Goal: Transaction & Acquisition: Book appointment/travel/reservation

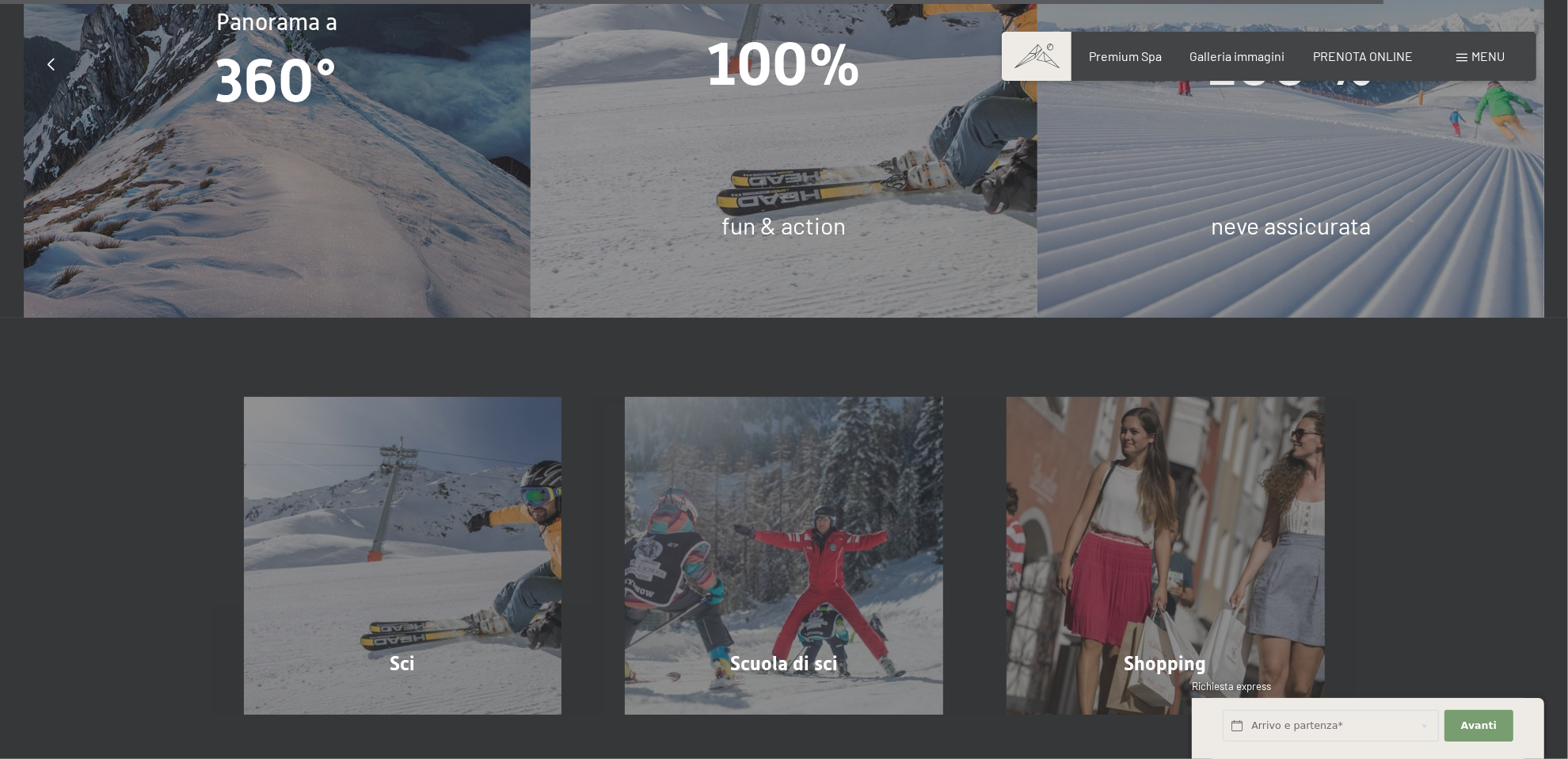
scroll to position [5253, 0]
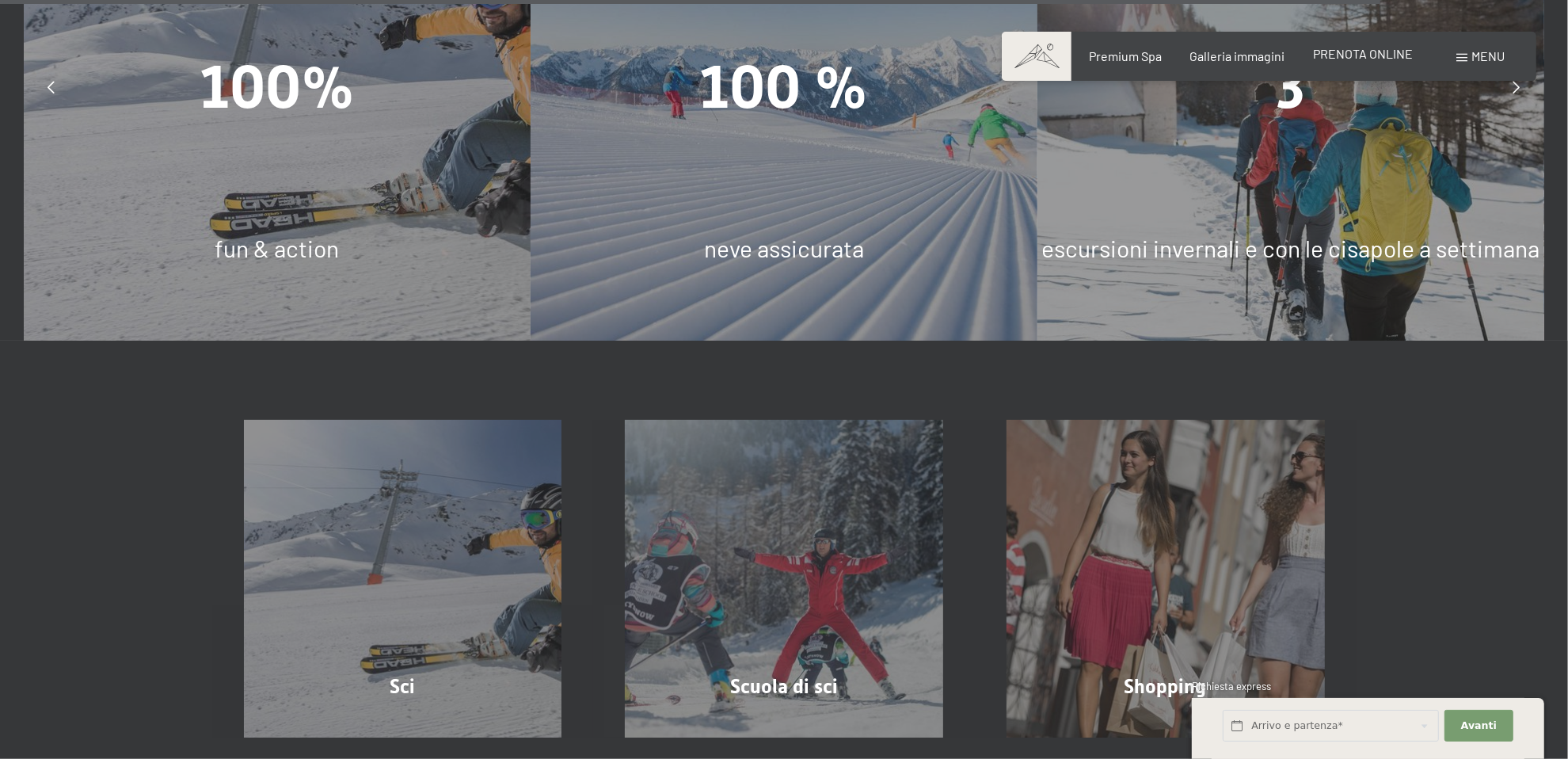
click at [1370, 60] on span "PRENOTA ONLINE" at bounding box center [1362, 53] width 100 height 15
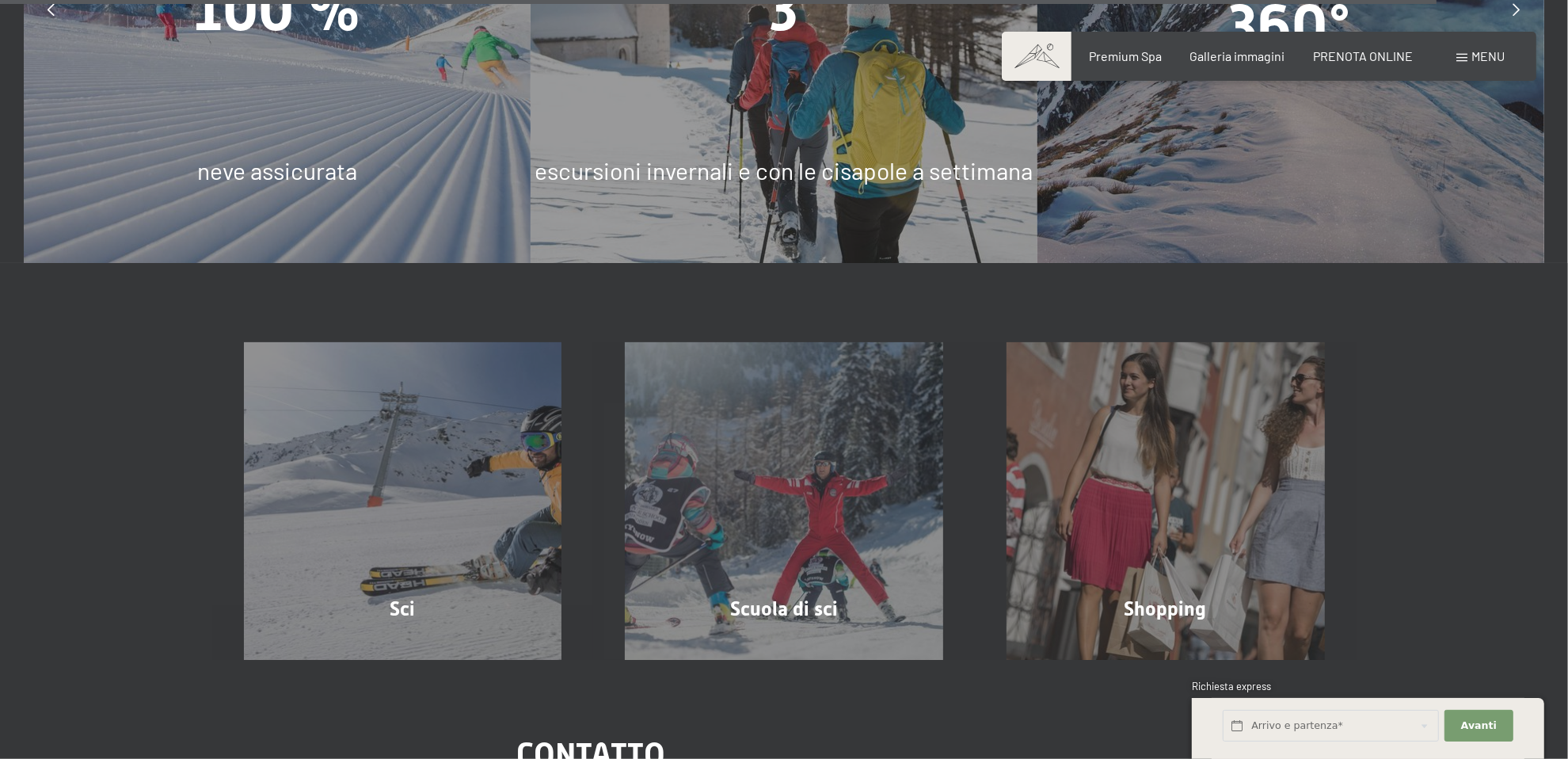
scroll to position [5476, 0]
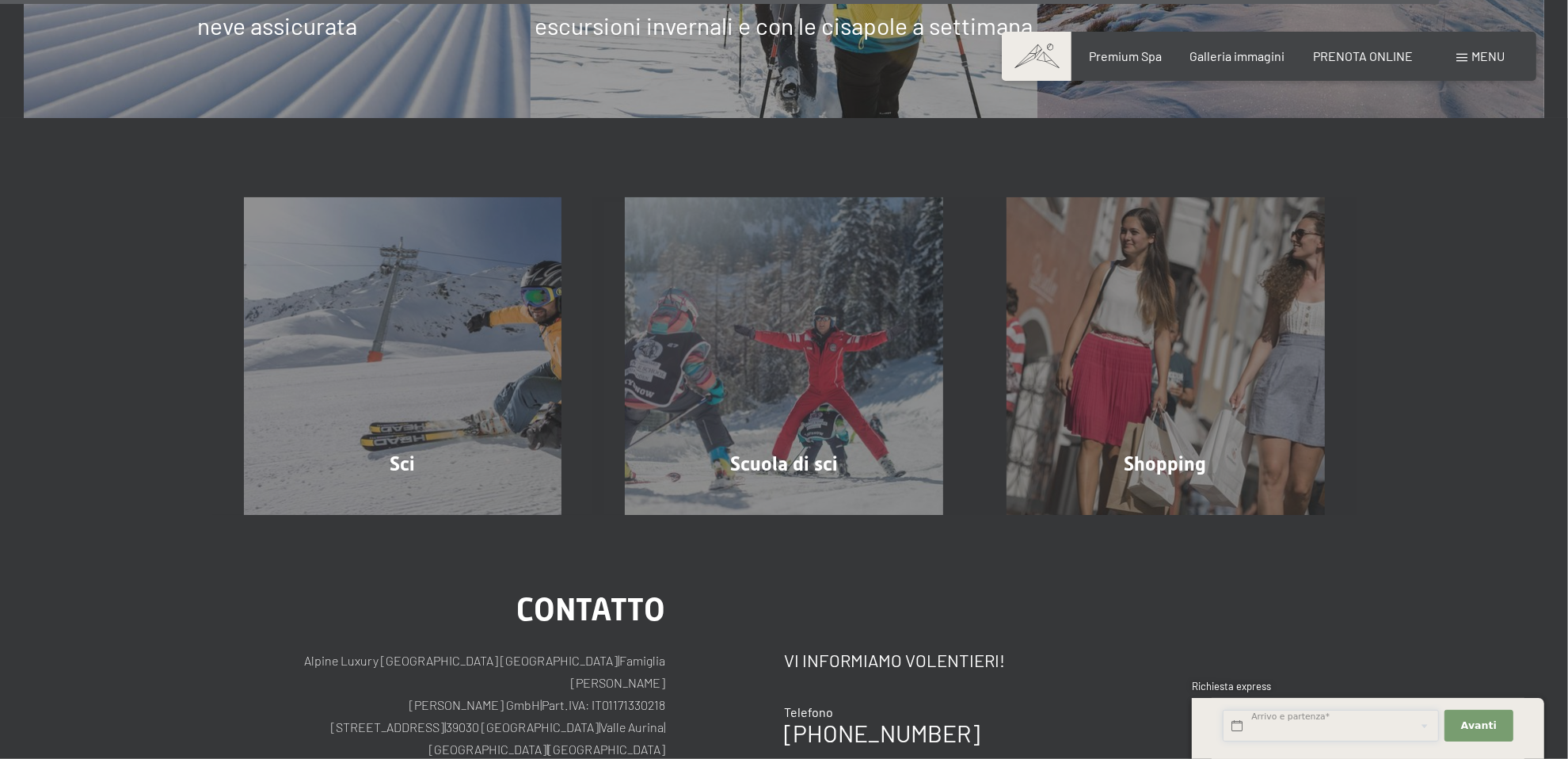
click at [1288, 735] on input "text" at bounding box center [1331, 726] width 216 height 33
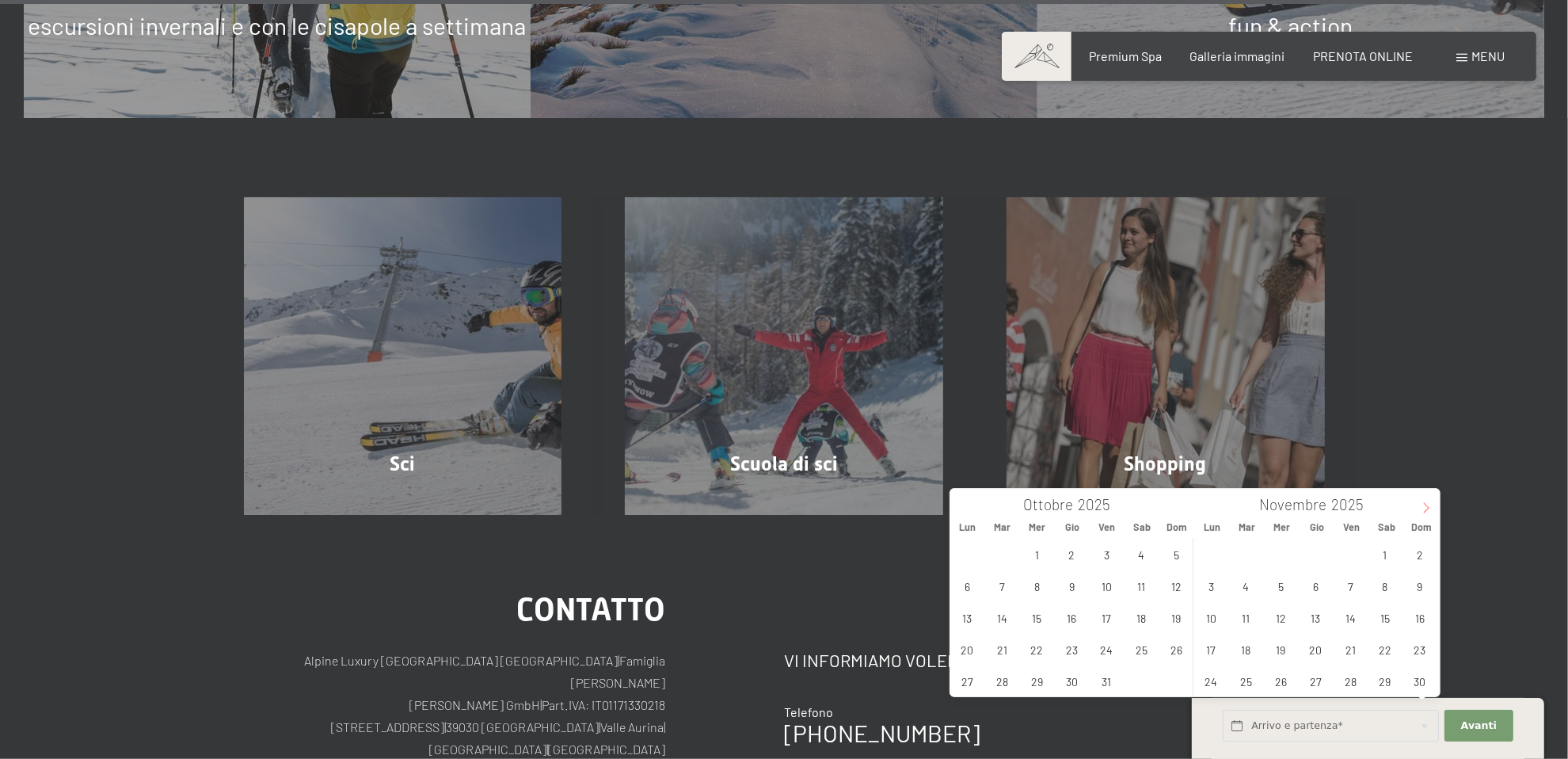
click at [1422, 510] on icon at bounding box center [1426, 508] width 11 height 11
click at [1421, 510] on icon at bounding box center [1426, 508] width 11 height 11
type input "2026"
click at [1311, 545] on span "1" at bounding box center [1315, 554] width 31 height 31
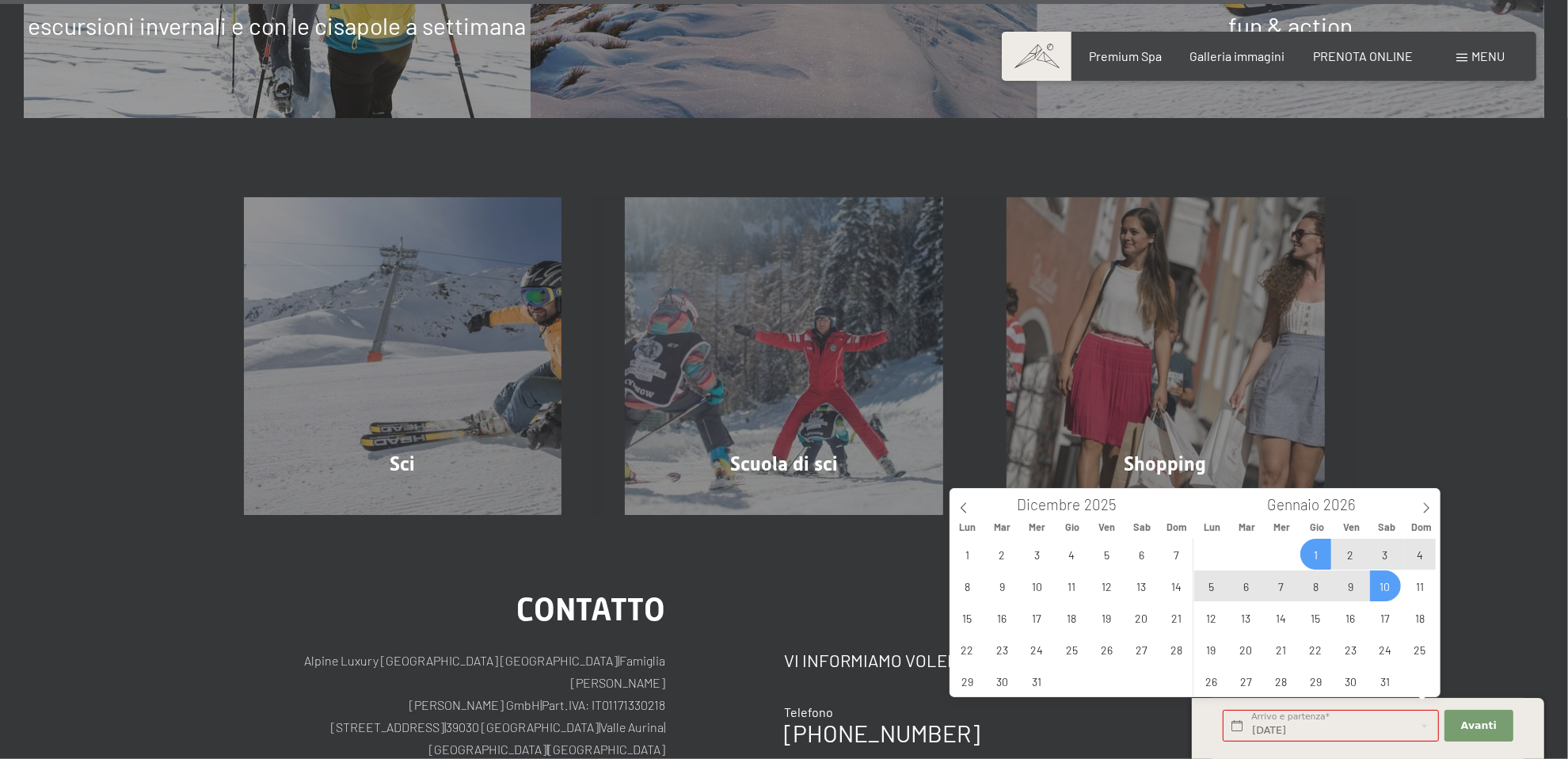
click at [1381, 592] on span "10" at bounding box center [1385, 586] width 31 height 31
type input "[DATE] - [DATE]"
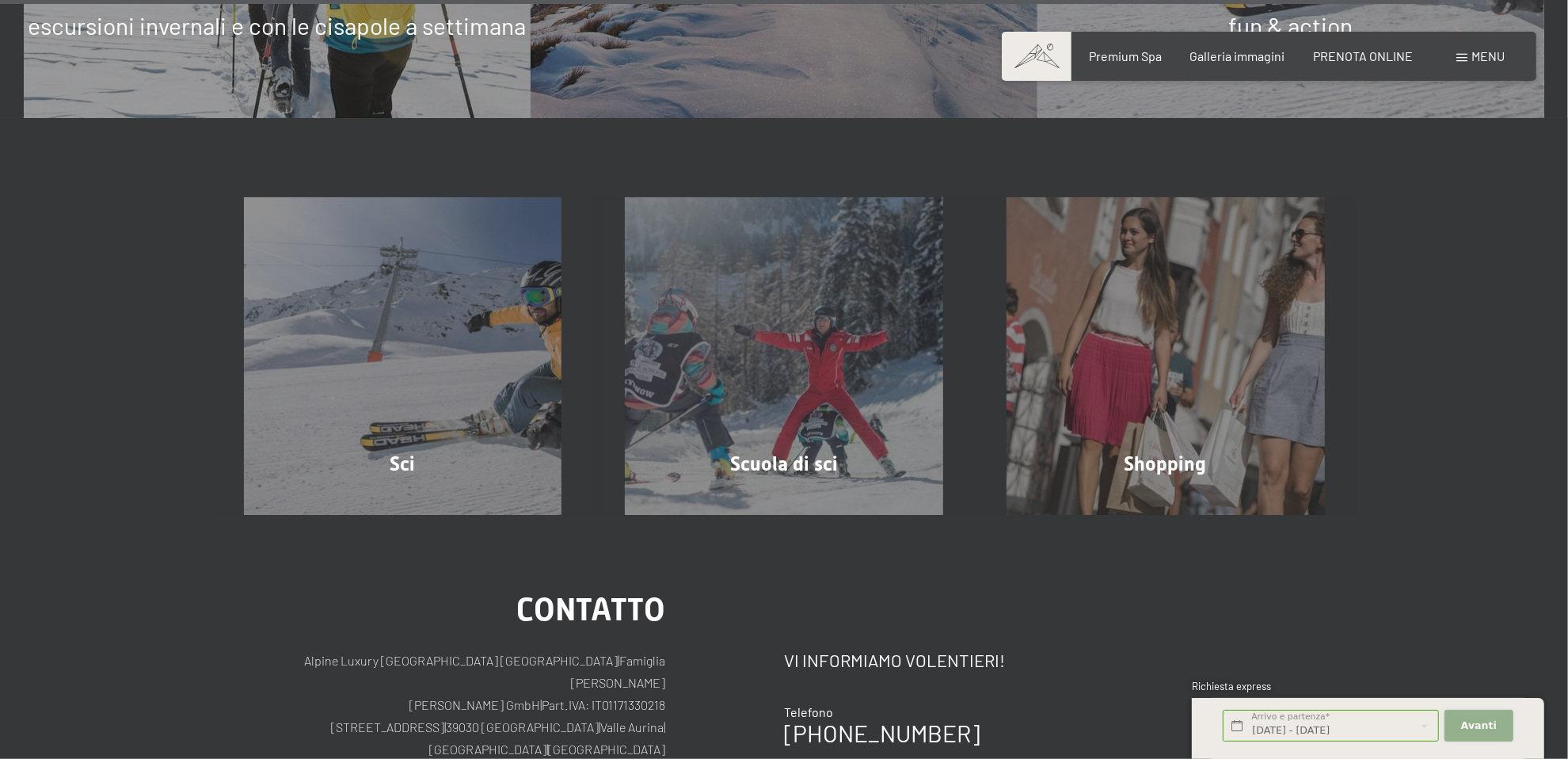
click at [1460, 722] on button "Avanti Nascondere i campi dell'indirizzo" at bounding box center [1478, 726] width 68 height 33
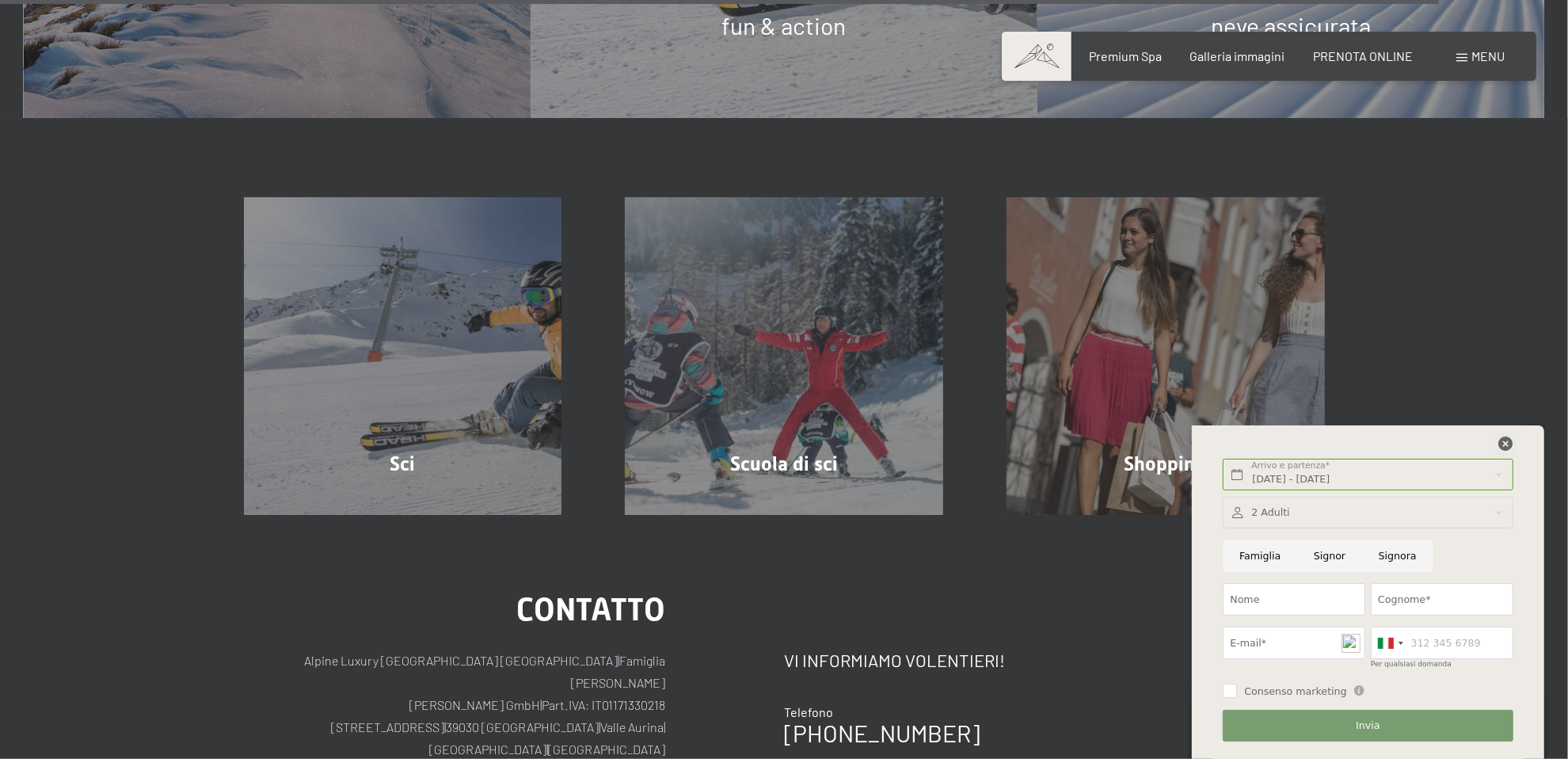
click at [1508, 446] on icon at bounding box center [1506, 444] width 14 height 14
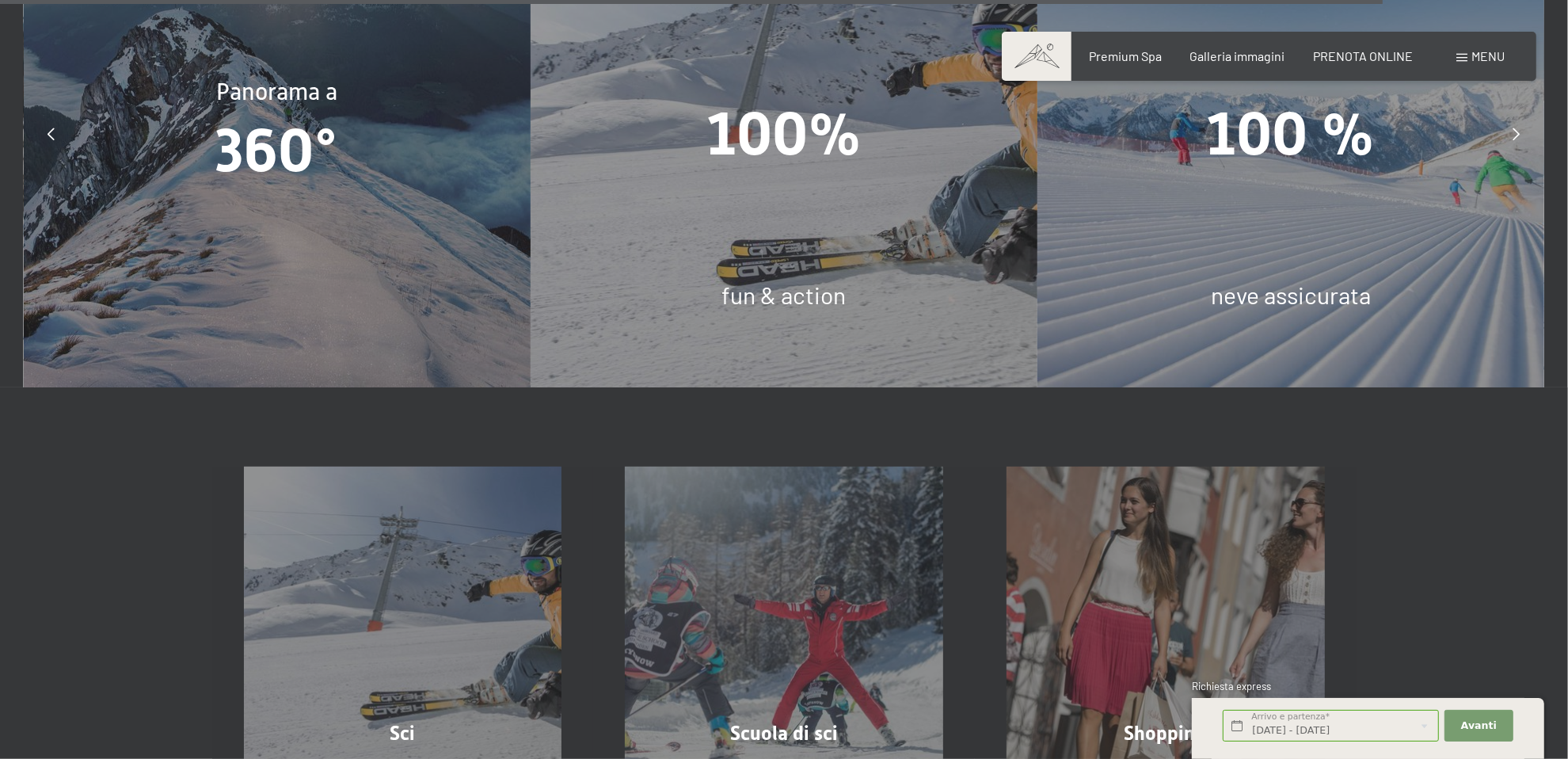
scroll to position [5080, 0]
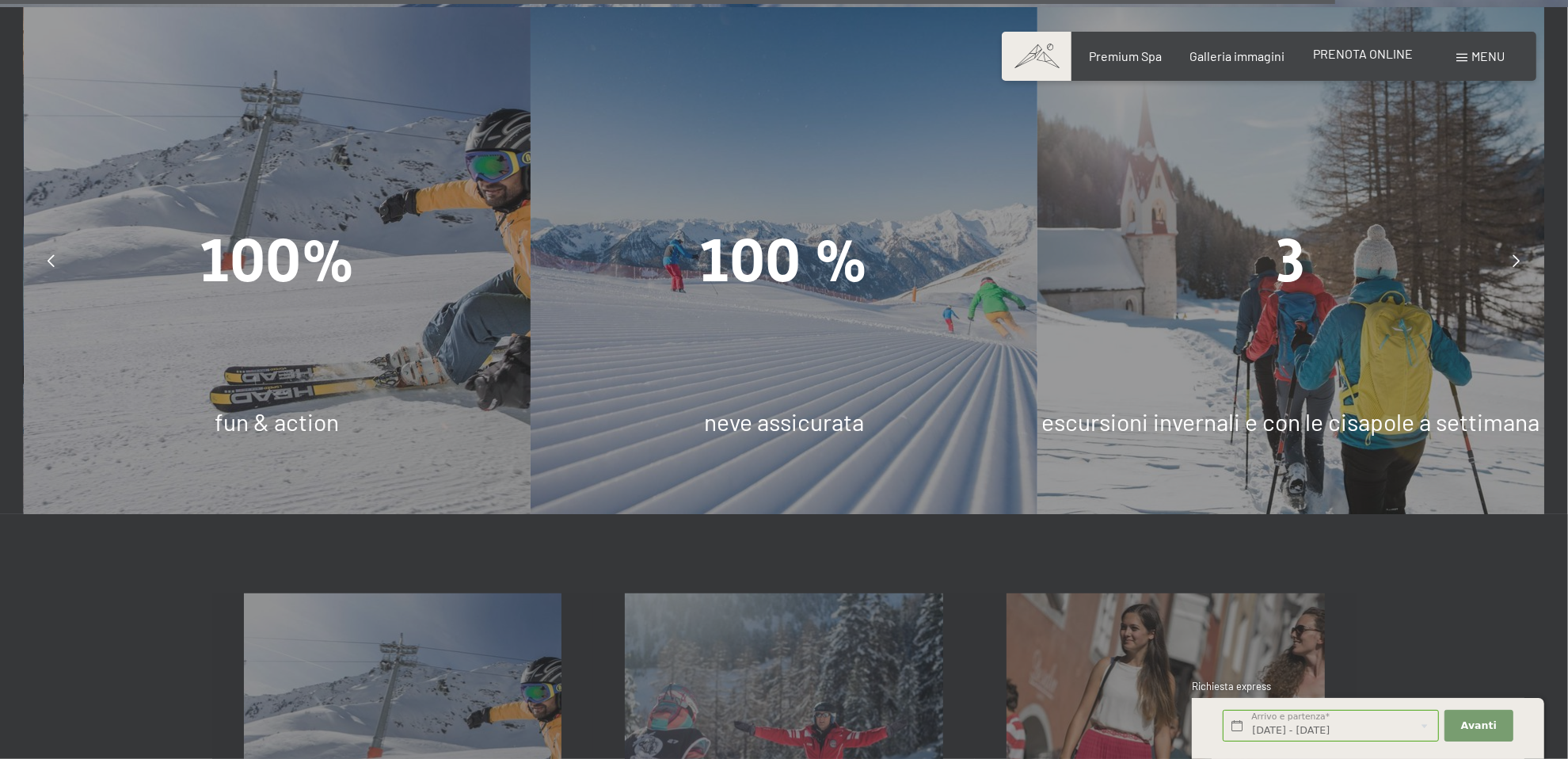
click at [1351, 58] on span "PRENOTA ONLINE" at bounding box center [1362, 53] width 100 height 15
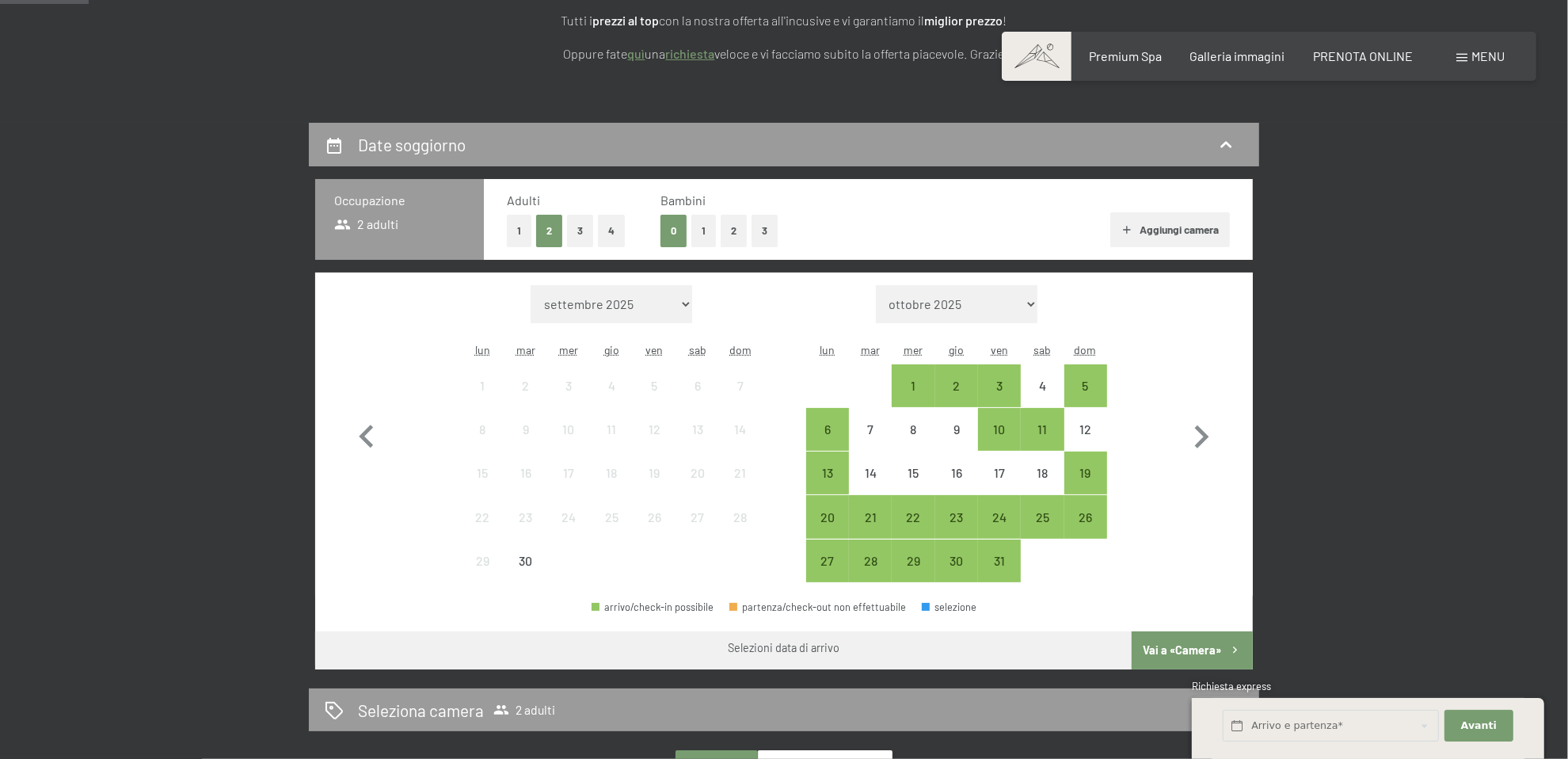
scroll to position [317, 0]
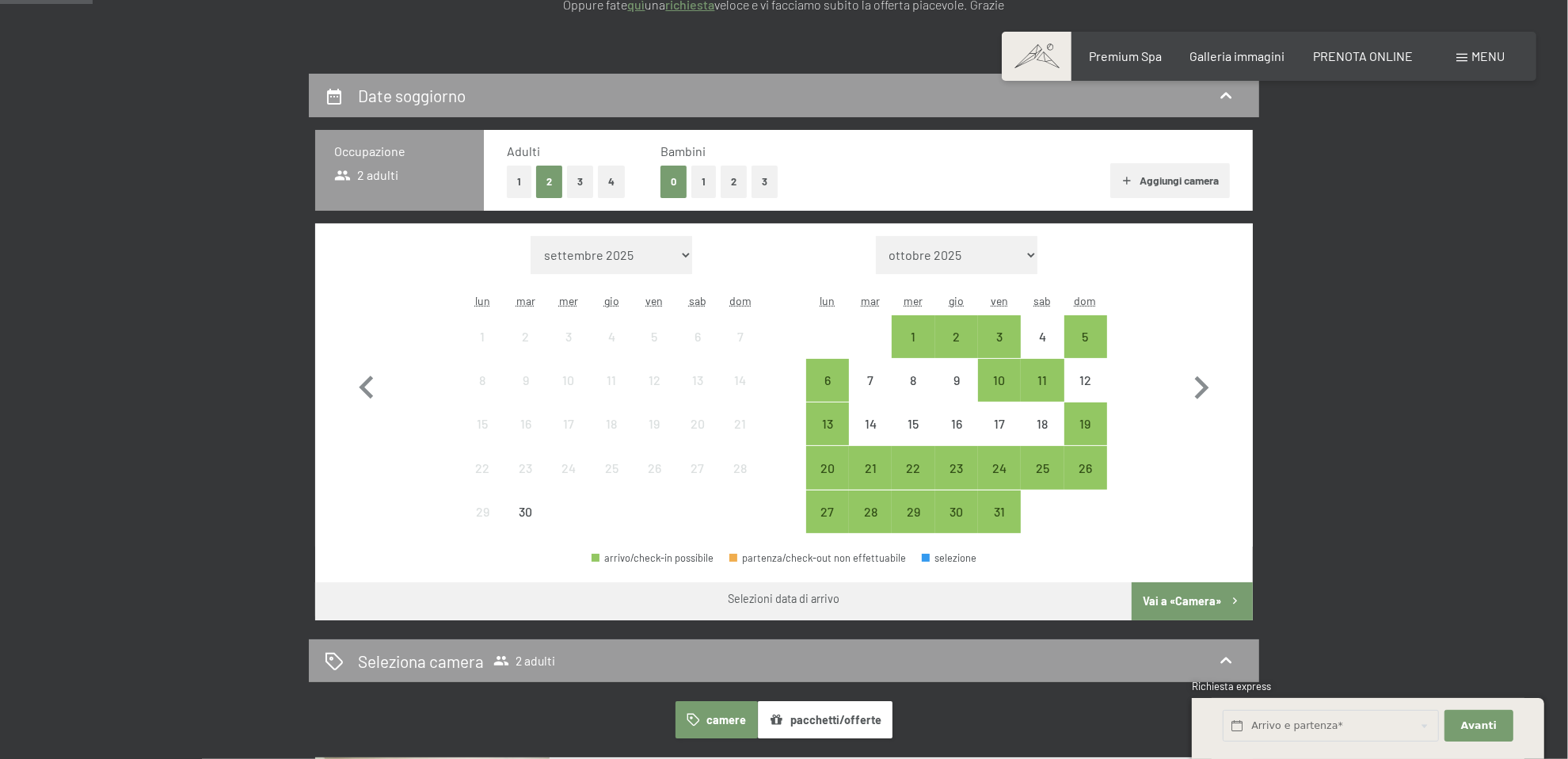
click at [765, 183] on button "3" at bounding box center [764, 182] width 26 height 33
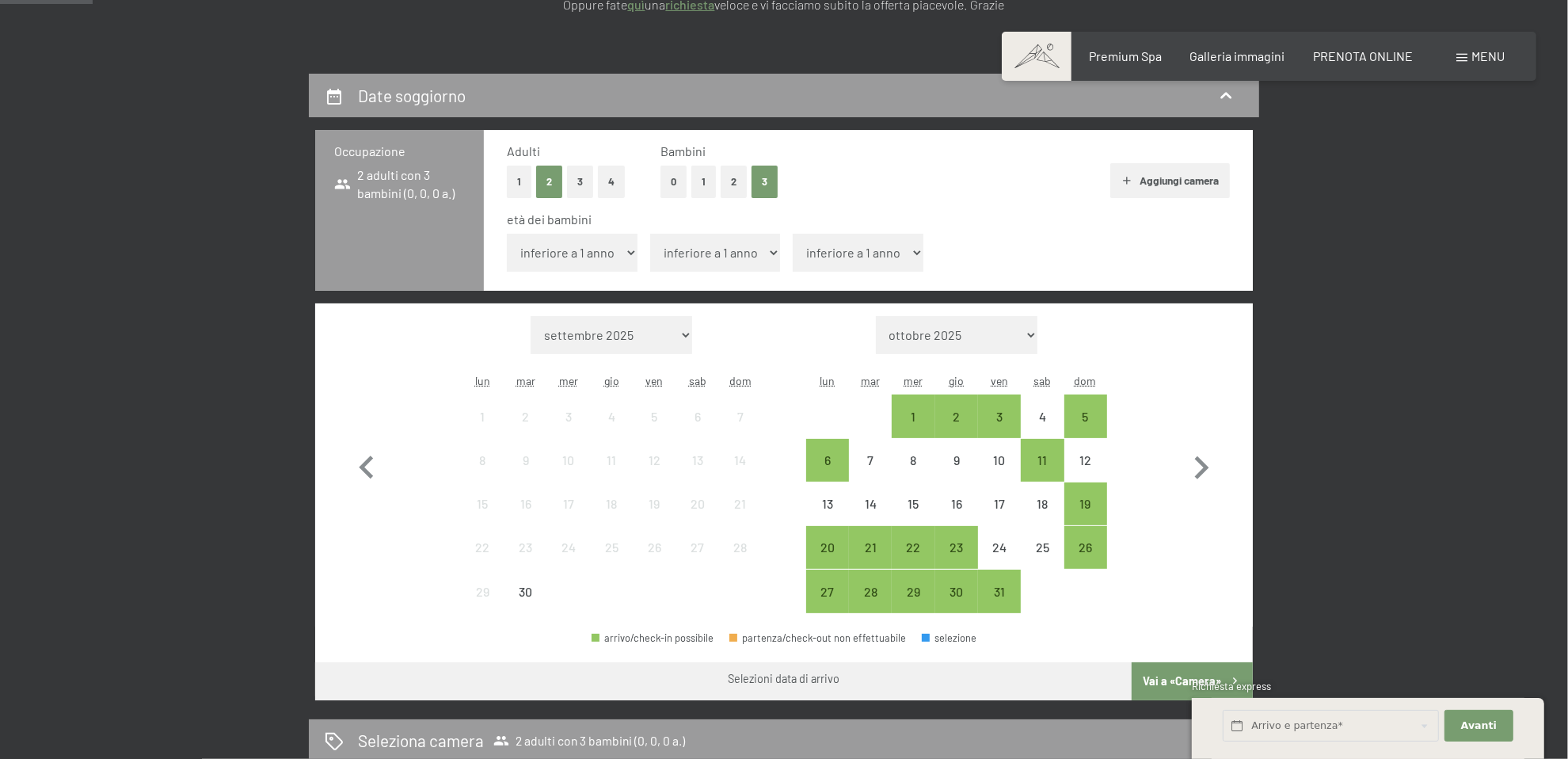
click at [582, 262] on select "inferiore a 1 anno 1 anno 2 anni 3 anni 4 anni 5 anni 6 anni 7 anni 8 anni 9 an…" at bounding box center [572, 253] width 131 height 38
select select "7"
click at [507, 234] on select "inferiore a 1 anno 1 anno 2 anni 3 anni 4 anni 5 anni 6 anni 7 anni 8 anni 9 an…" at bounding box center [572, 253] width 131 height 38
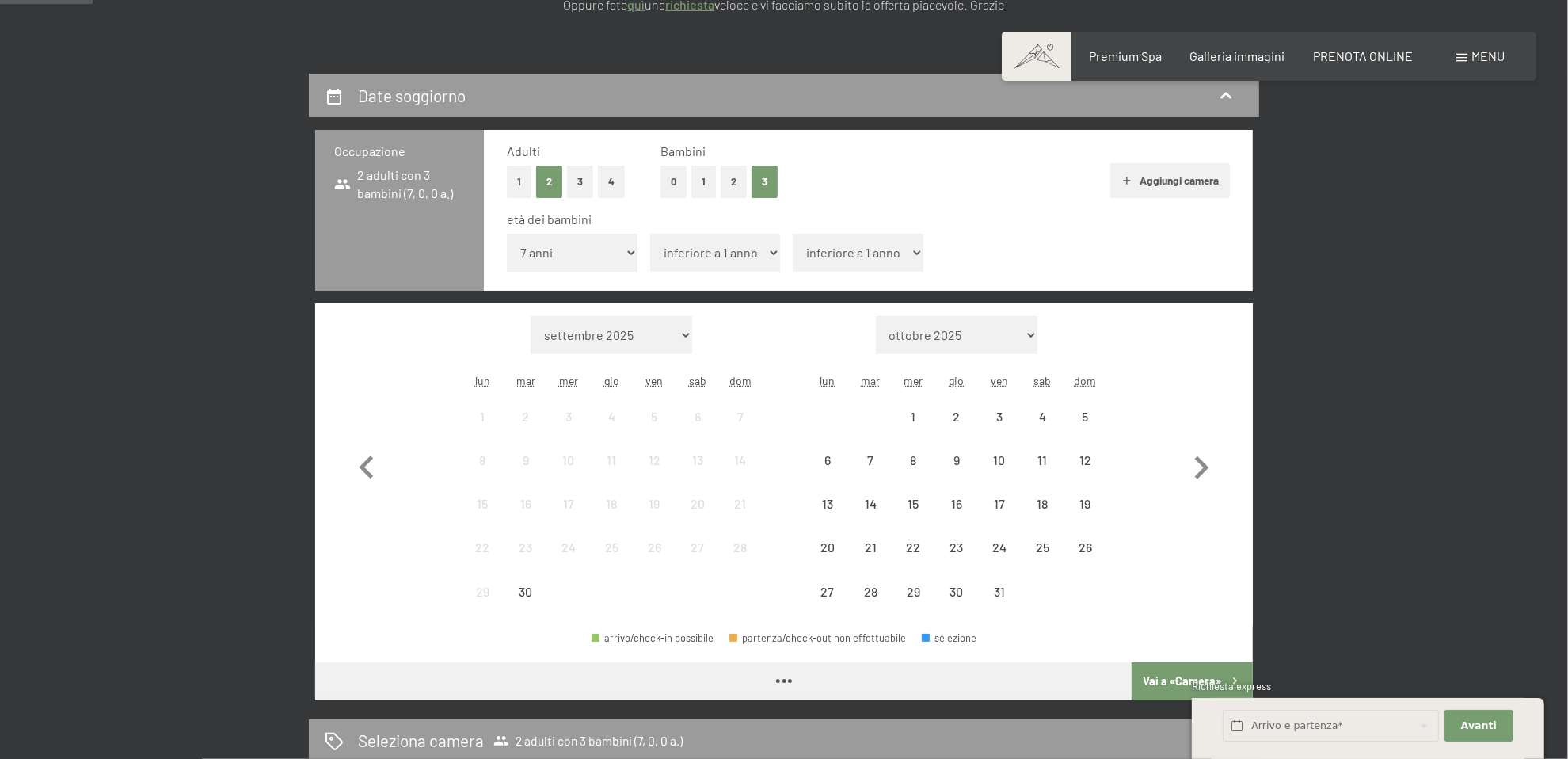
click at [702, 250] on select "inferiore a 1 anno 1 anno 2 anni 3 anni 4 anni 5 anni 6 anni 7 anni 8 anni 9 an…" at bounding box center [715, 253] width 131 height 38
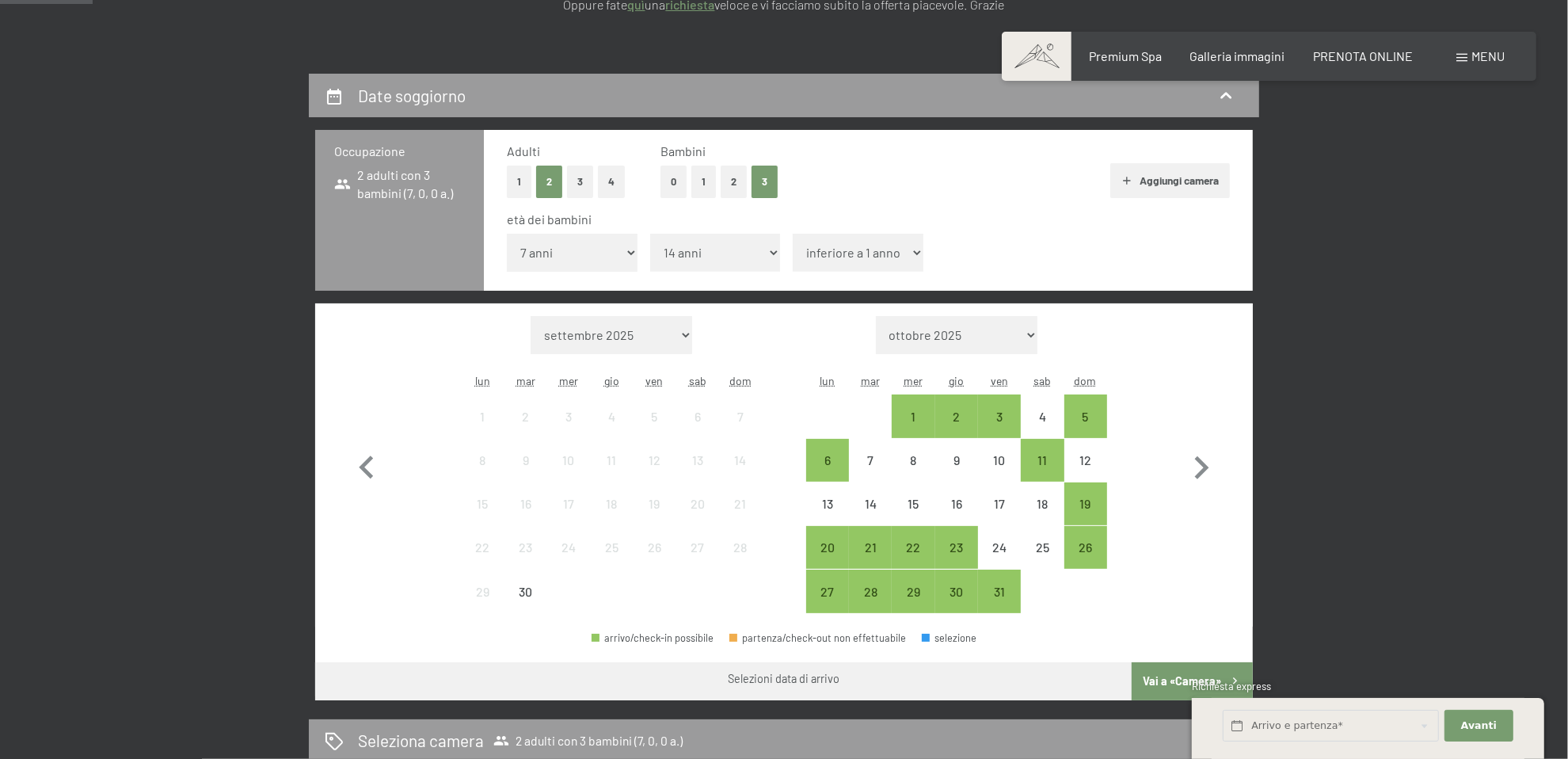
click at [650, 234] on select "inferiore a 1 anno 1 anno 2 anni 3 anni 4 anni 5 anni 6 anni 7 anni 8 anni 9 an…" at bounding box center [715, 253] width 131 height 38
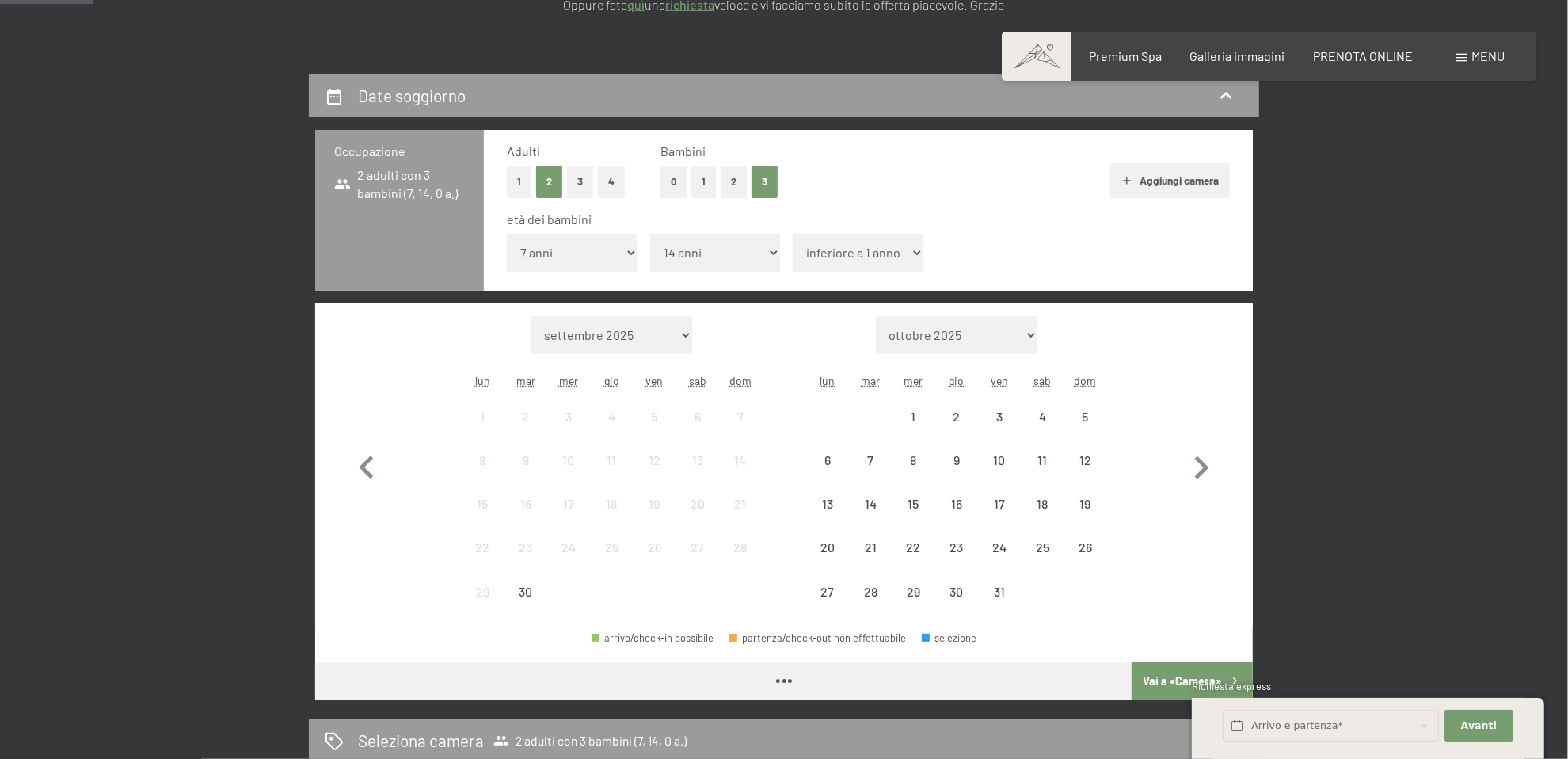
click at [695, 256] on select "inferiore a 1 anno 1 anno 2 anni 3 anni 4 anni 5 anni 6 anni 7 anni 8 anni 9 an…" at bounding box center [715, 253] width 131 height 38
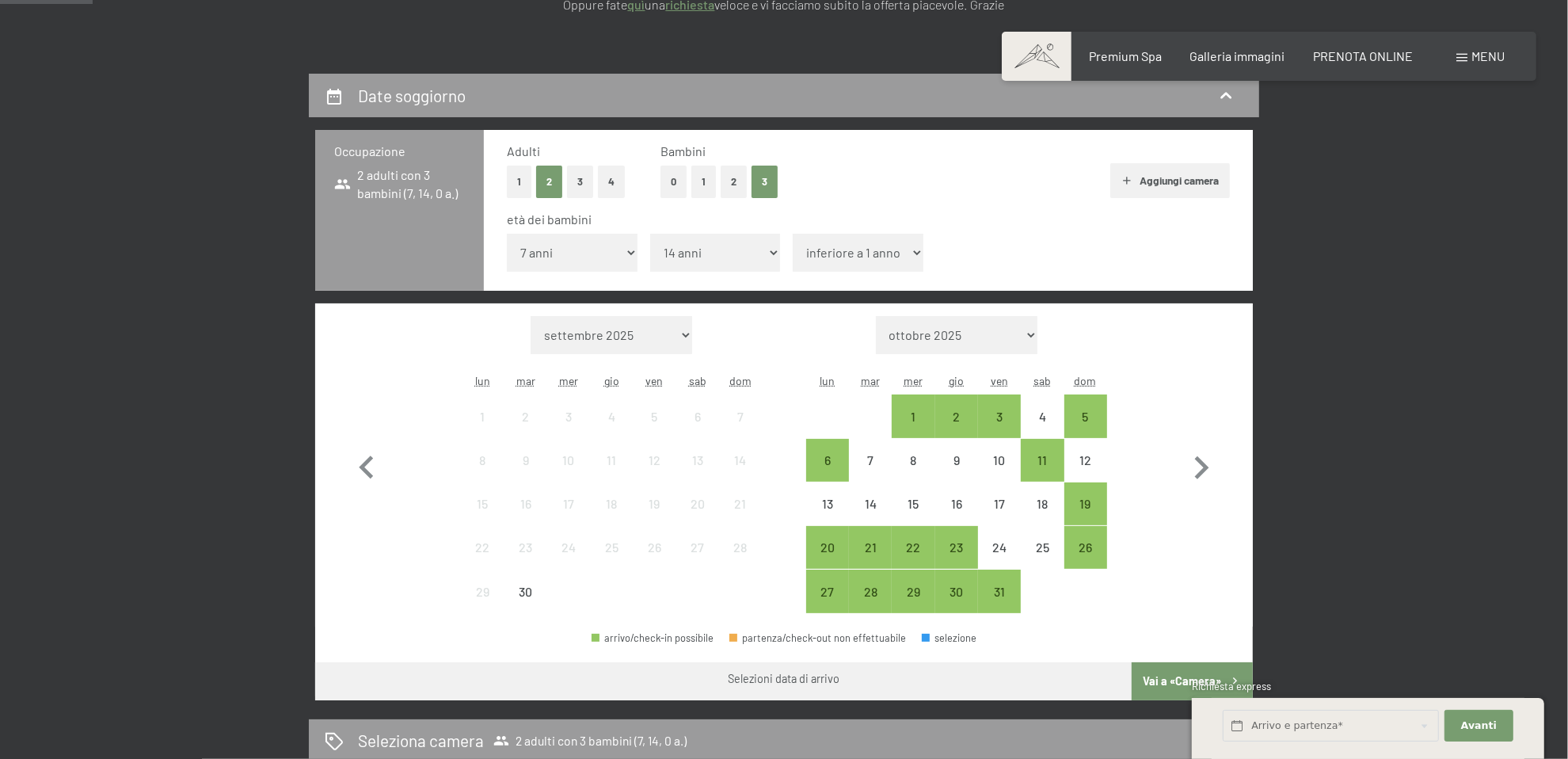
select select "15"
click at [650, 234] on select "inferiore a 1 anno 1 anno 2 anni 3 anni 4 anni 5 anni 6 anni 7 anni 8 anni 9 an…" at bounding box center [715, 253] width 131 height 38
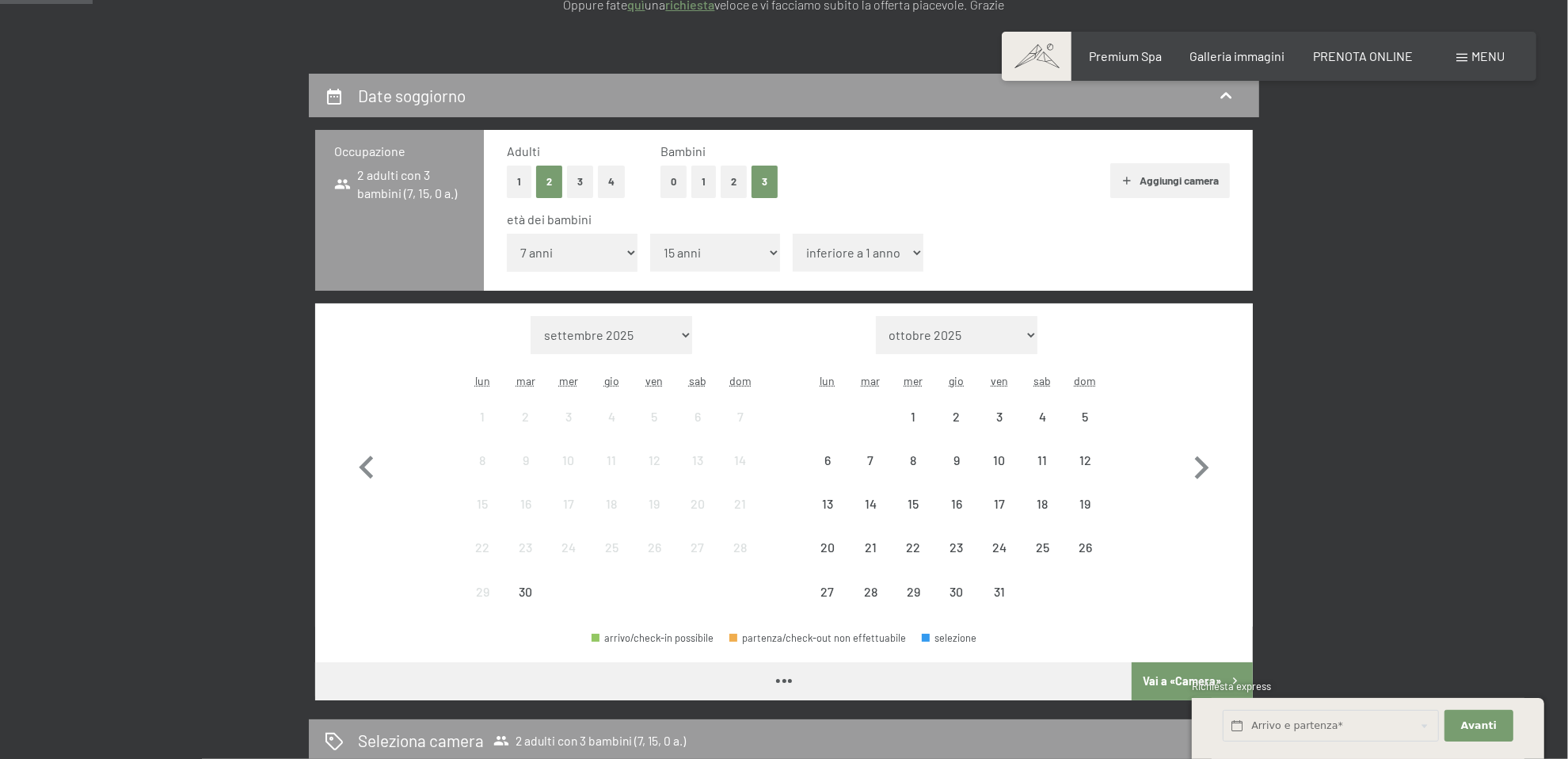
click at [833, 253] on select "inferiore a 1 anno 1 anno 2 anni 3 anni 4 anni 5 anni 6 anni 7 anni 8 anni 9 an…" at bounding box center [858, 253] width 131 height 38
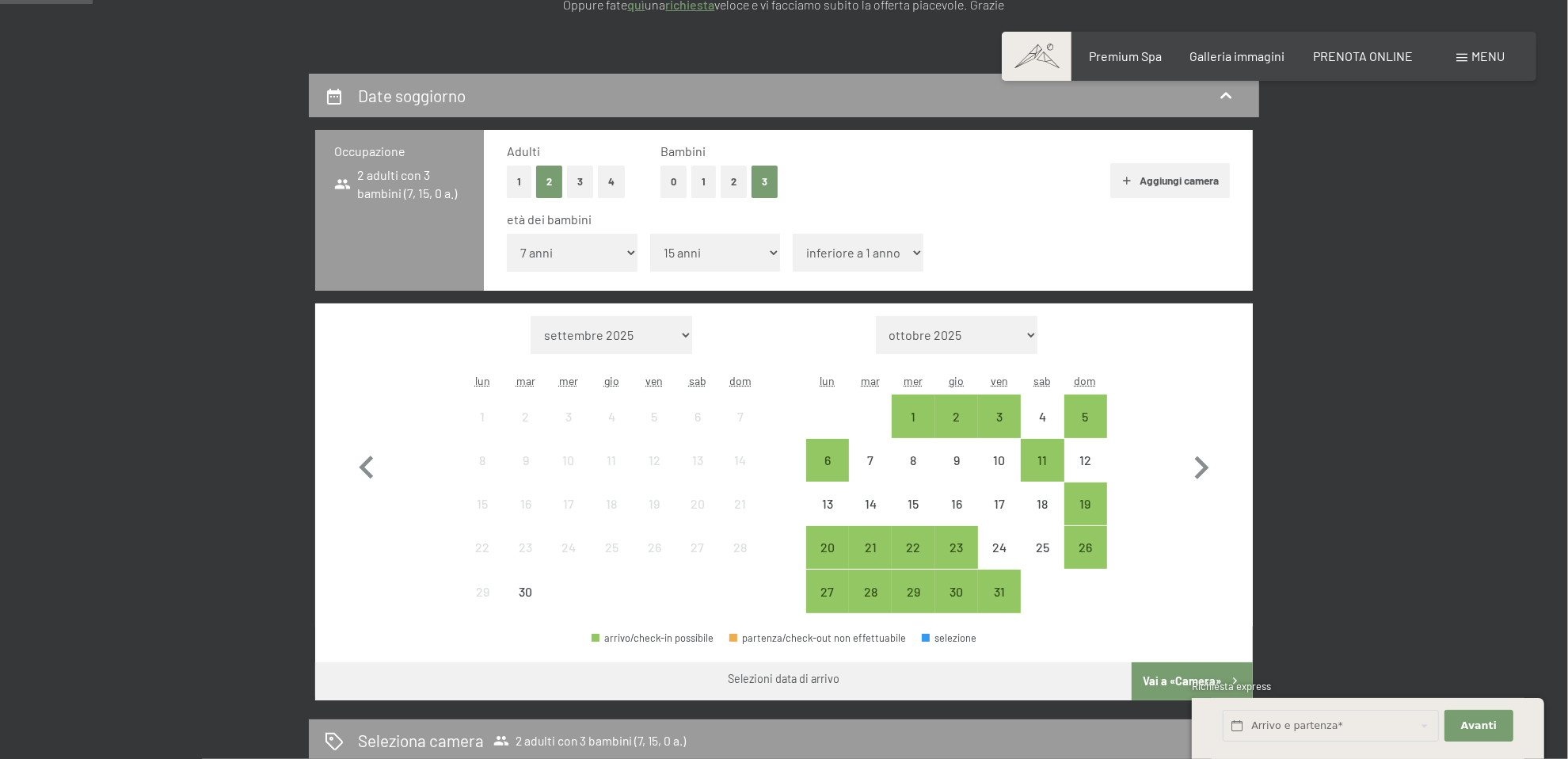
select select "17"
click at [793, 234] on select "inferiore a 1 anno 1 anno 2 anni 3 anni 4 anni 5 anni 6 anni 7 anni 8 anni 9 an…" at bounding box center [858, 253] width 131 height 38
click at [1197, 473] on icon "button" at bounding box center [1201, 469] width 46 height 46
select select "2025-10-01"
select select "2025-11-01"
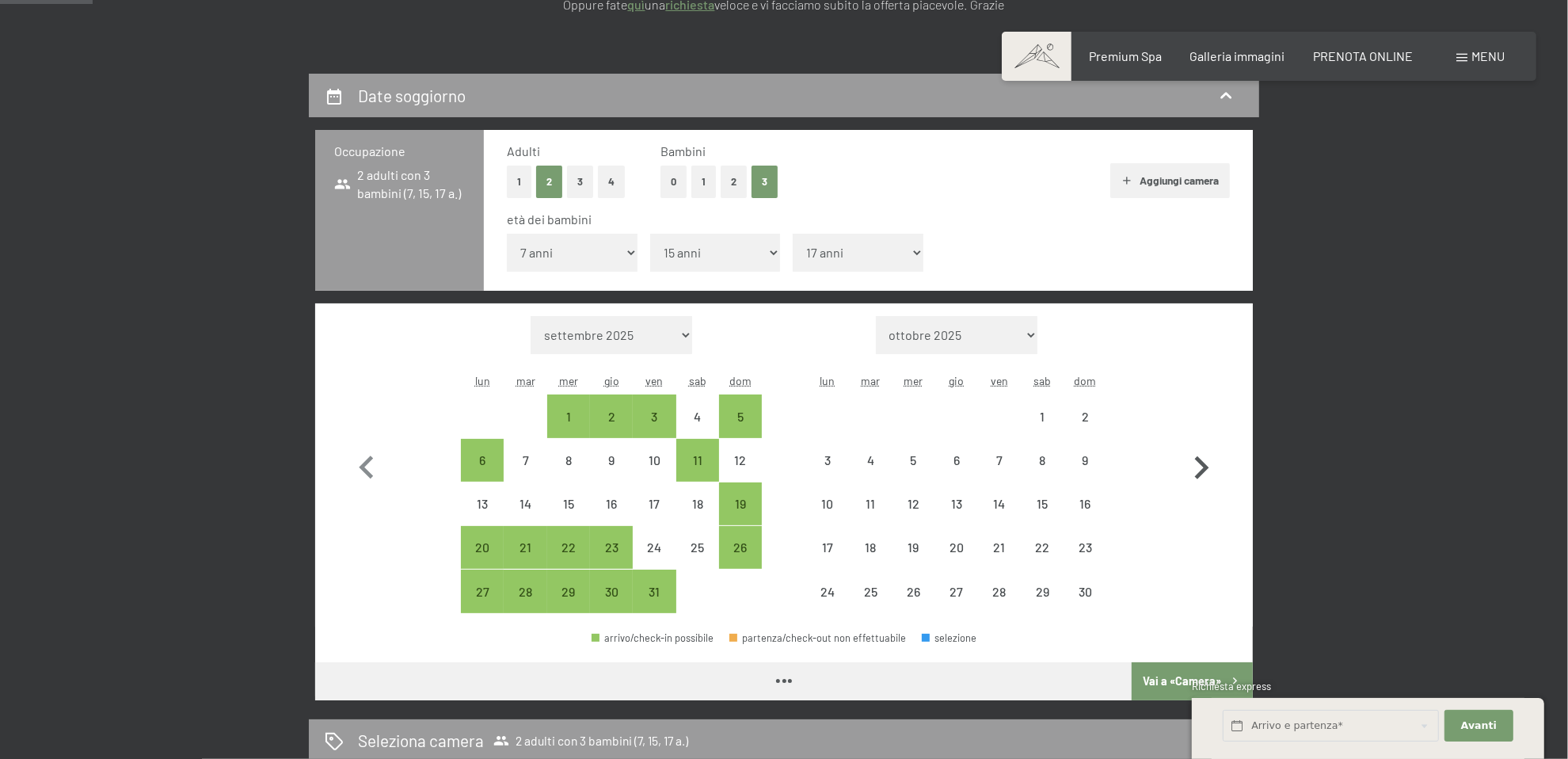
select select "2025-10-01"
select select "2025-11-01"
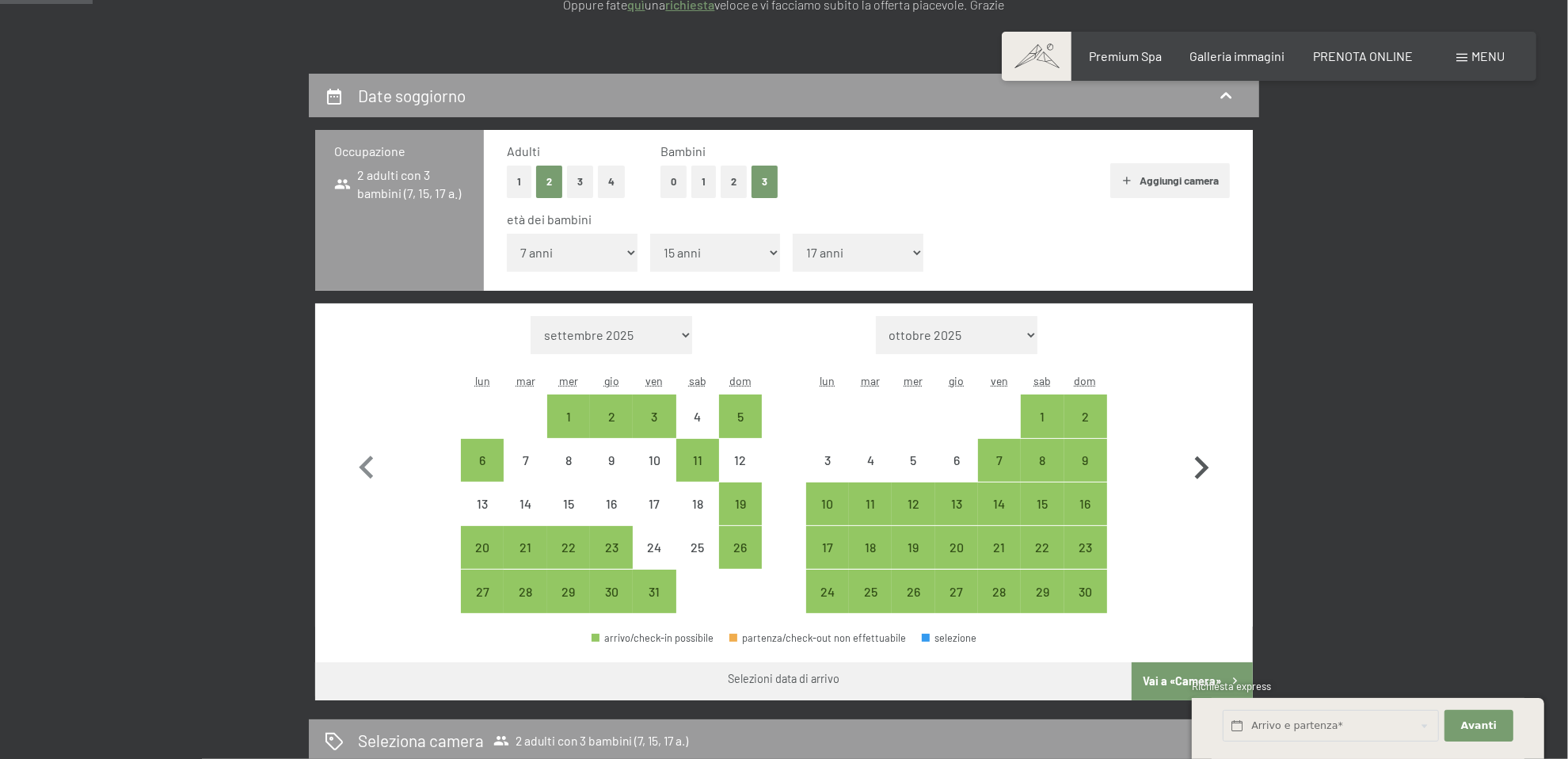
click at [1197, 473] on icon "button" at bounding box center [1201, 469] width 46 height 46
select select "2025-11-01"
select select "2025-12-01"
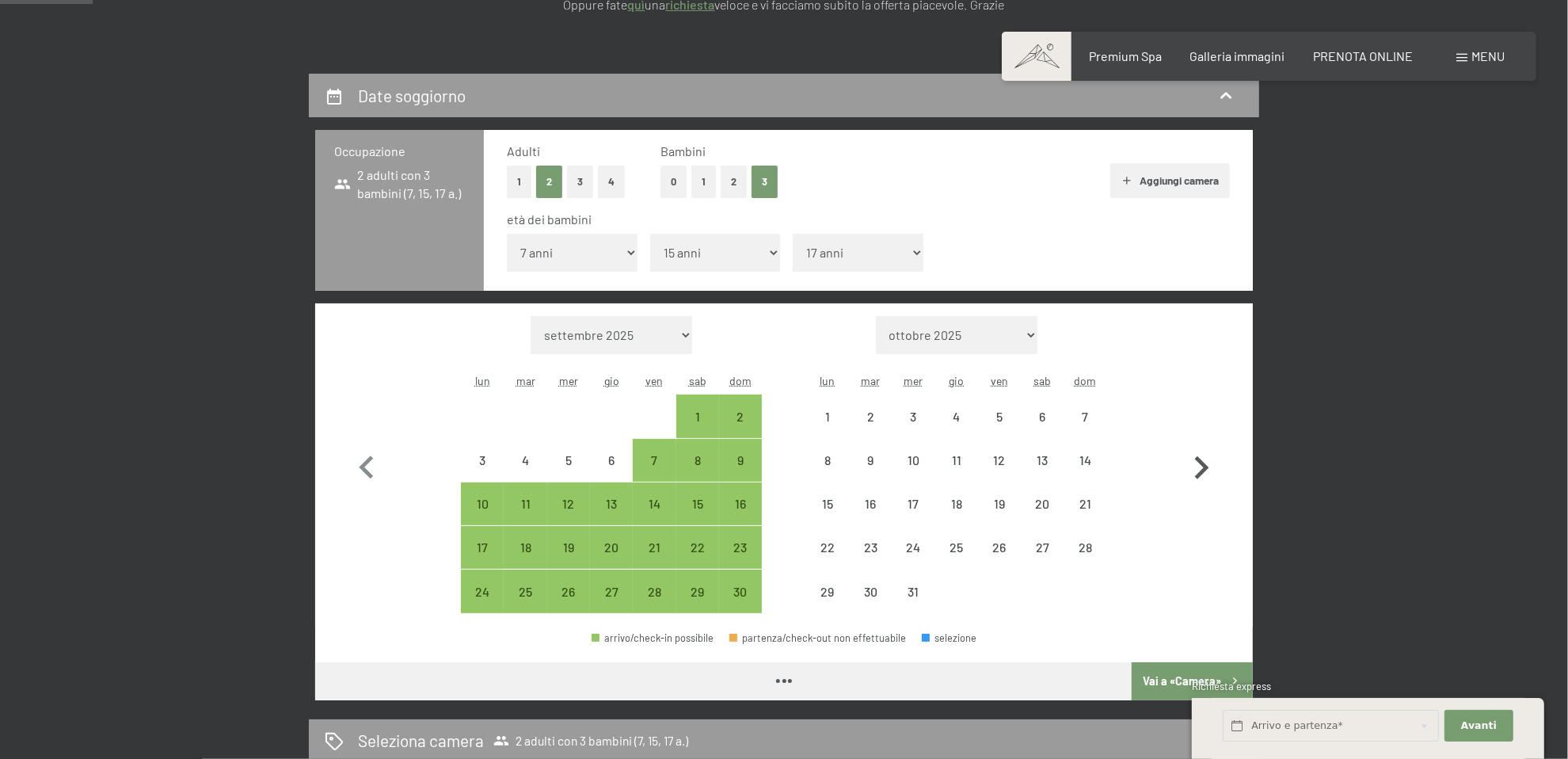
select select "2025-11-01"
select select "2025-12-01"
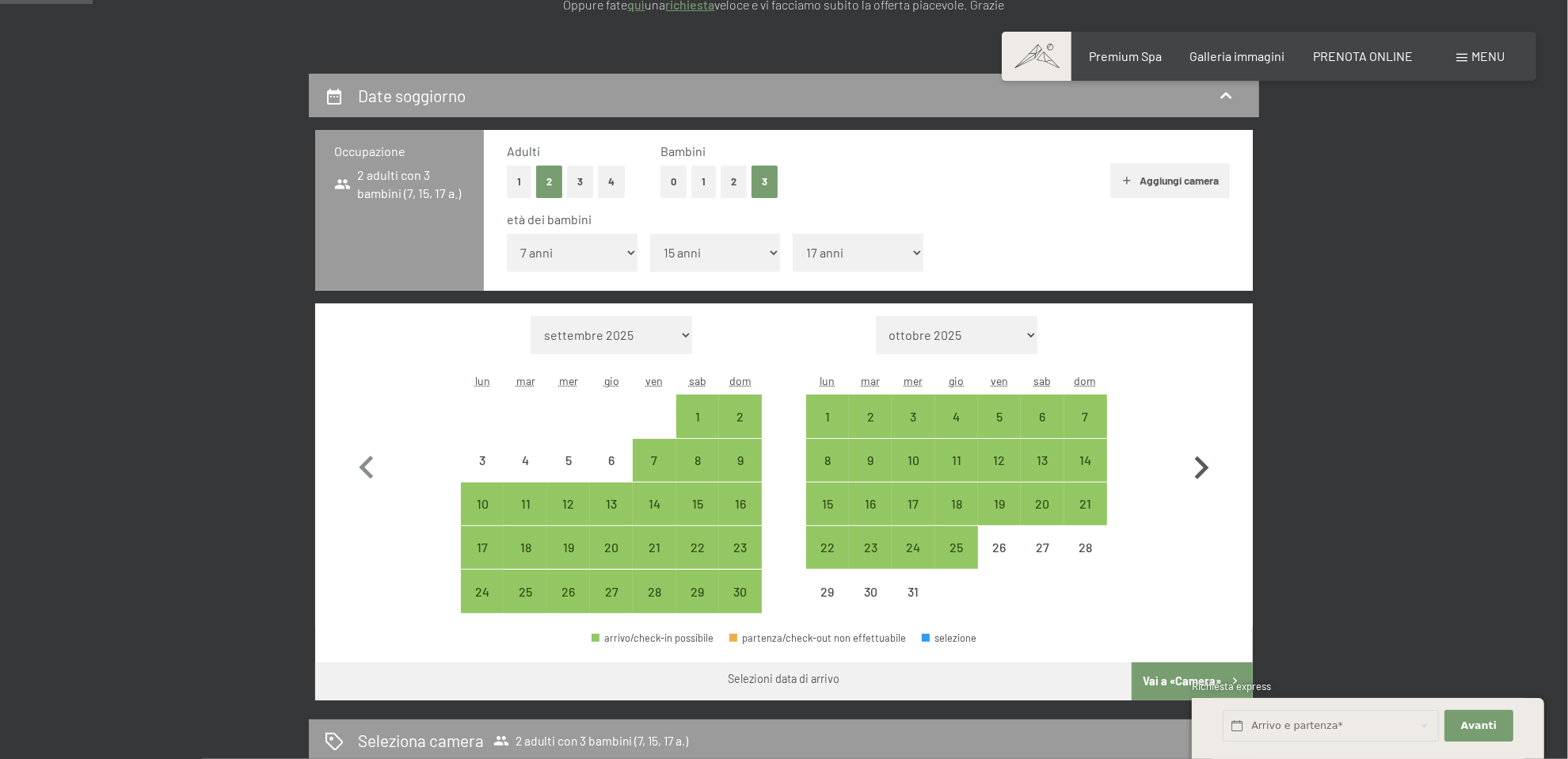
click at [1197, 473] on icon "button" at bounding box center [1201, 469] width 46 height 46
select select "2025-12-01"
select select "2026-01-01"
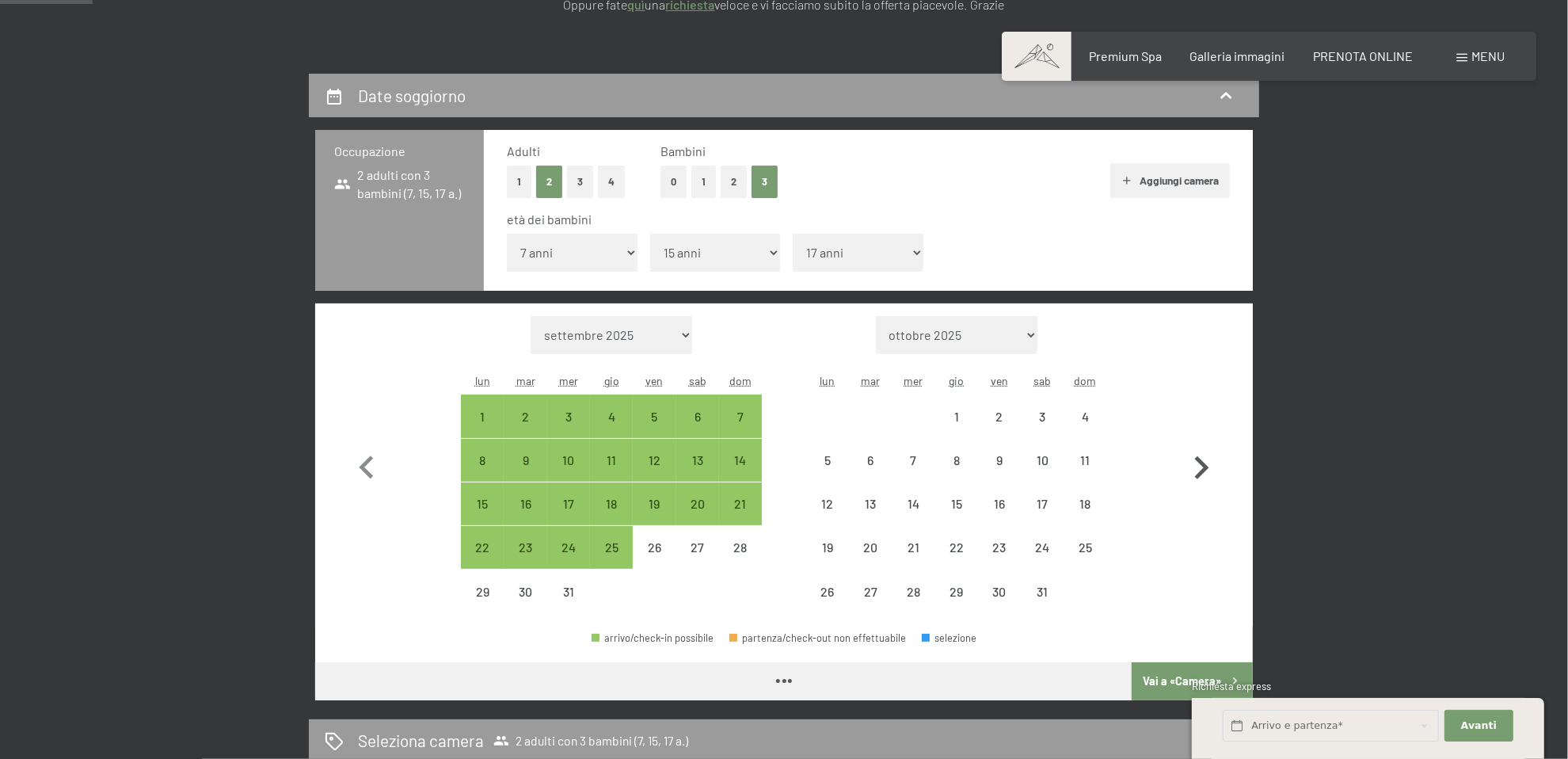
select select "2025-12-01"
select select "2026-01-01"
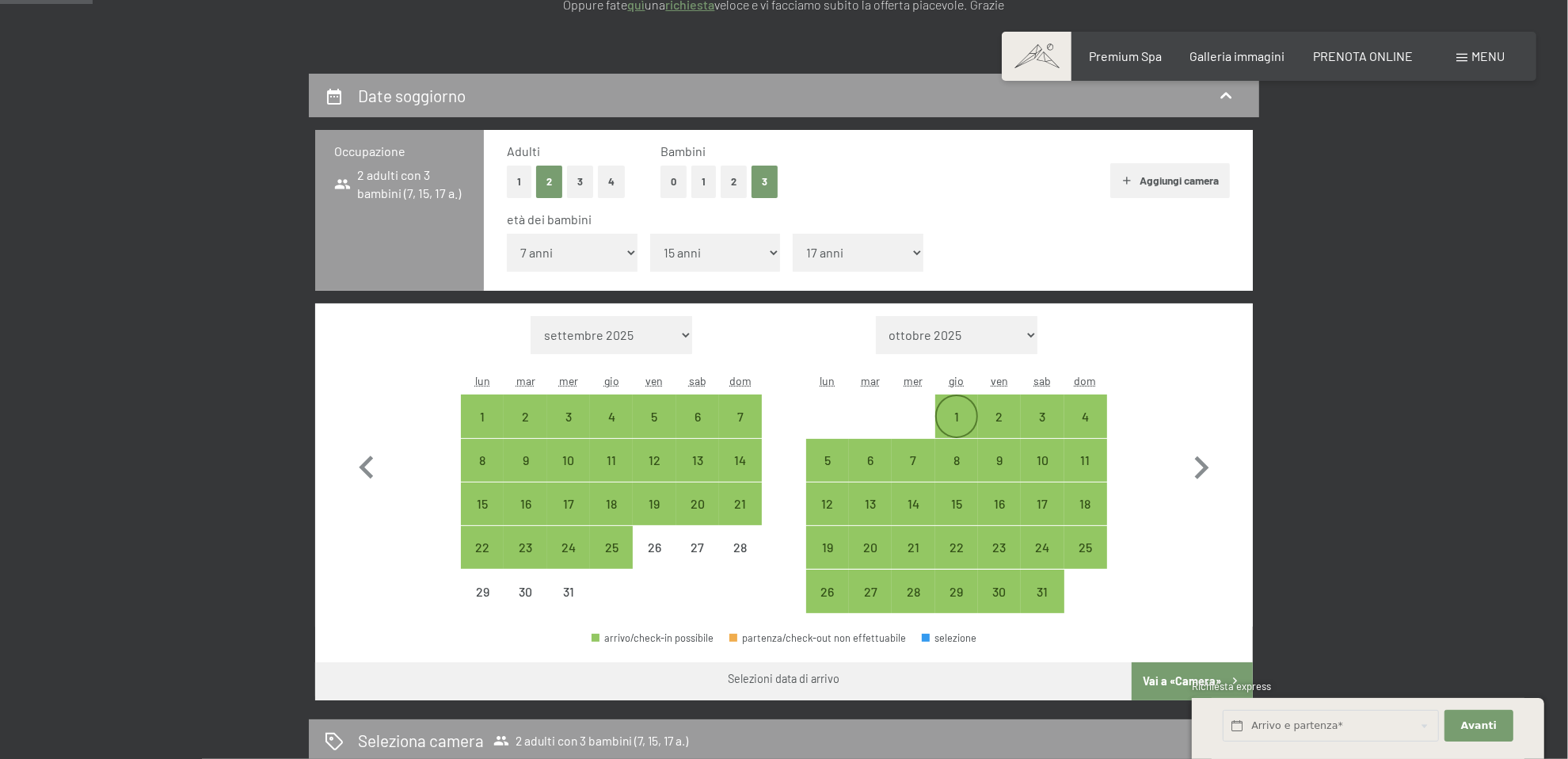
click at [965, 419] on div "1" at bounding box center [957, 431] width 40 height 40
select select "2025-12-01"
select select "2026-01-01"
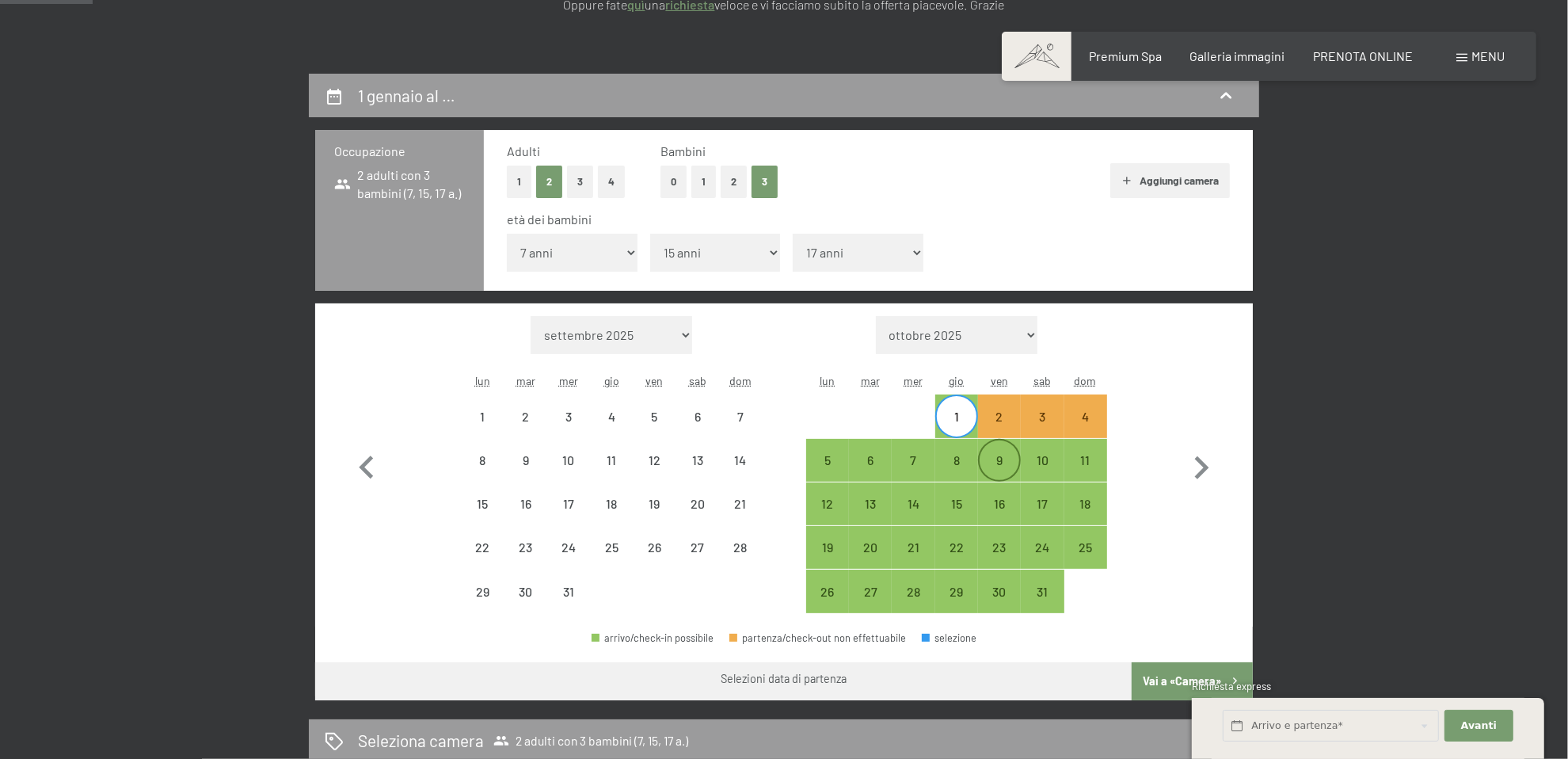
click at [1003, 466] on div "9" at bounding box center [999, 474] width 40 height 40
select select "2025-12-01"
select select "2026-01-01"
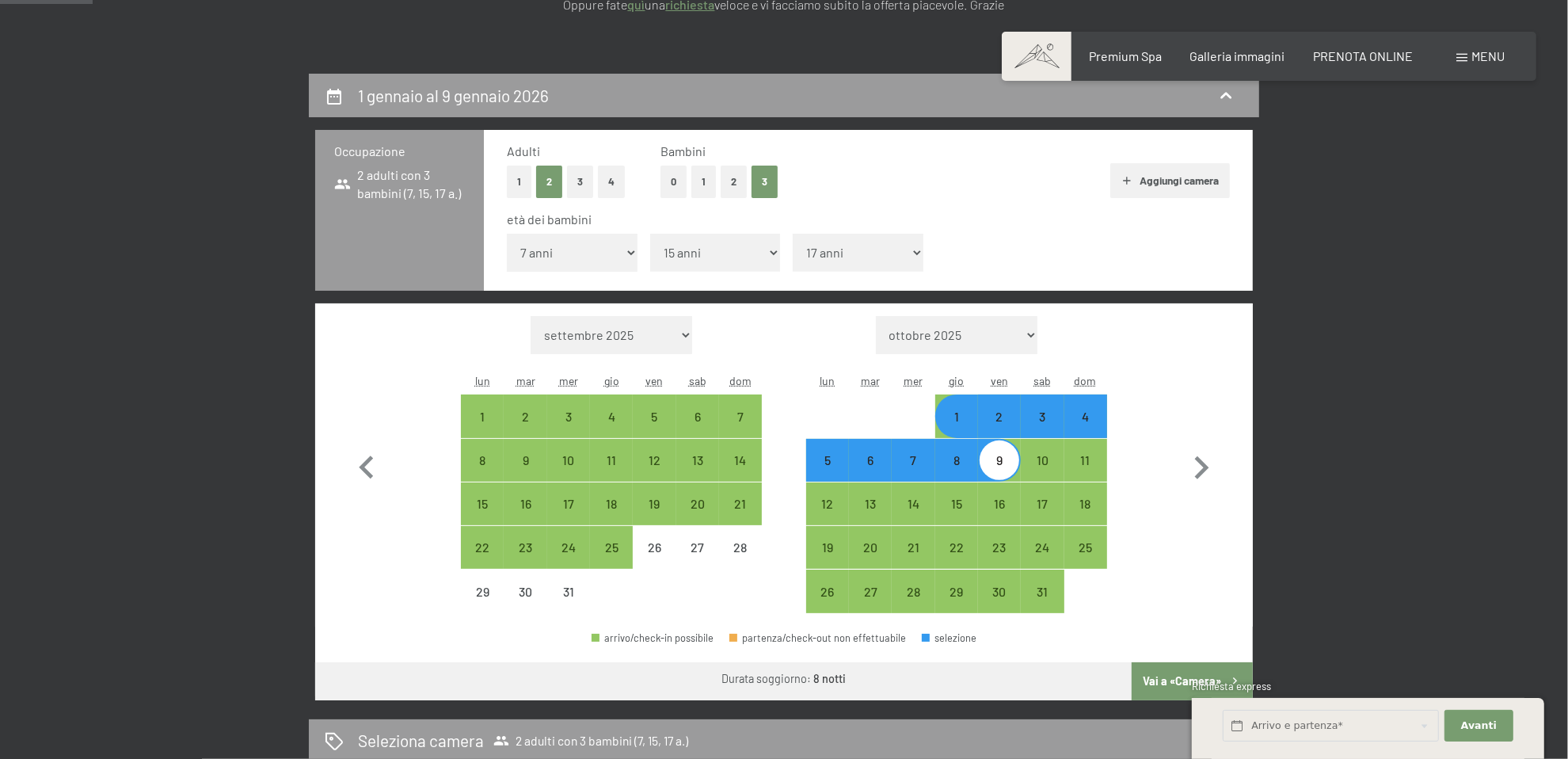
click at [974, 430] on div "1" at bounding box center [957, 431] width 40 height 40
select select "2025-12-01"
select select "2026-01-01"
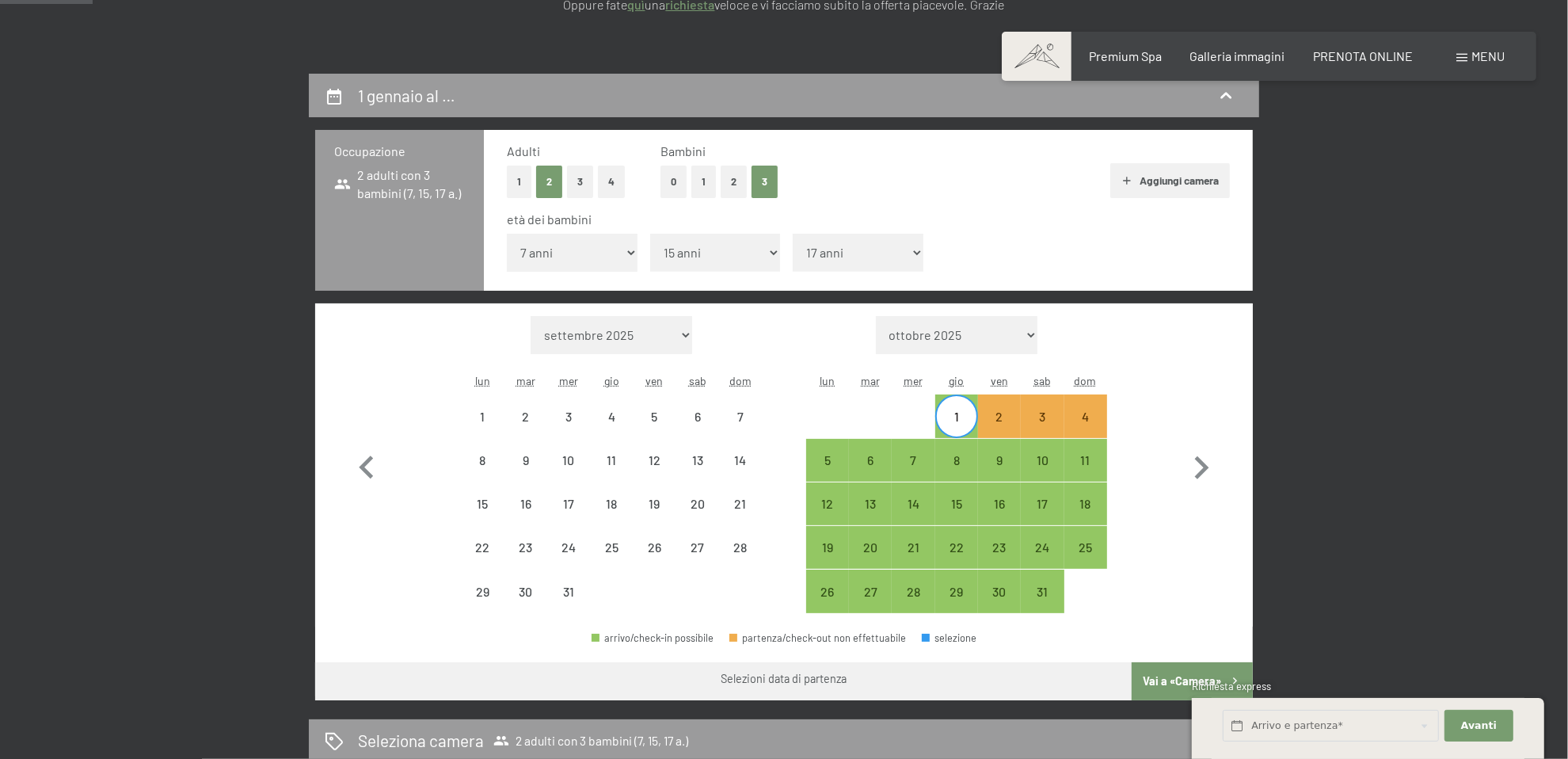
click at [1135, 446] on div "Mese/anno settembre 2025 ottobre 2025 novembre 2025 dicembre 2025 gennaio 2026 …" at bounding box center [784, 466] width 881 height 298
click at [951, 414] on div "1" at bounding box center [957, 431] width 40 height 40
select select "2025-12-01"
select select "2026-01-01"
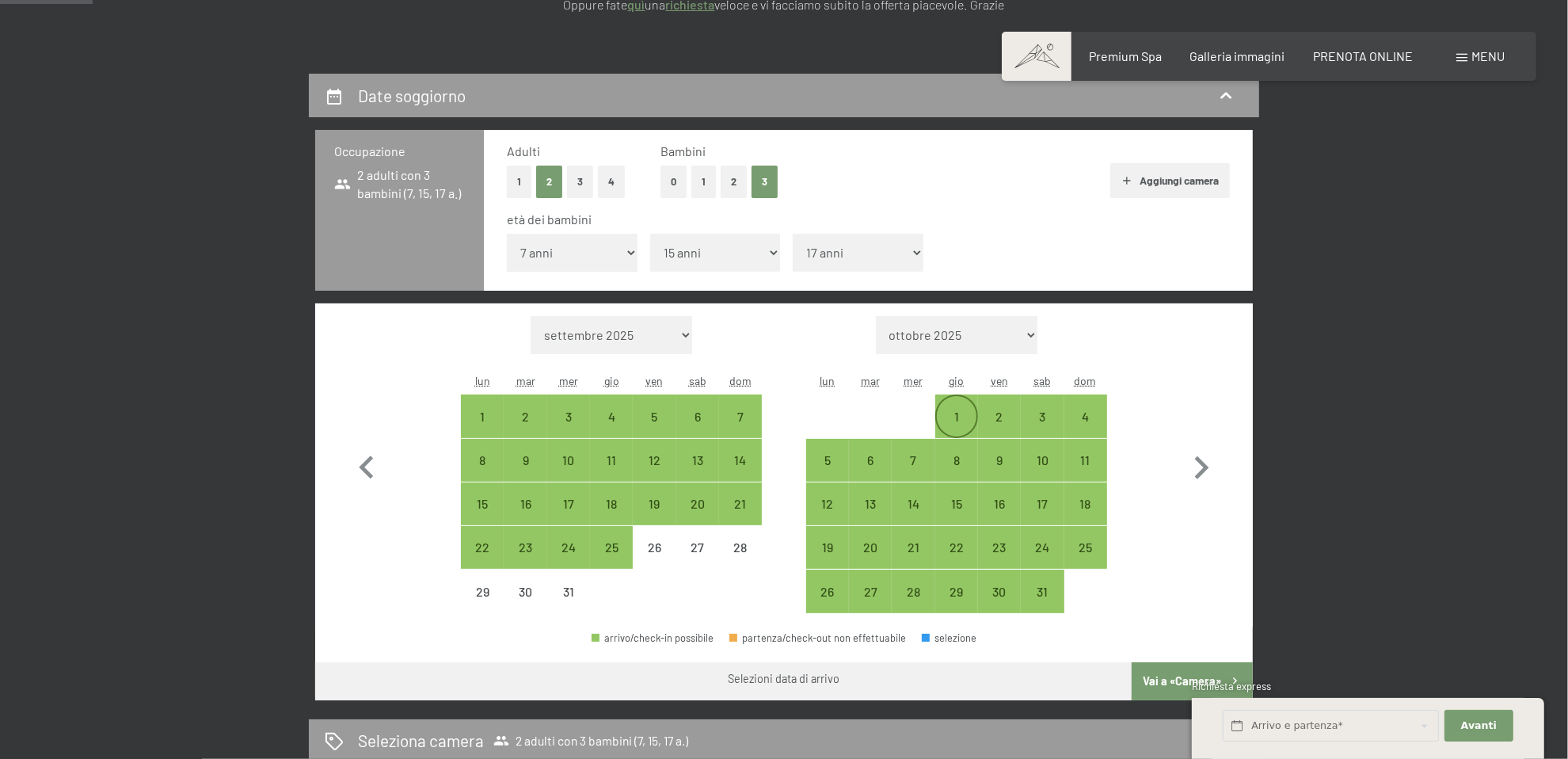
click at [961, 418] on div "1" at bounding box center [957, 431] width 40 height 40
select select "2025-12-01"
select select "2026-01-01"
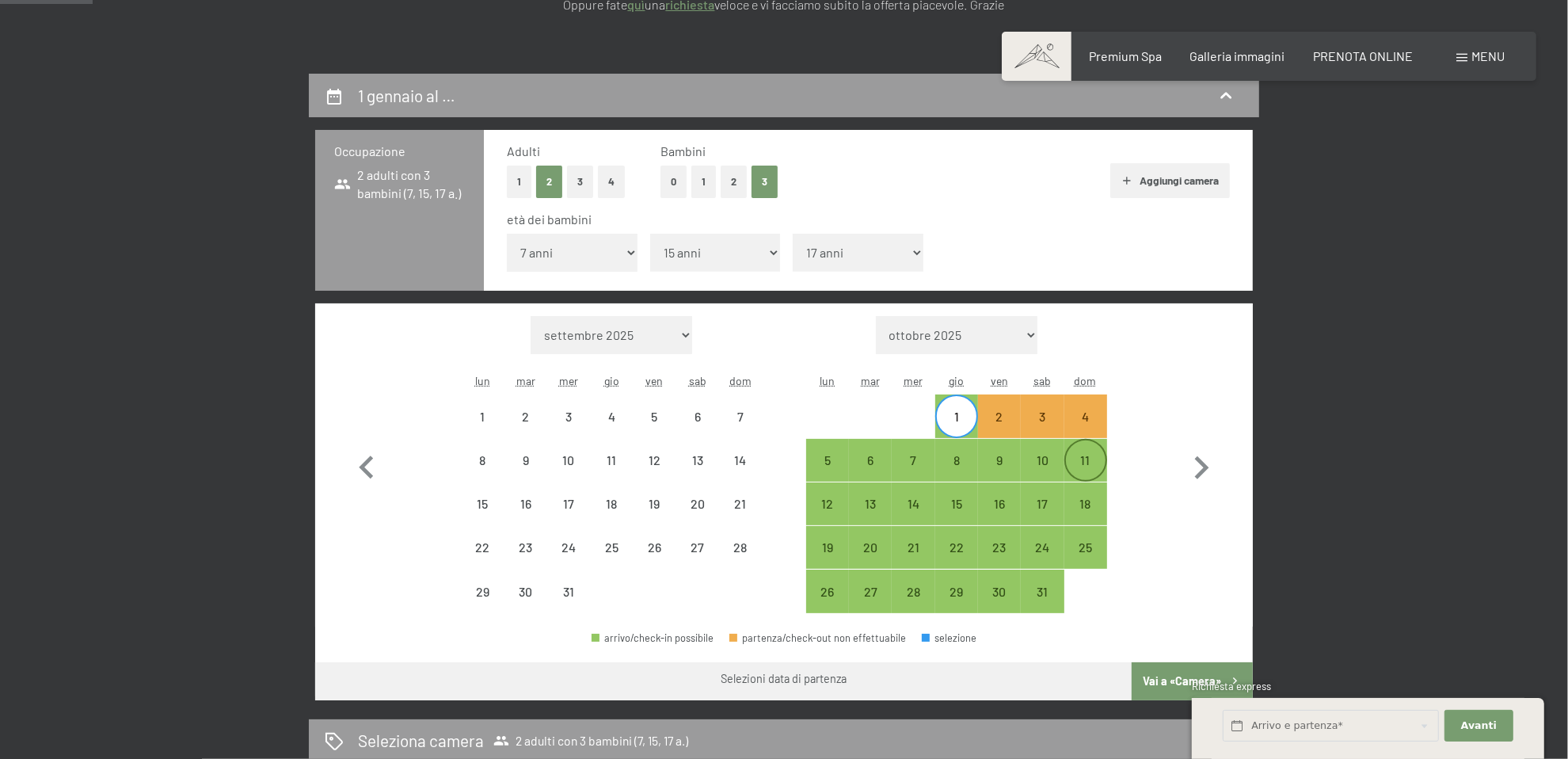
click at [1096, 462] on div "11" at bounding box center [1086, 474] width 40 height 40
select select "2025-12-01"
select select "2026-01-01"
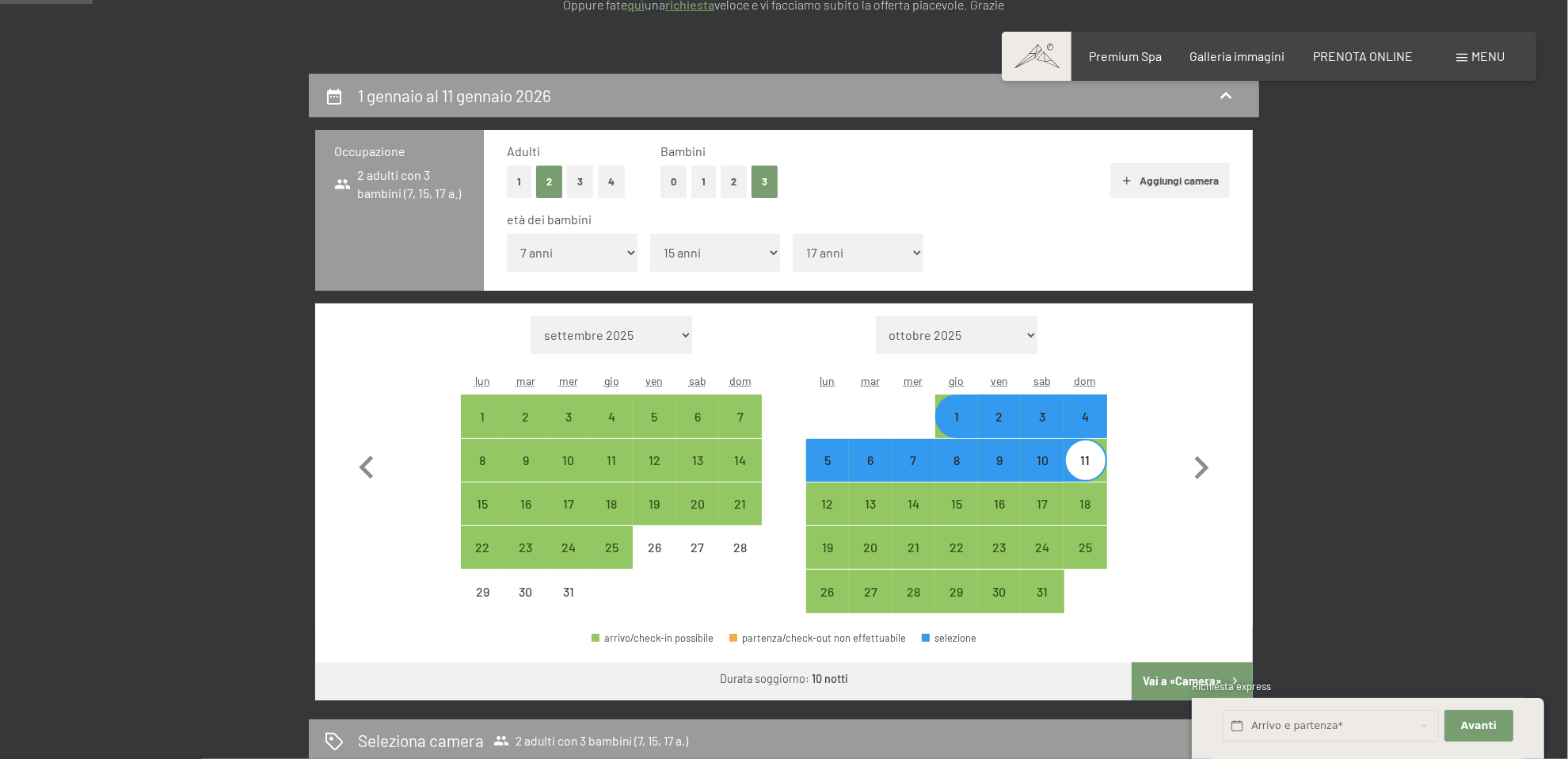
click at [962, 419] on div "1" at bounding box center [957, 431] width 40 height 40
select select "2025-12-01"
select select "2026-01-01"
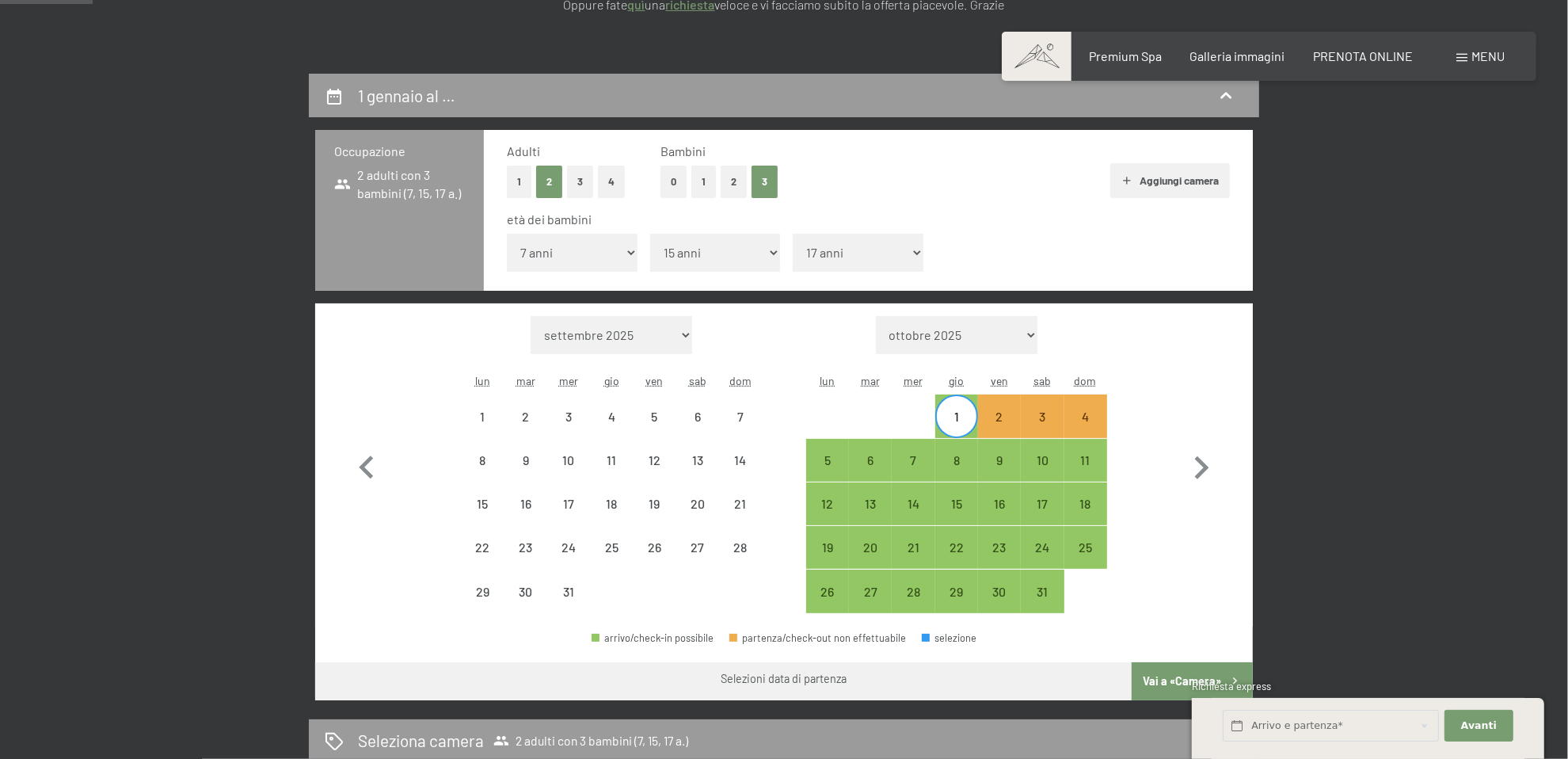
click at [962, 419] on div "1" at bounding box center [957, 431] width 40 height 40
select select "2025-12-01"
select select "2026-01-01"
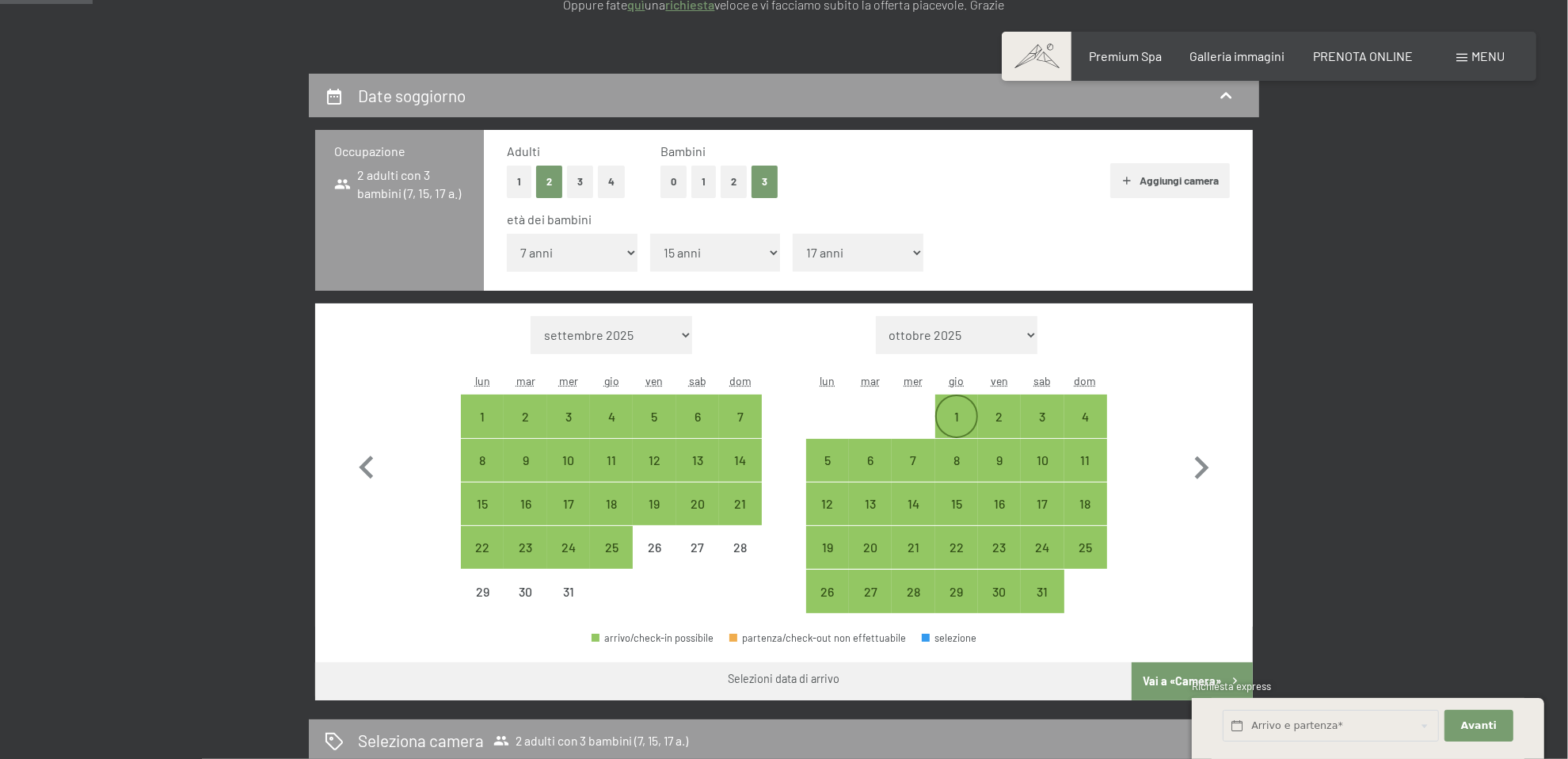
click at [952, 412] on div "1" at bounding box center [957, 431] width 40 height 40
select select "2025-12-01"
select select "2026-01-01"
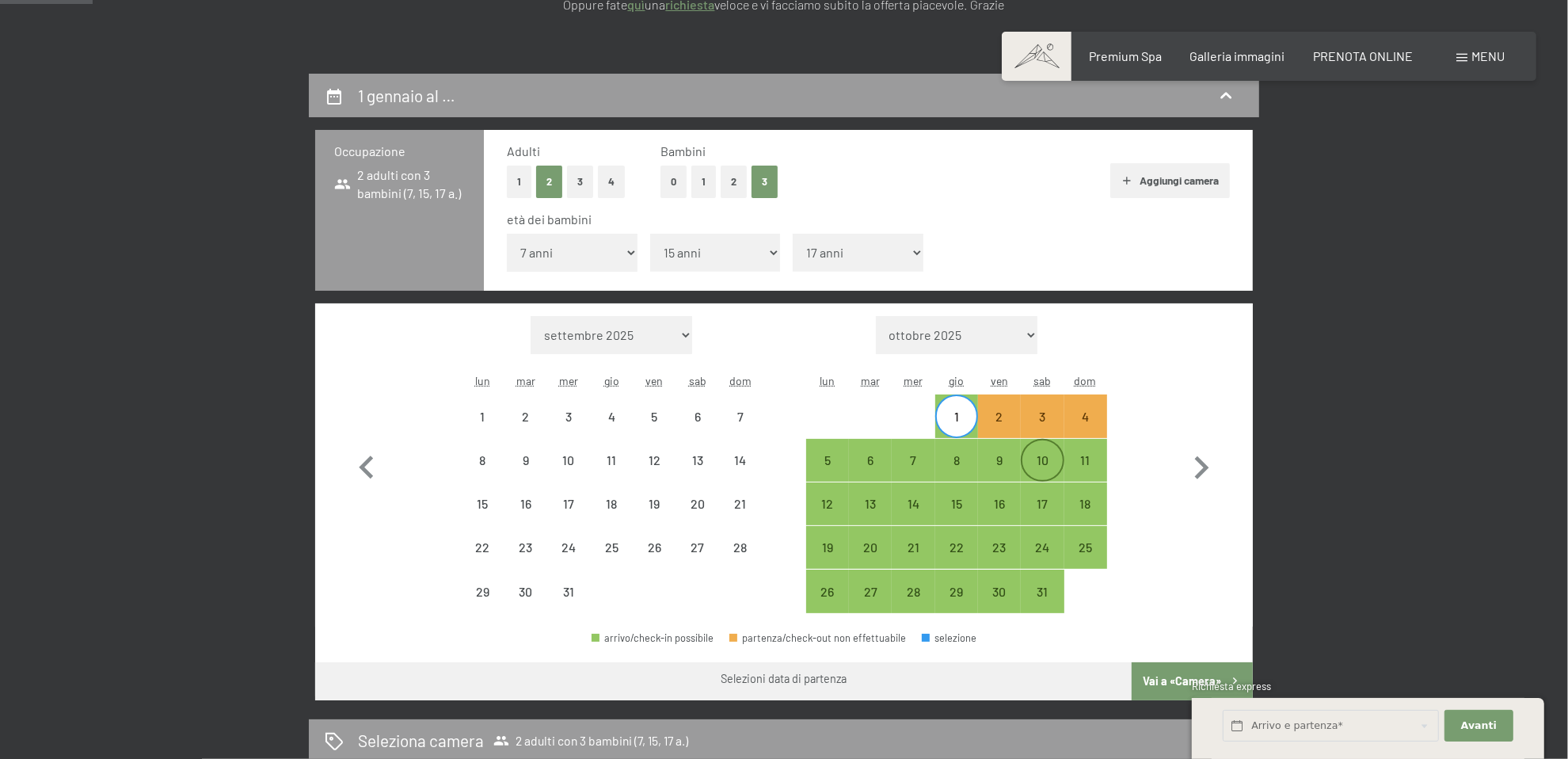
click at [1055, 451] on div "10" at bounding box center [1042, 461] width 40 height 40
select select "2025-12-01"
select select "2026-01-01"
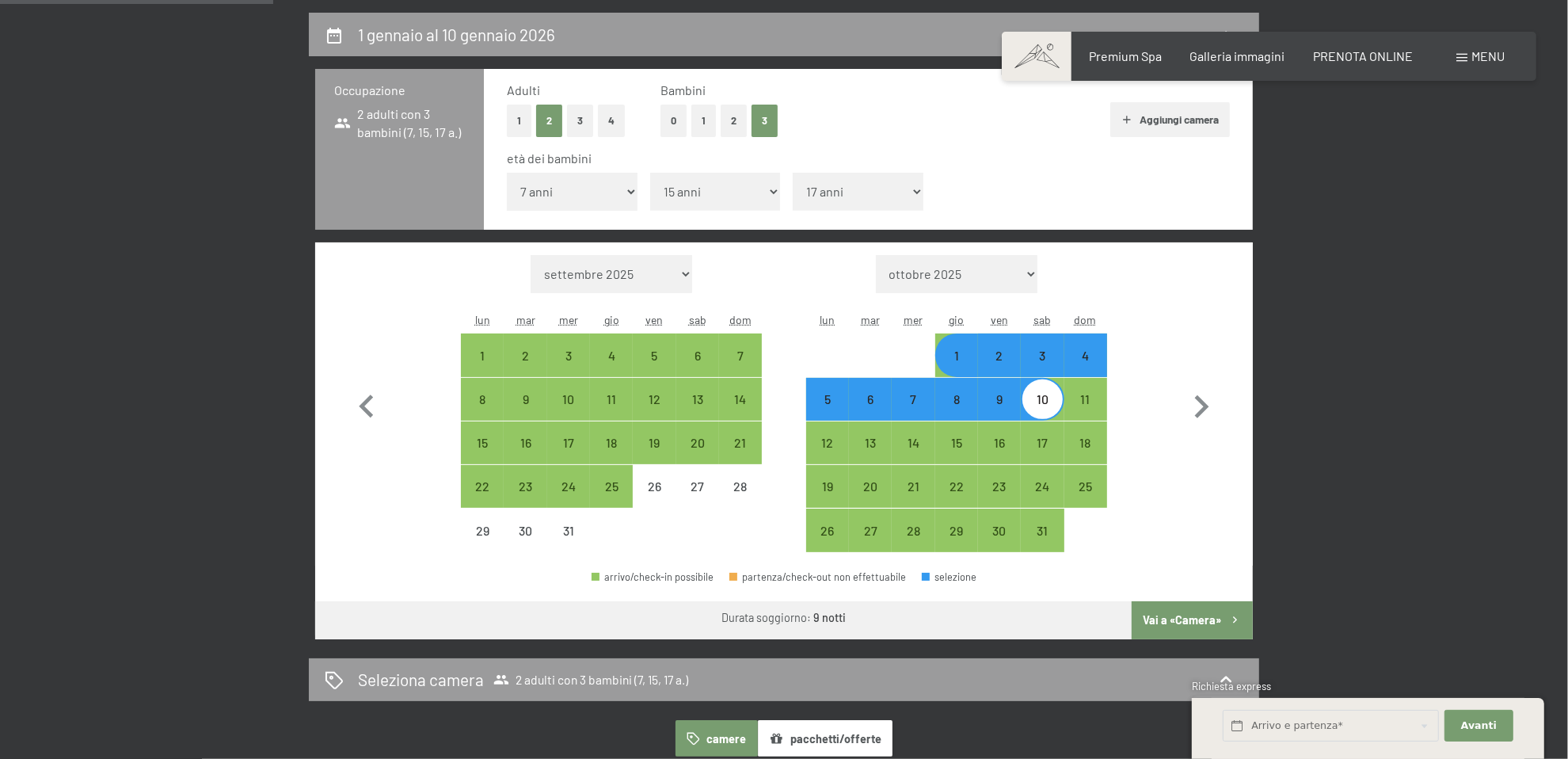
scroll to position [396, 0]
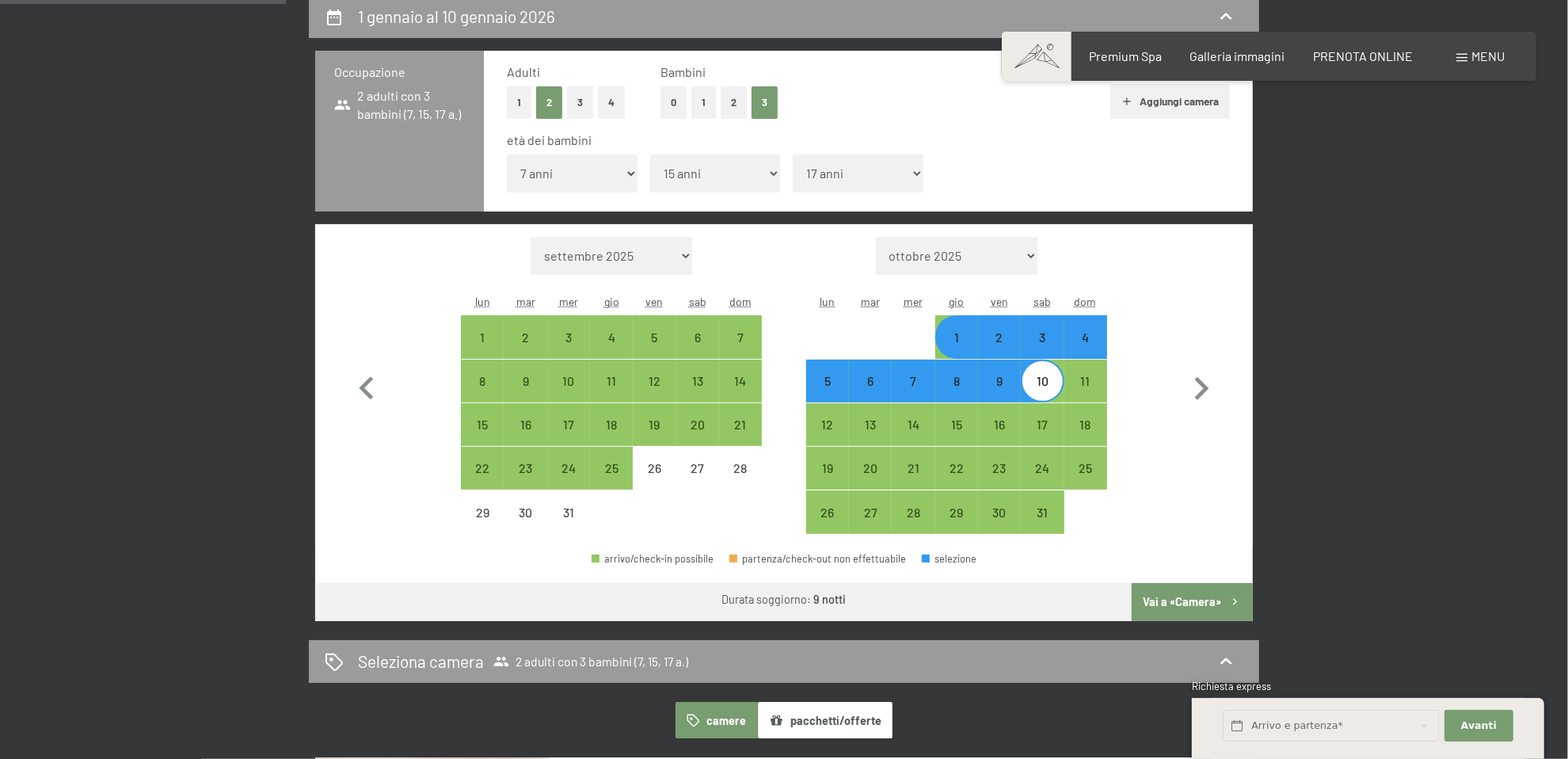
click at [1198, 602] on button "Vai a «Camera»" at bounding box center [1192, 603] width 121 height 38
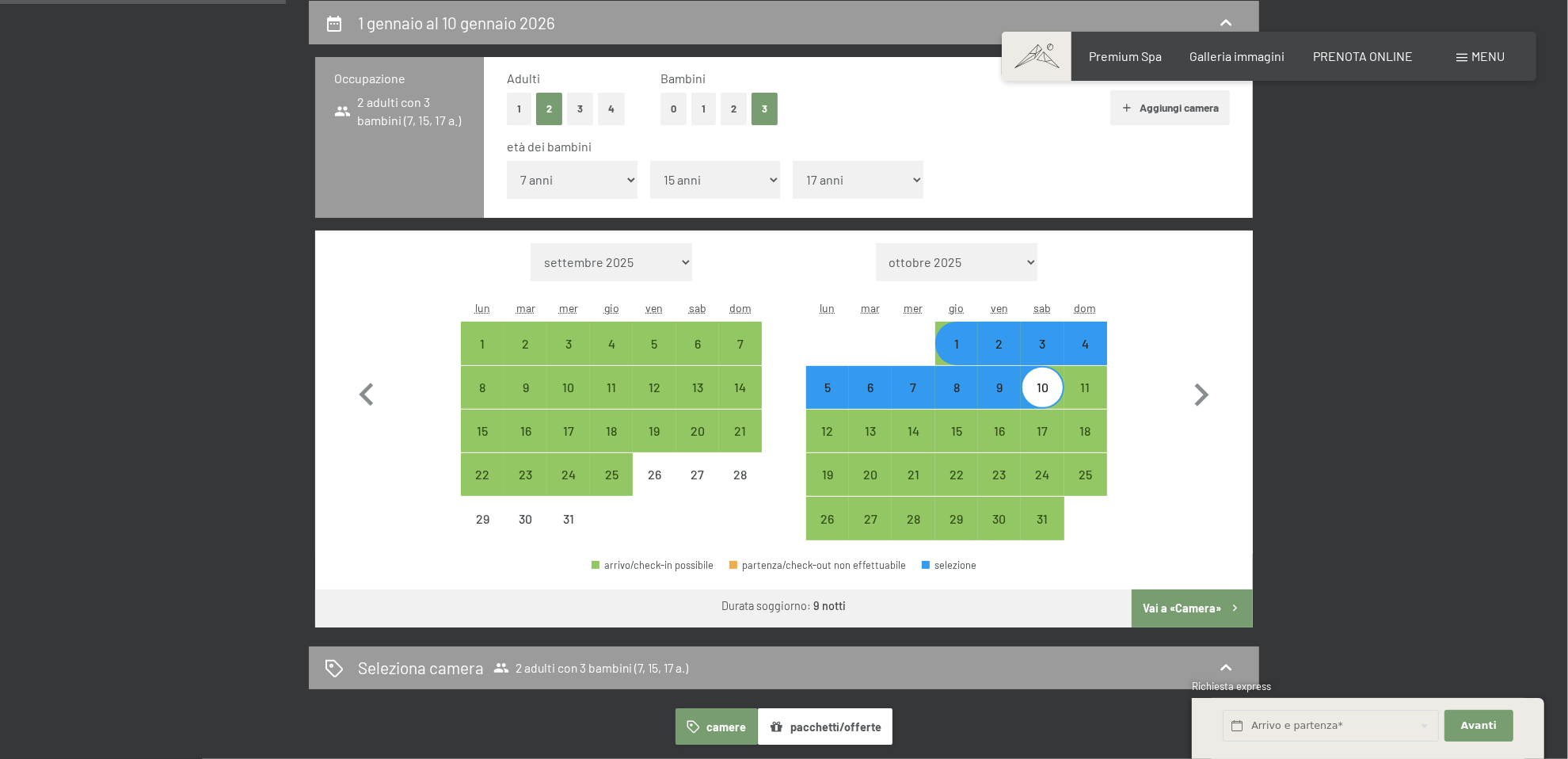
select select "2025-12-01"
select select "2026-01-01"
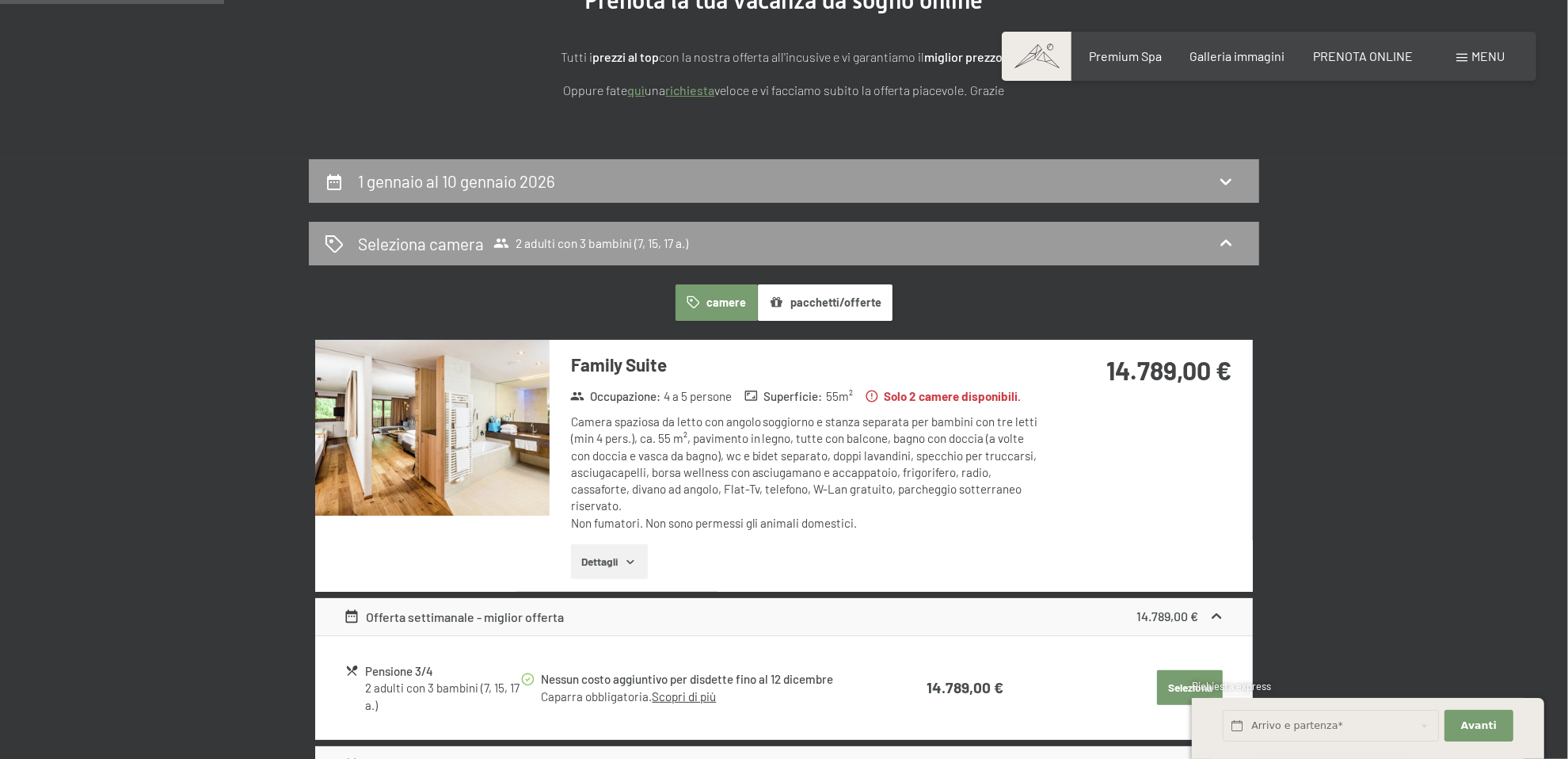
scroll to position [311, 0]
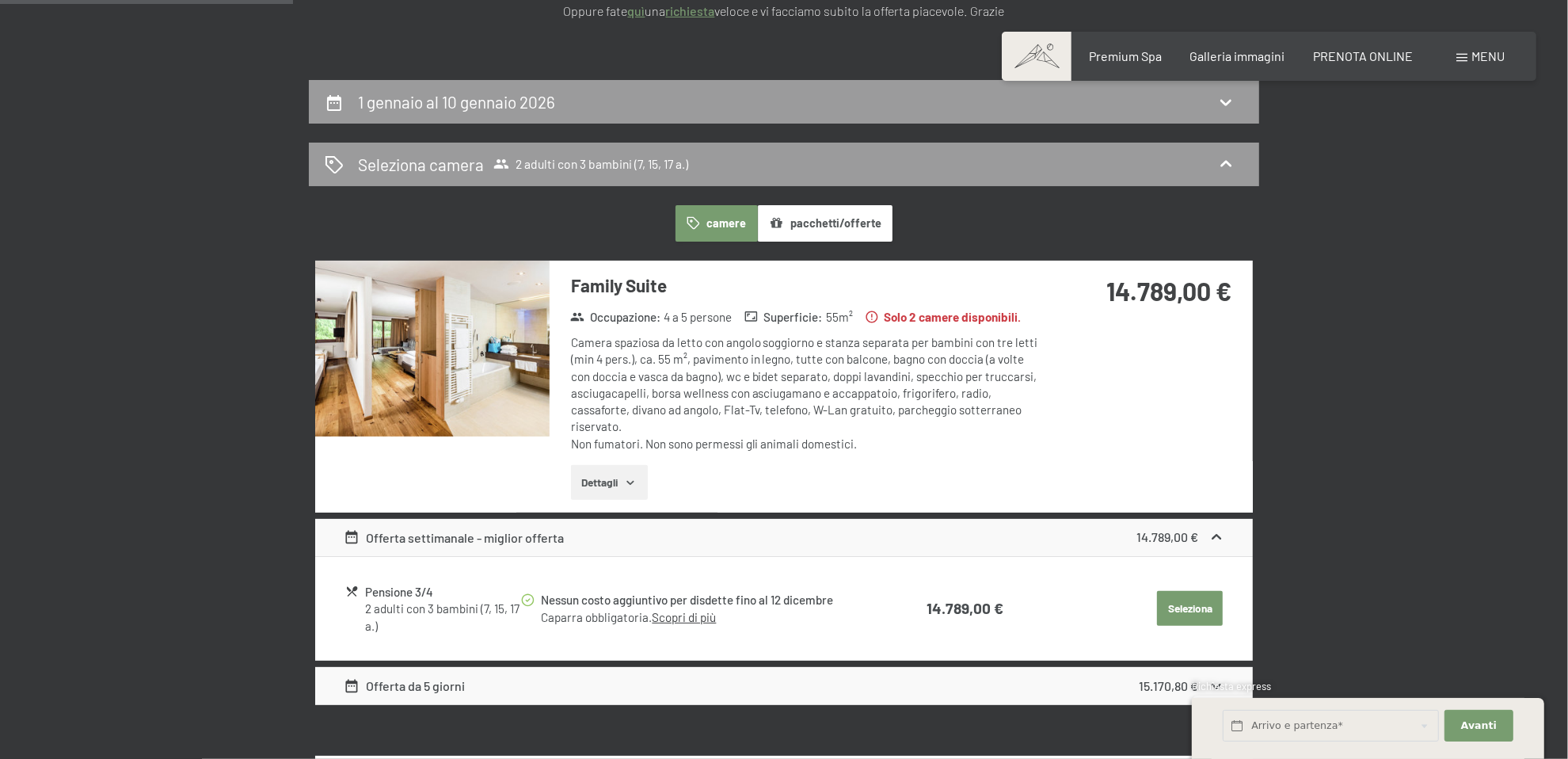
click at [629, 471] on button "Dettagli" at bounding box center [610, 482] width 76 height 35
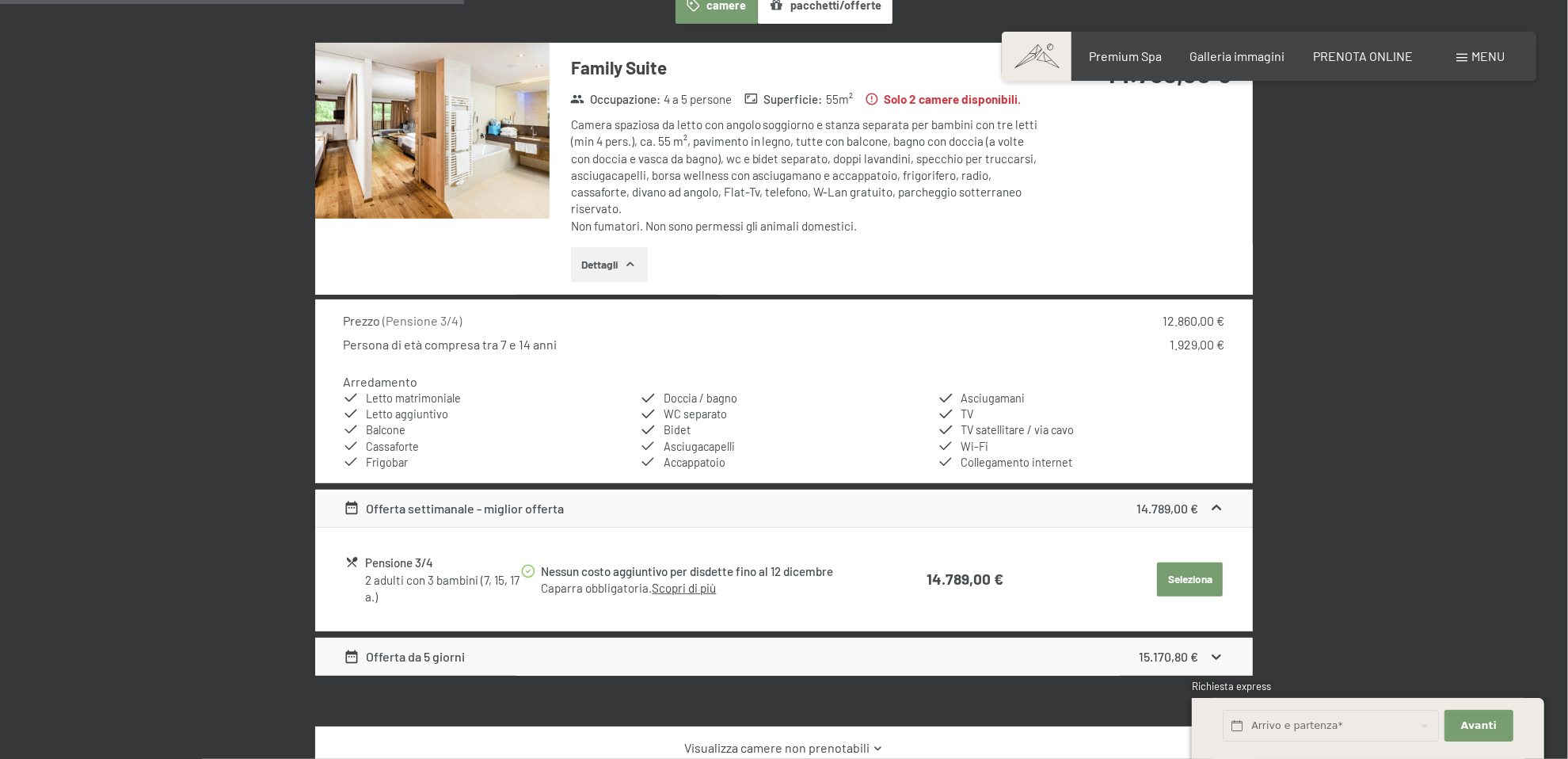
scroll to position [549, 0]
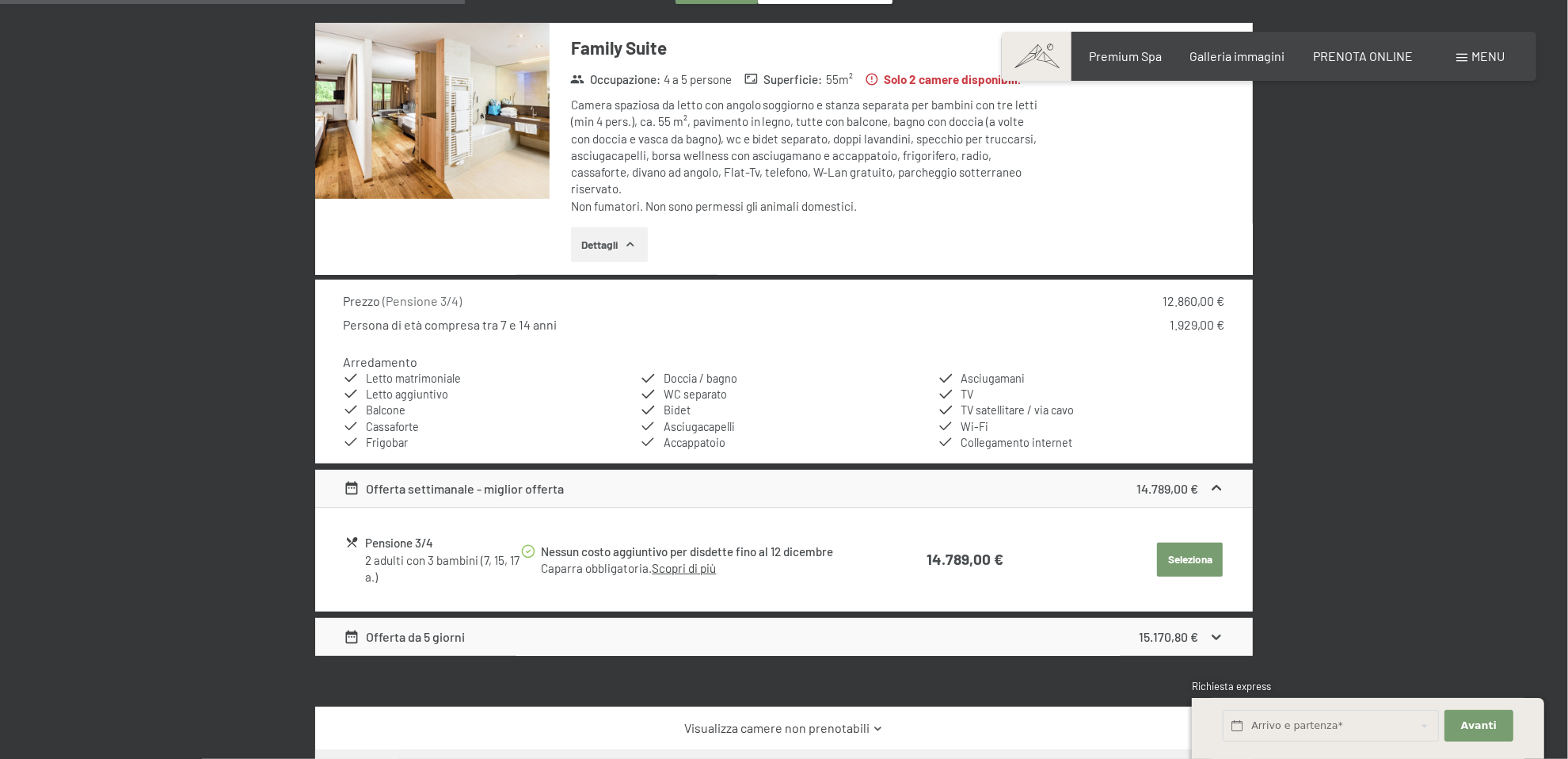
click at [1220, 637] on icon at bounding box center [1217, 637] width 17 height 17
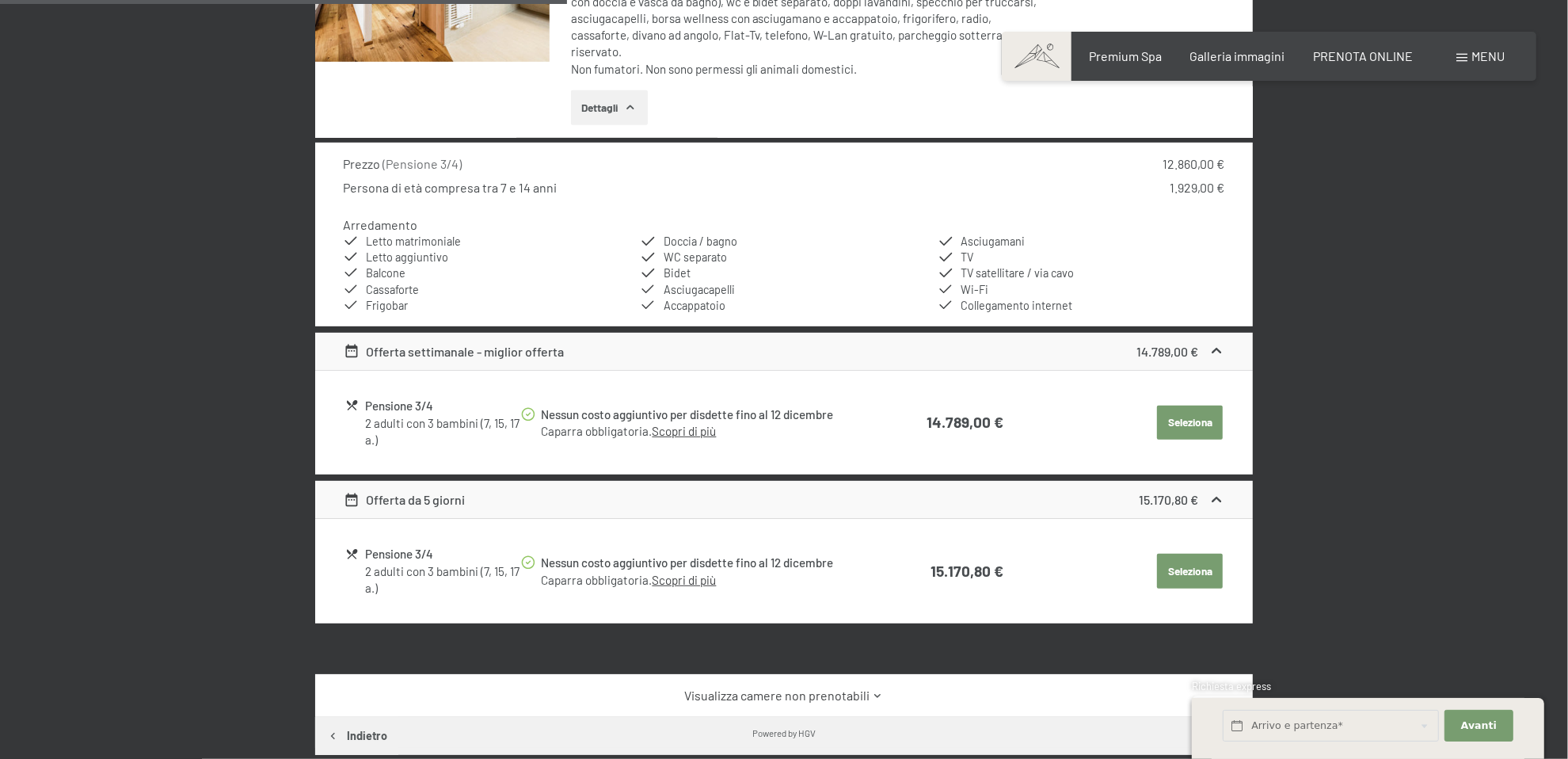
scroll to position [707, 0]
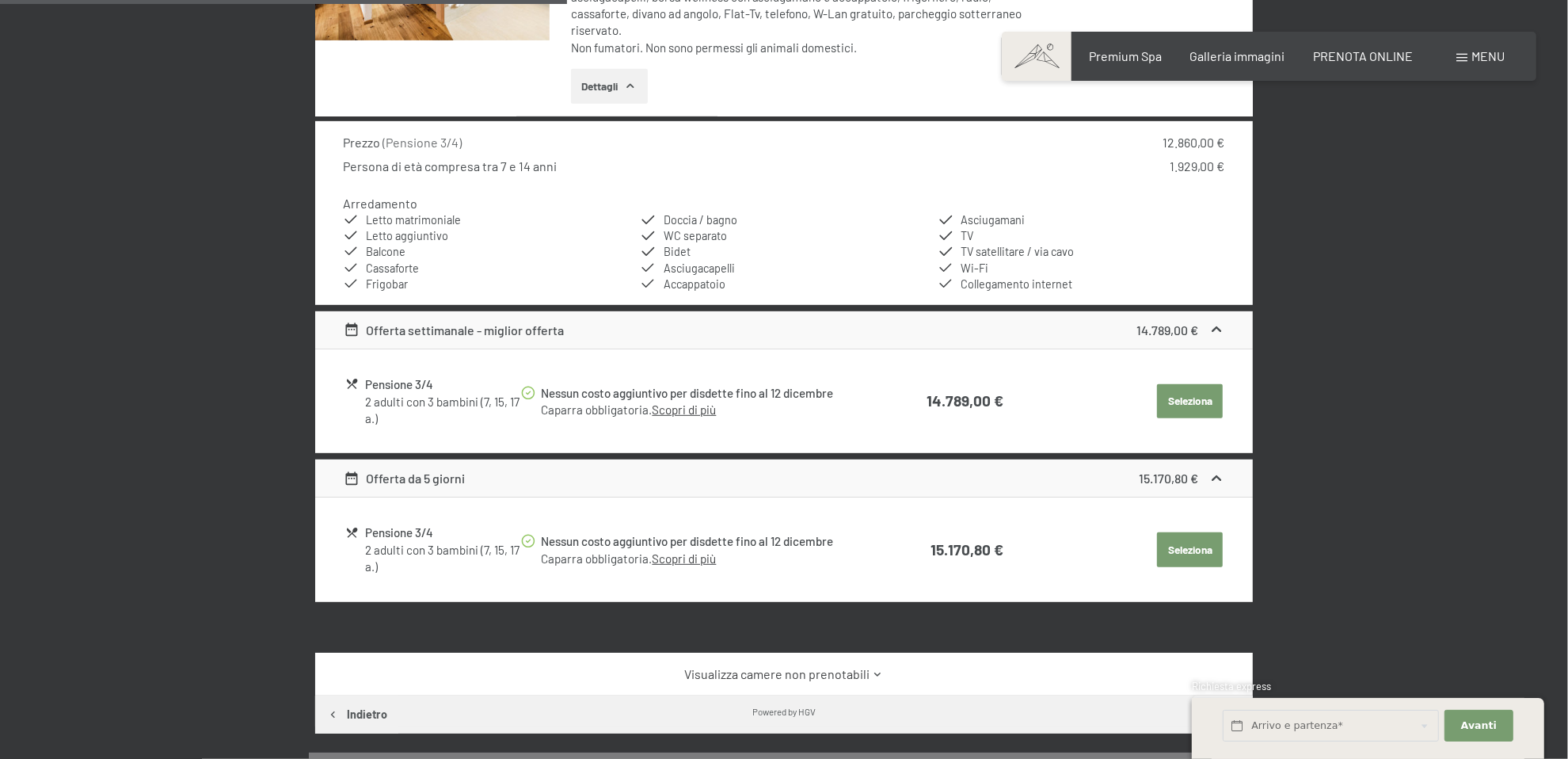
click at [1221, 324] on icon at bounding box center [1217, 330] width 17 height 17
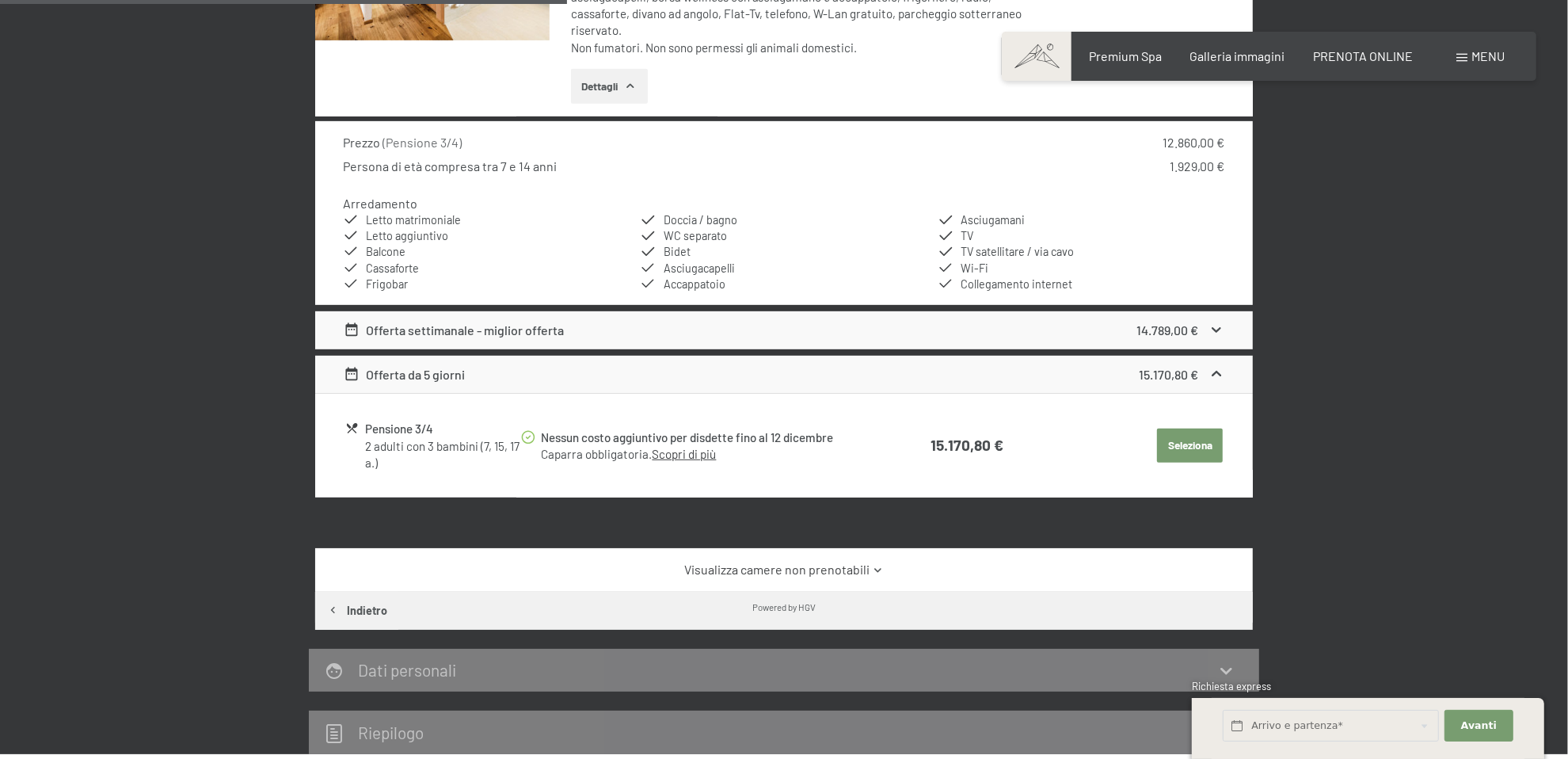
click at [1221, 324] on icon at bounding box center [1217, 330] width 17 height 17
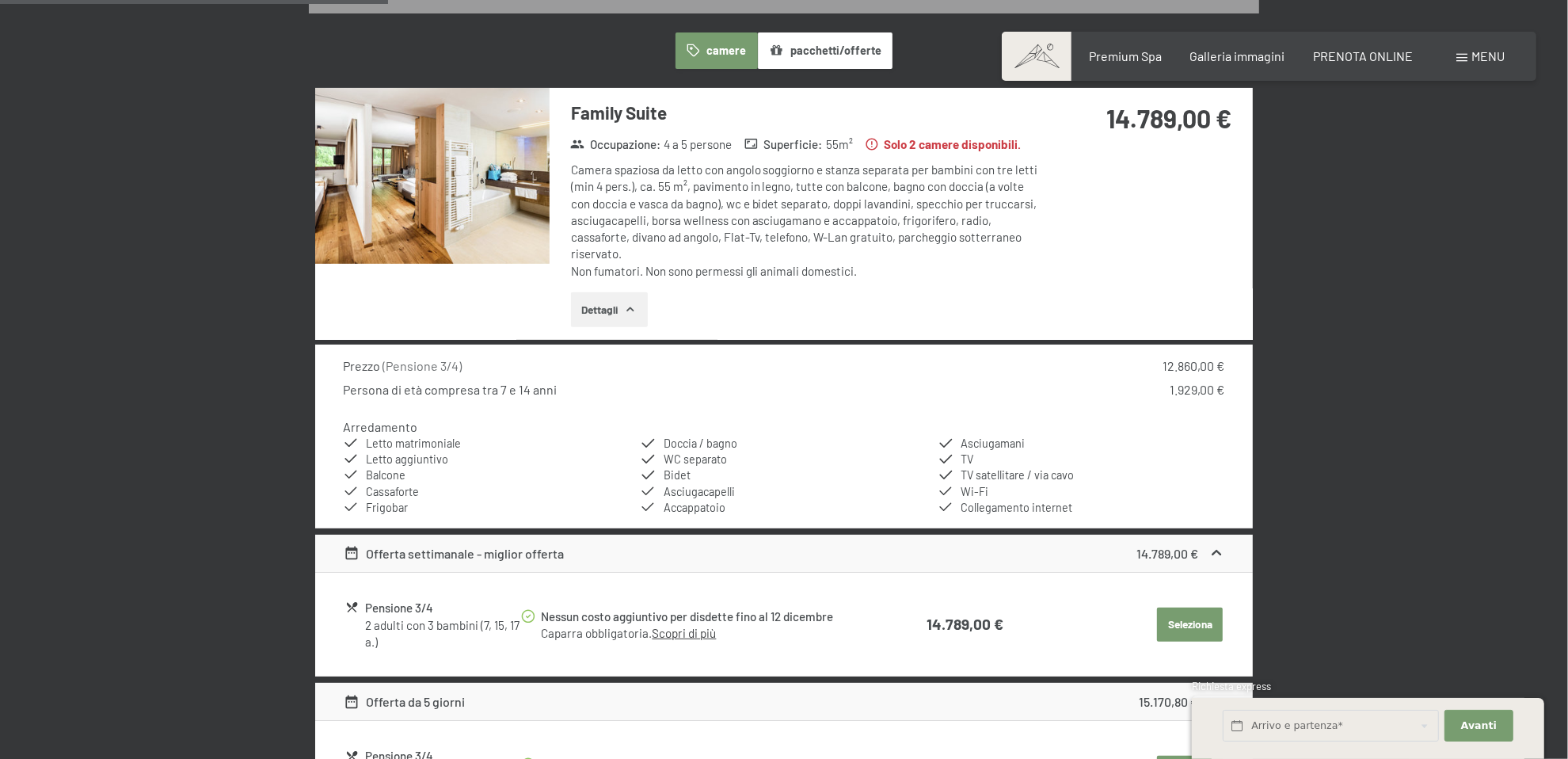
scroll to position [390, 0]
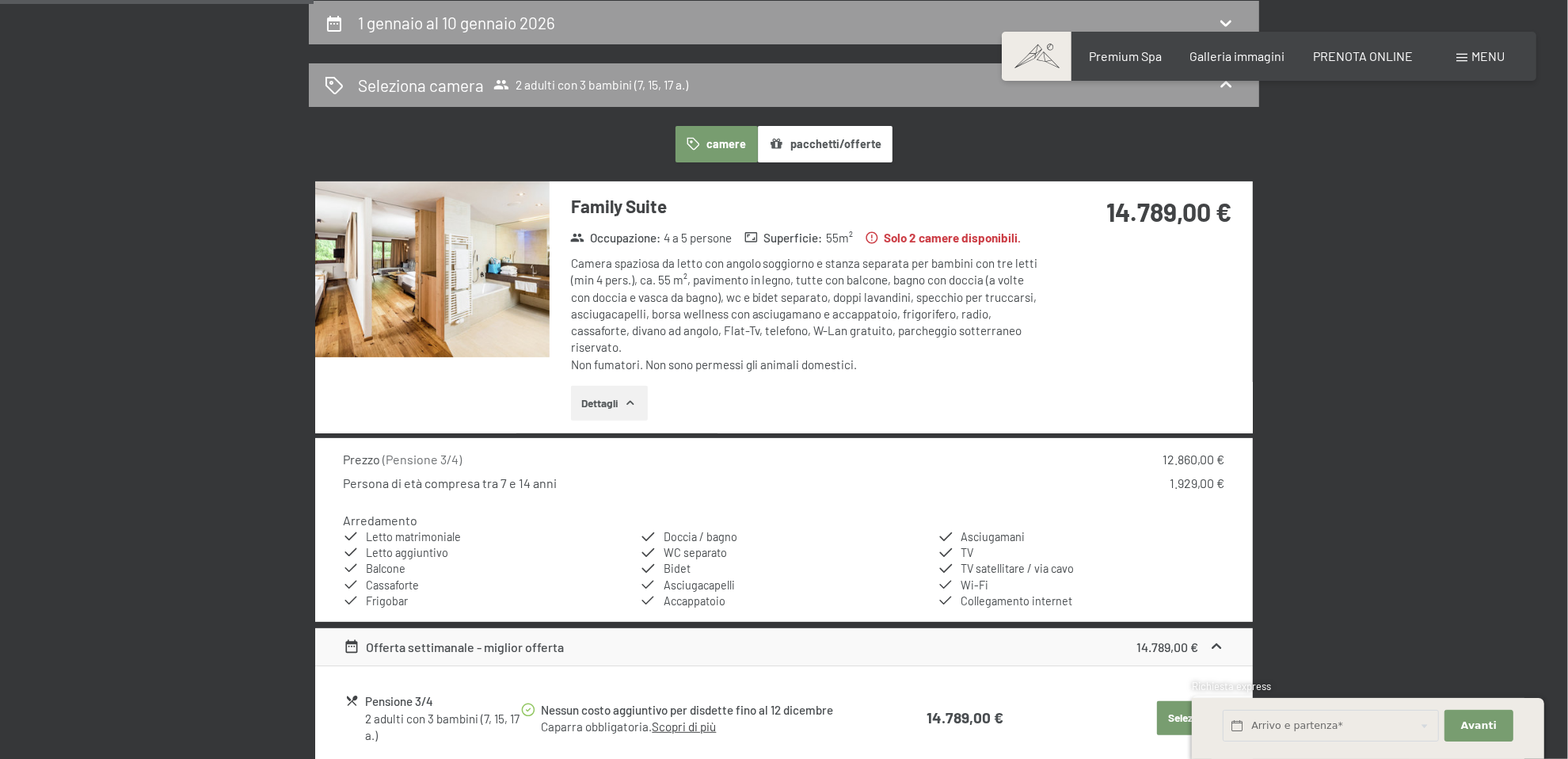
click at [825, 140] on button "pacchetti/offerte" at bounding box center [825, 144] width 135 height 37
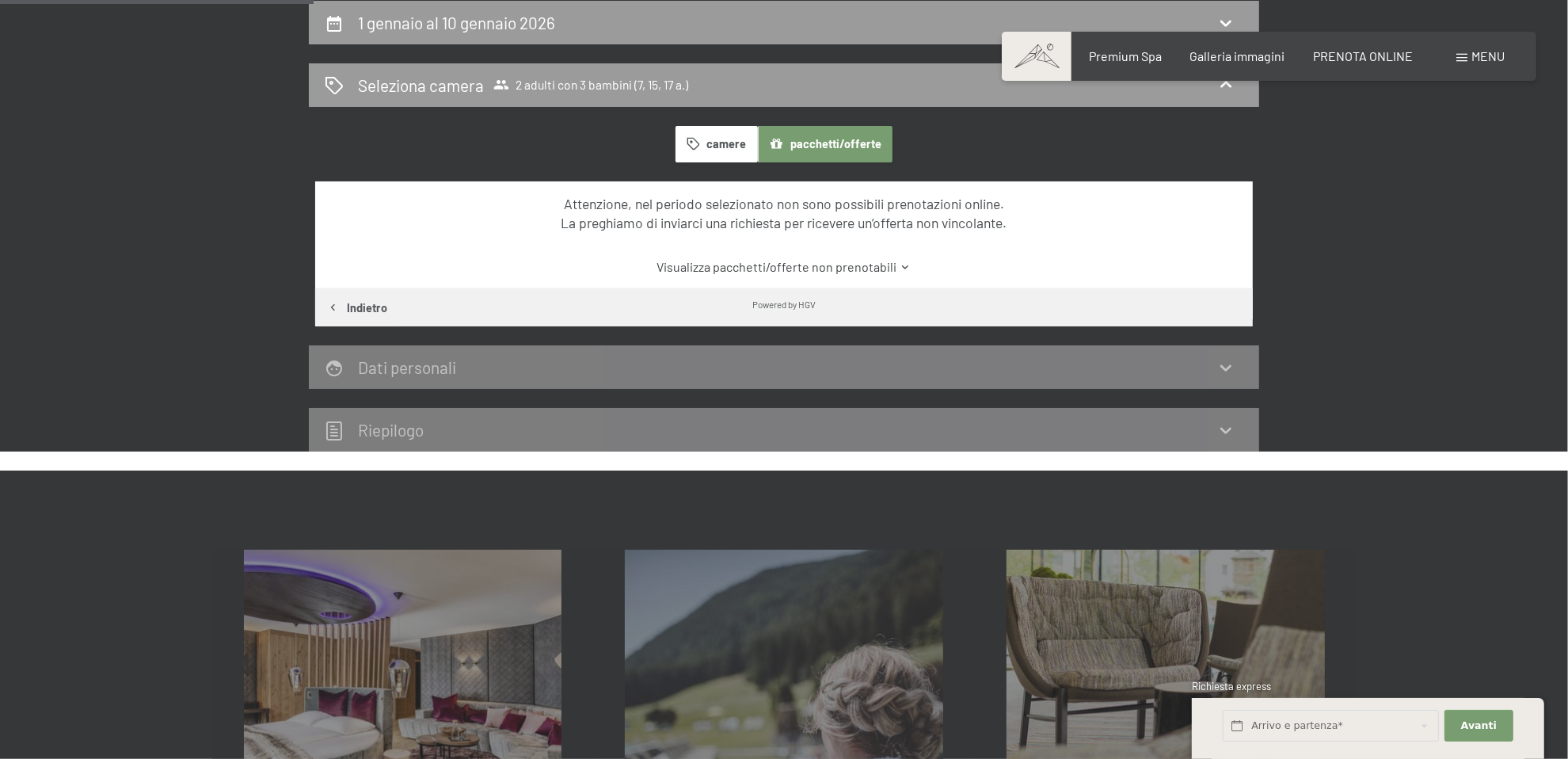
click at [803, 262] on link "Visualizza pacchetti/offerte non prenotabili" at bounding box center [784, 267] width 881 height 18
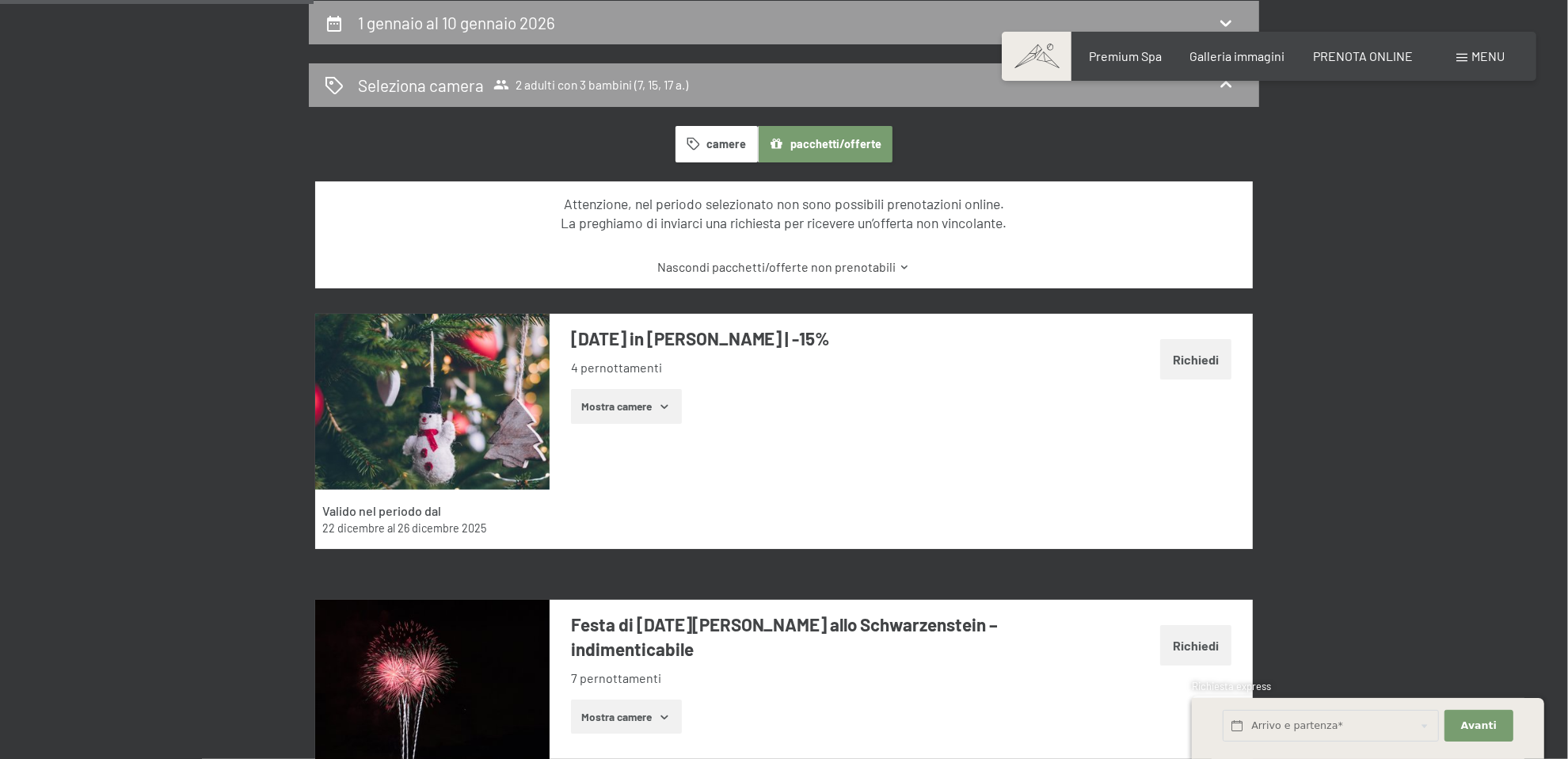
click at [645, 403] on button "Mostra camere" at bounding box center [626, 407] width 111 height 35
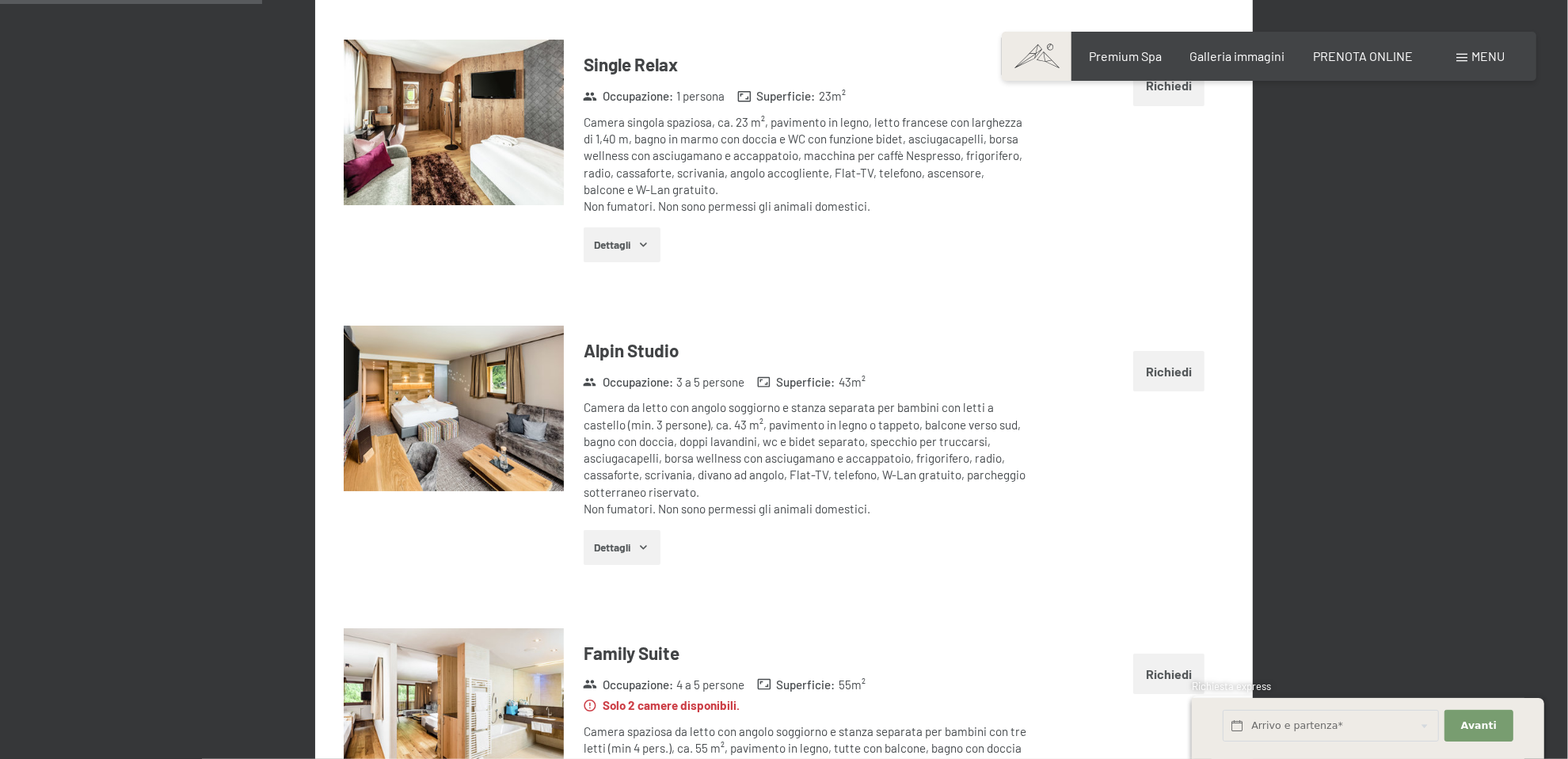
scroll to position [1737, 0]
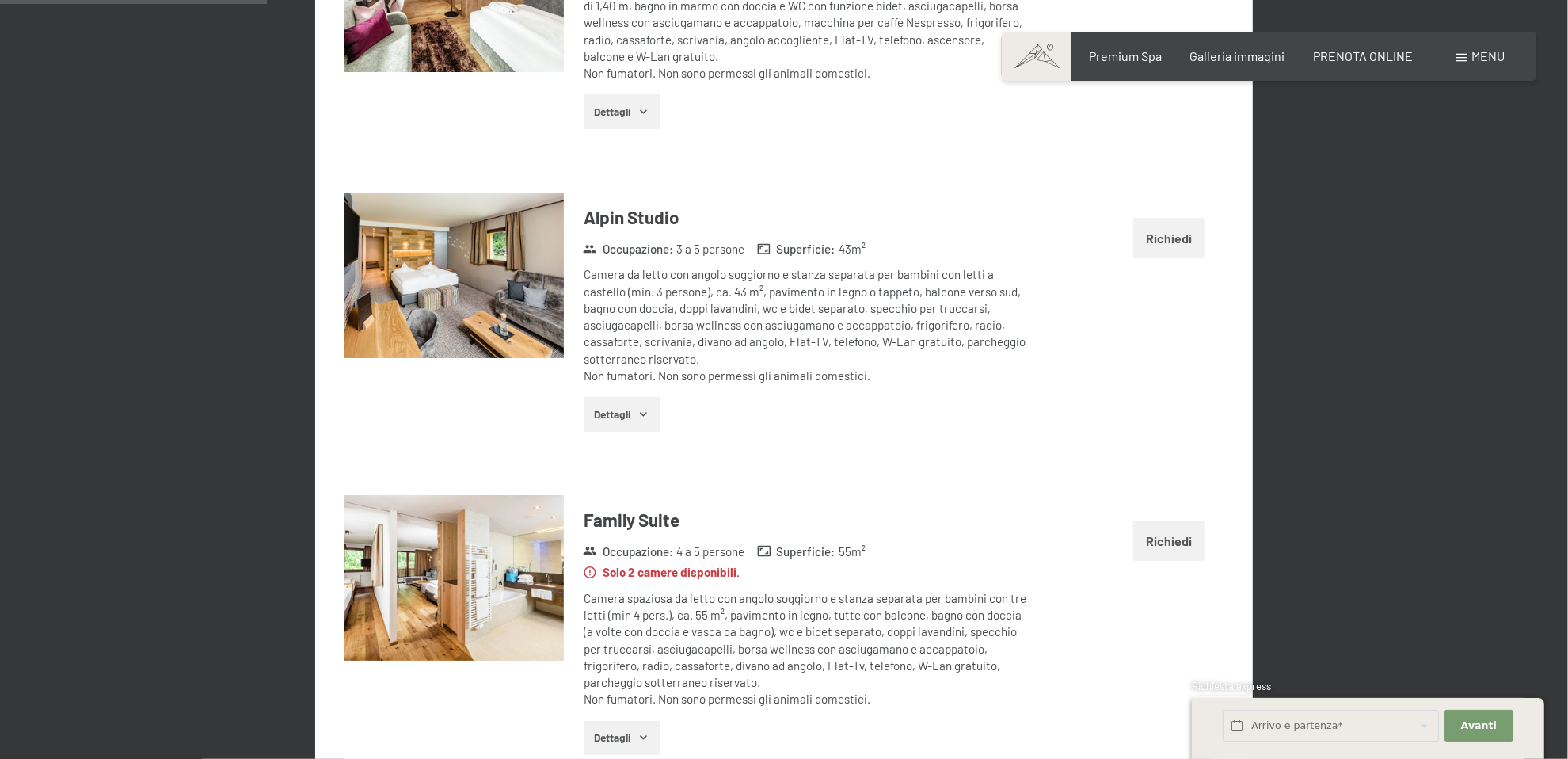
click at [1145, 227] on button "Richiedi" at bounding box center [1168, 238] width 71 height 41
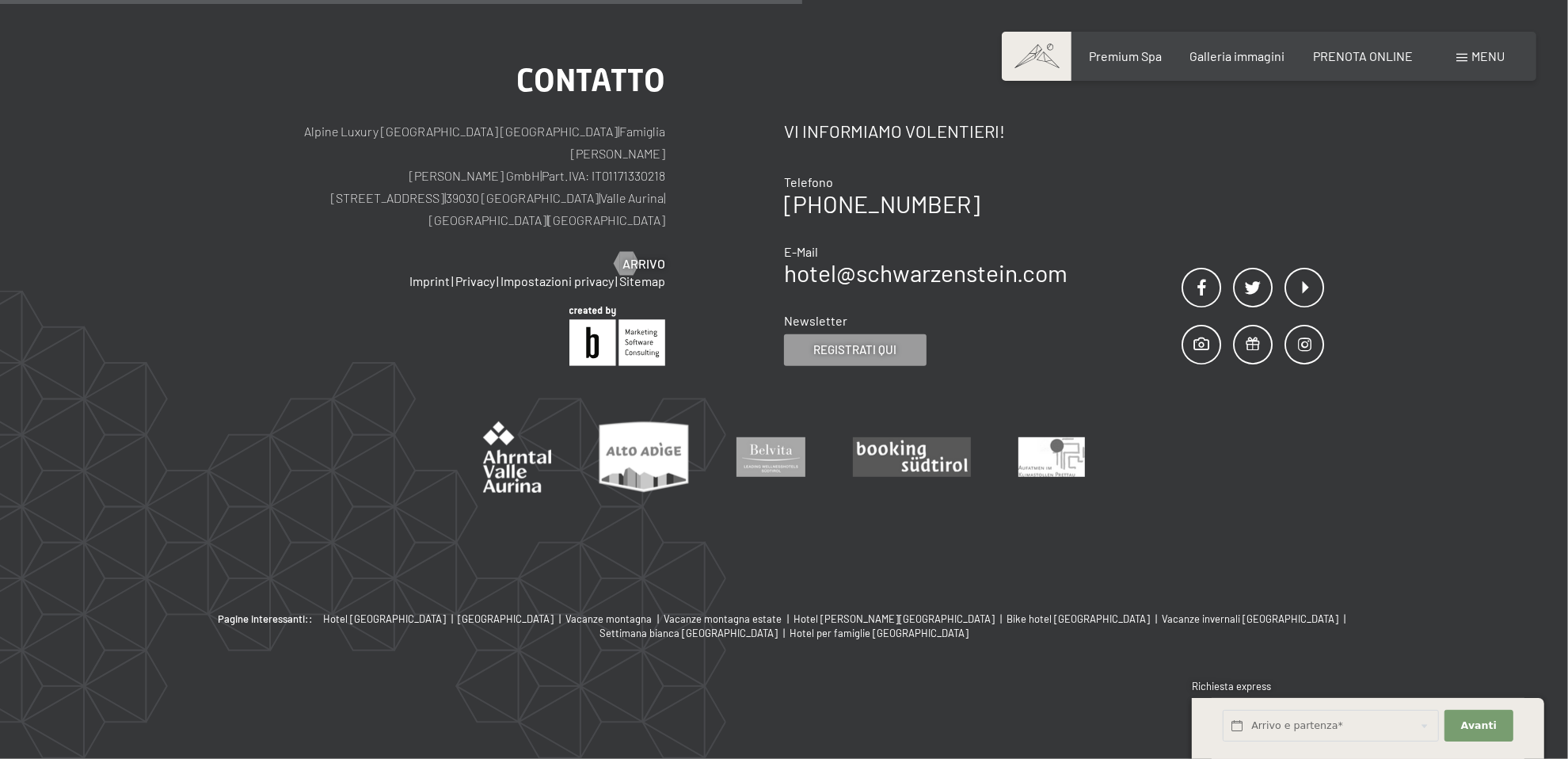
scroll to position [390, 0]
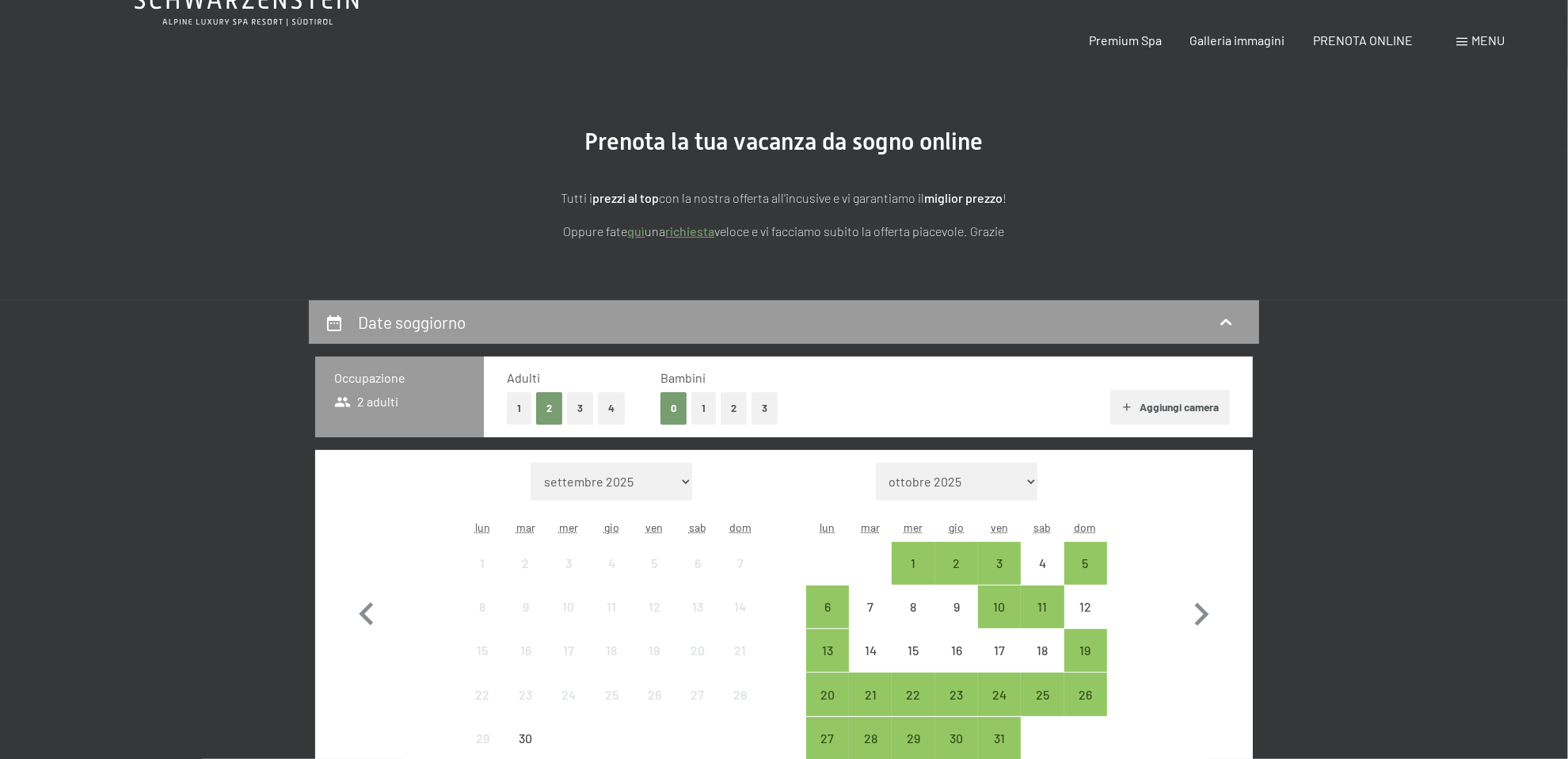
scroll to position [159, 0]
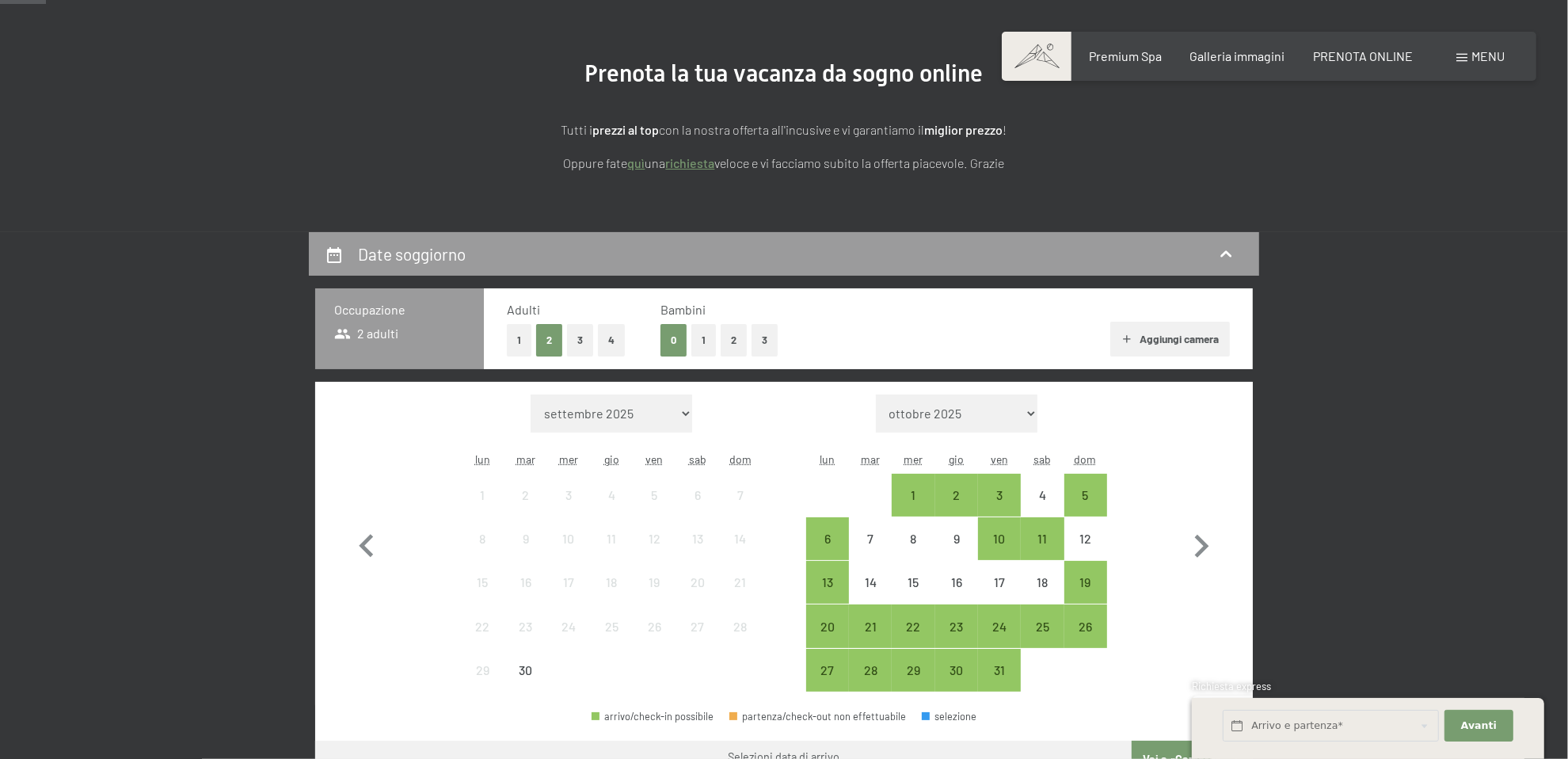
click at [761, 348] on button "3" at bounding box center [764, 340] width 26 height 33
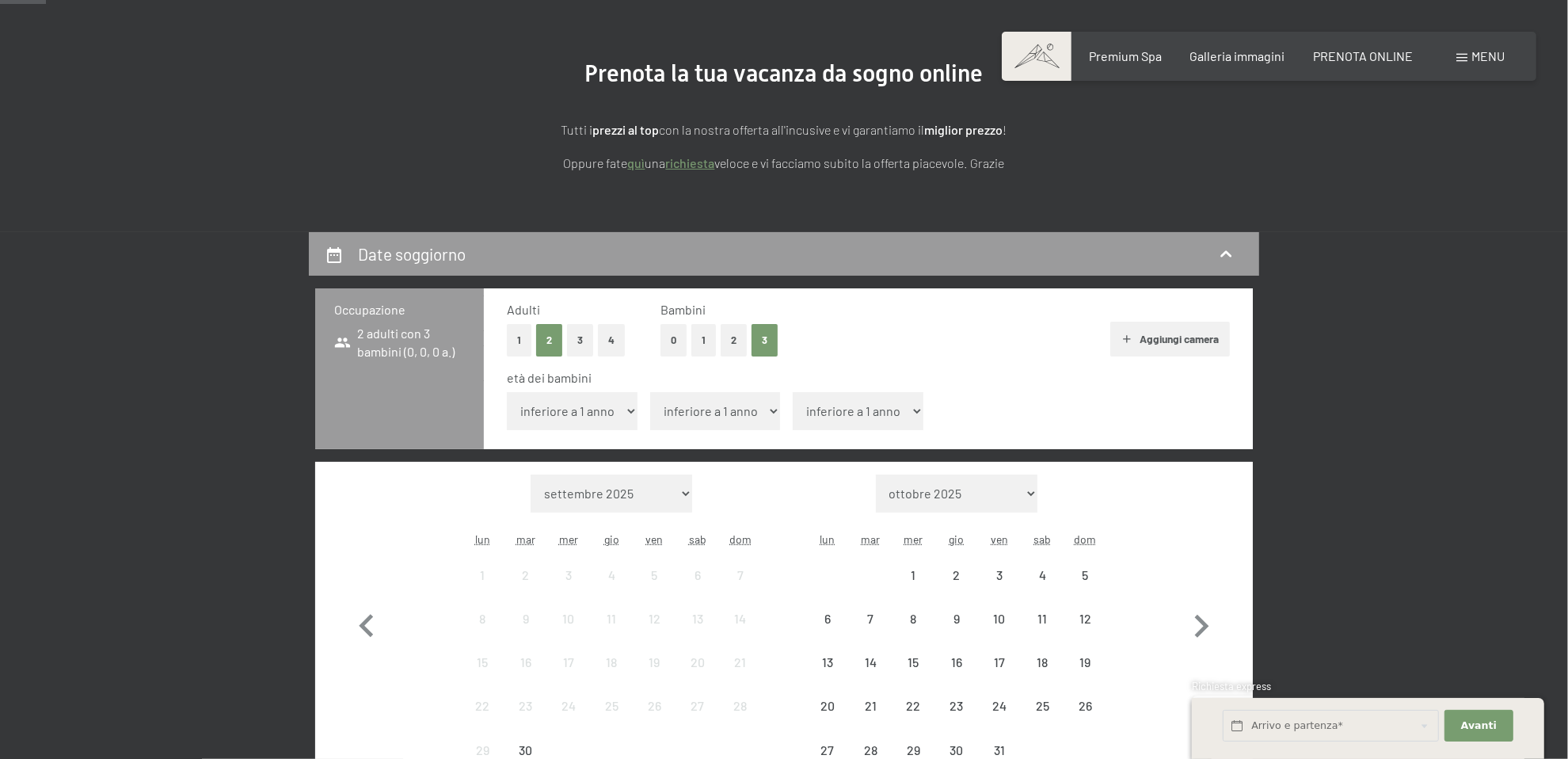
click at [604, 407] on select "inferiore a 1 anno 1 anno 2 anni 3 anni 4 anni 5 anni 6 anni 7 anni 8 anni 9 an…" at bounding box center [572, 411] width 131 height 38
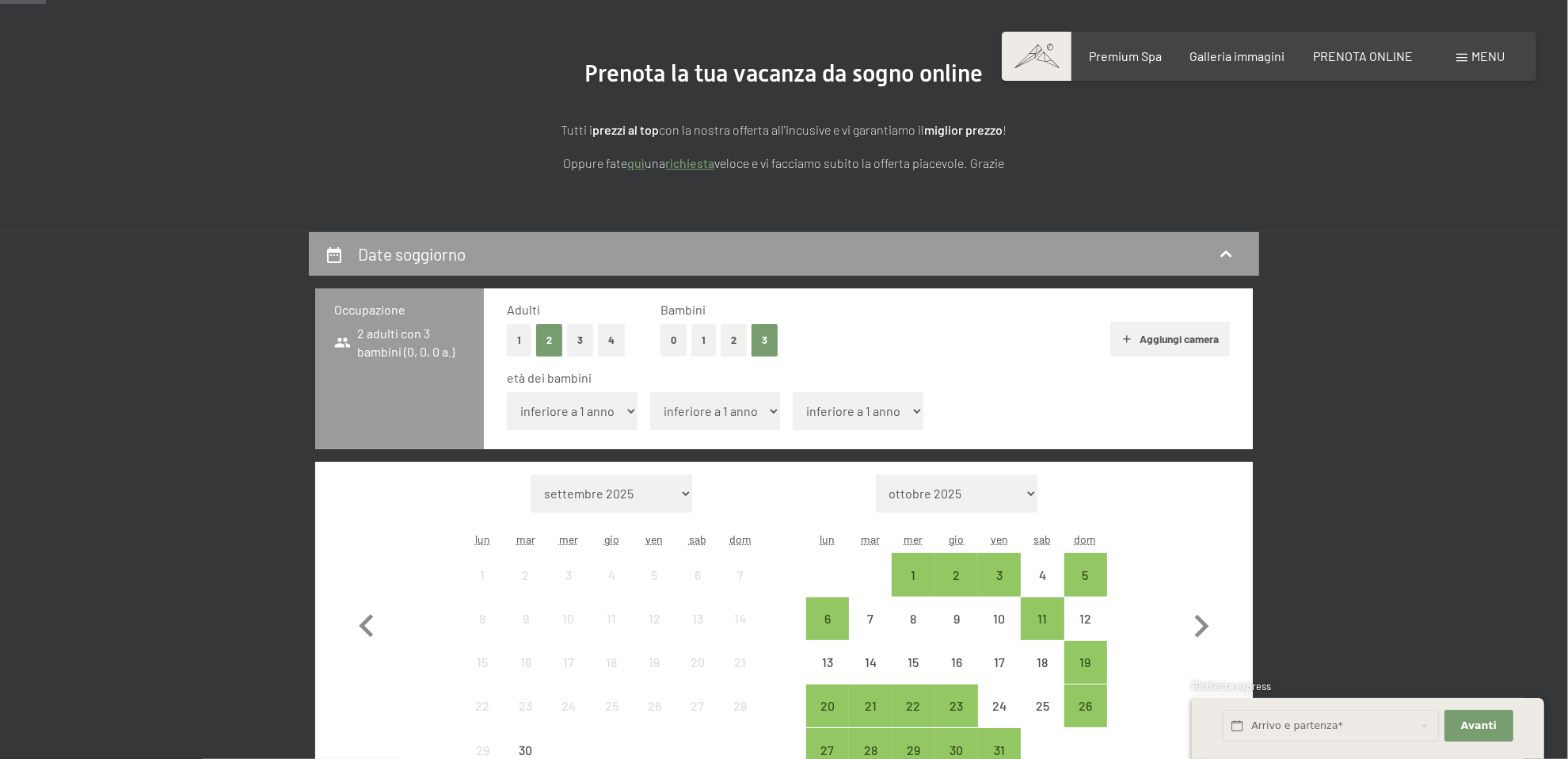
select select "7"
click at [507, 392] on select "inferiore a 1 anno 1 anno 2 anni 3 anni 4 anni 5 anni 6 anni 7 anni 8 anni 9 an…" at bounding box center [572, 411] width 131 height 38
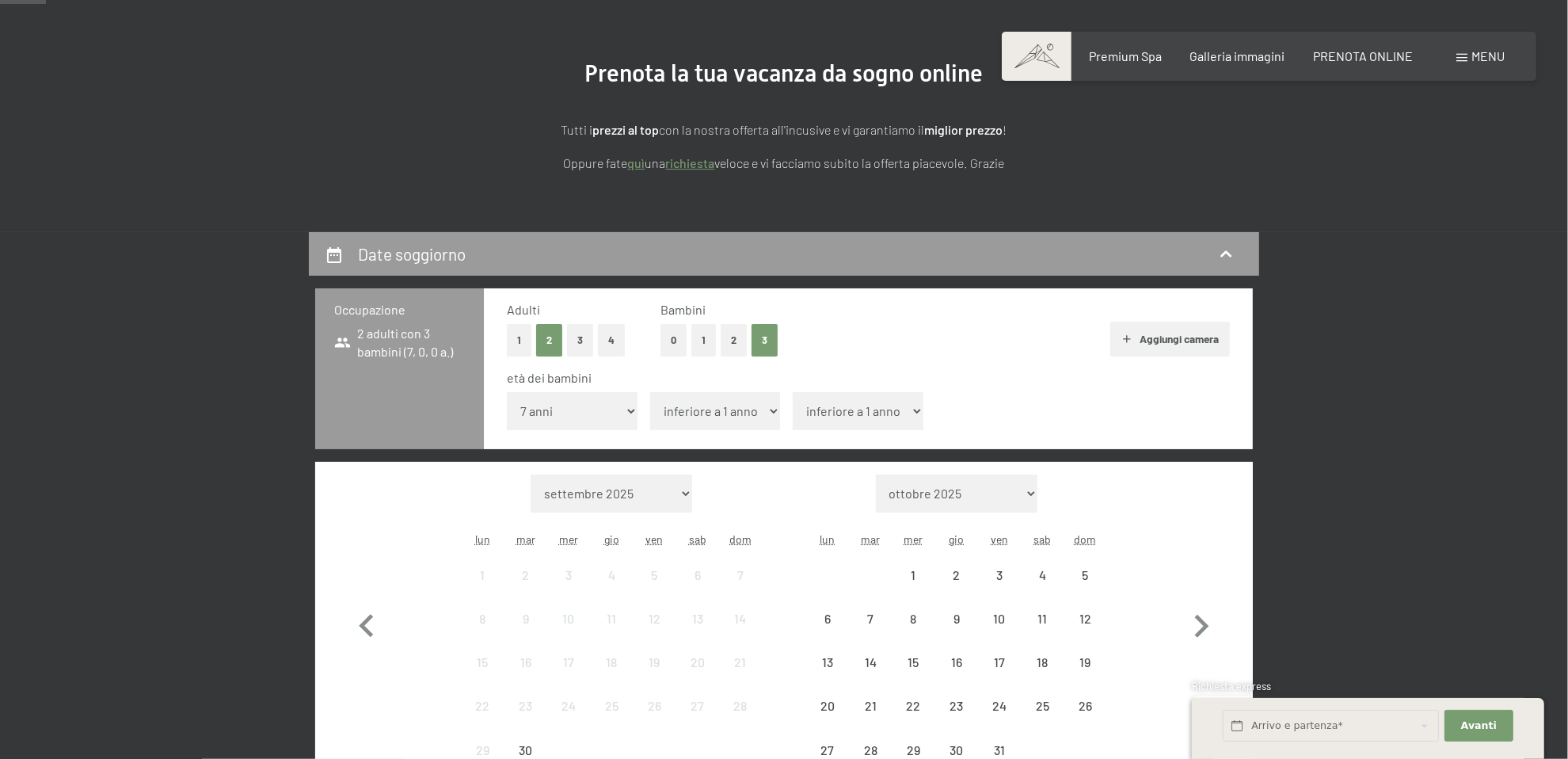
click at [692, 412] on select "inferiore a 1 anno 1 anno 2 anni 3 anni 4 anni 5 anni 6 anni 7 anni 8 anni 9 an…" at bounding box center [715, 411] width 131 height 38
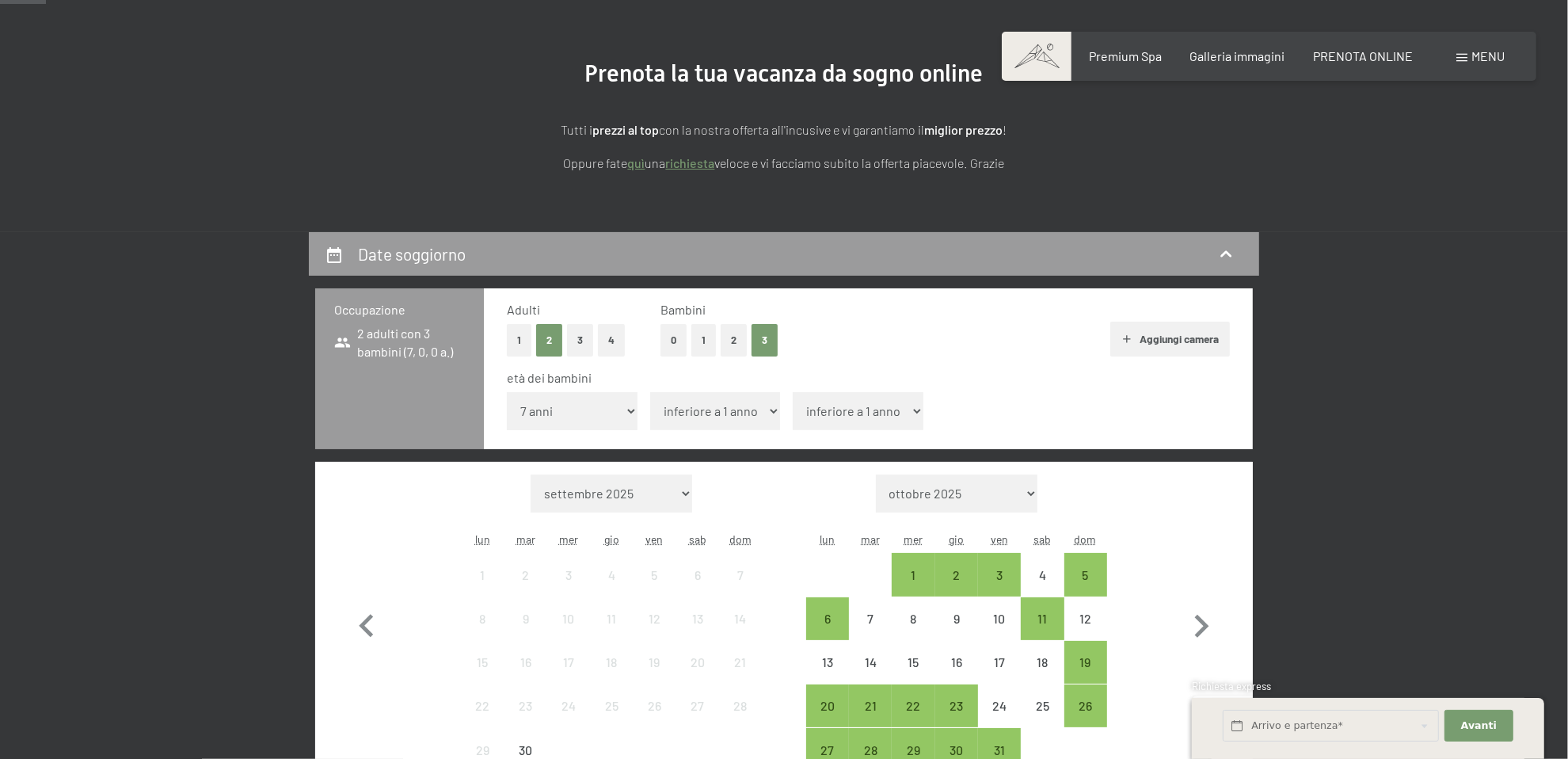
select select "15"
click at [650, 392] on select "inferiore a 1 anno 1 anno 2 anni 3 anni 4 anni 5 anni 6 anni 7 anni 8 anni 9 an…" at bounding box center [715, 411] width 131 height 38
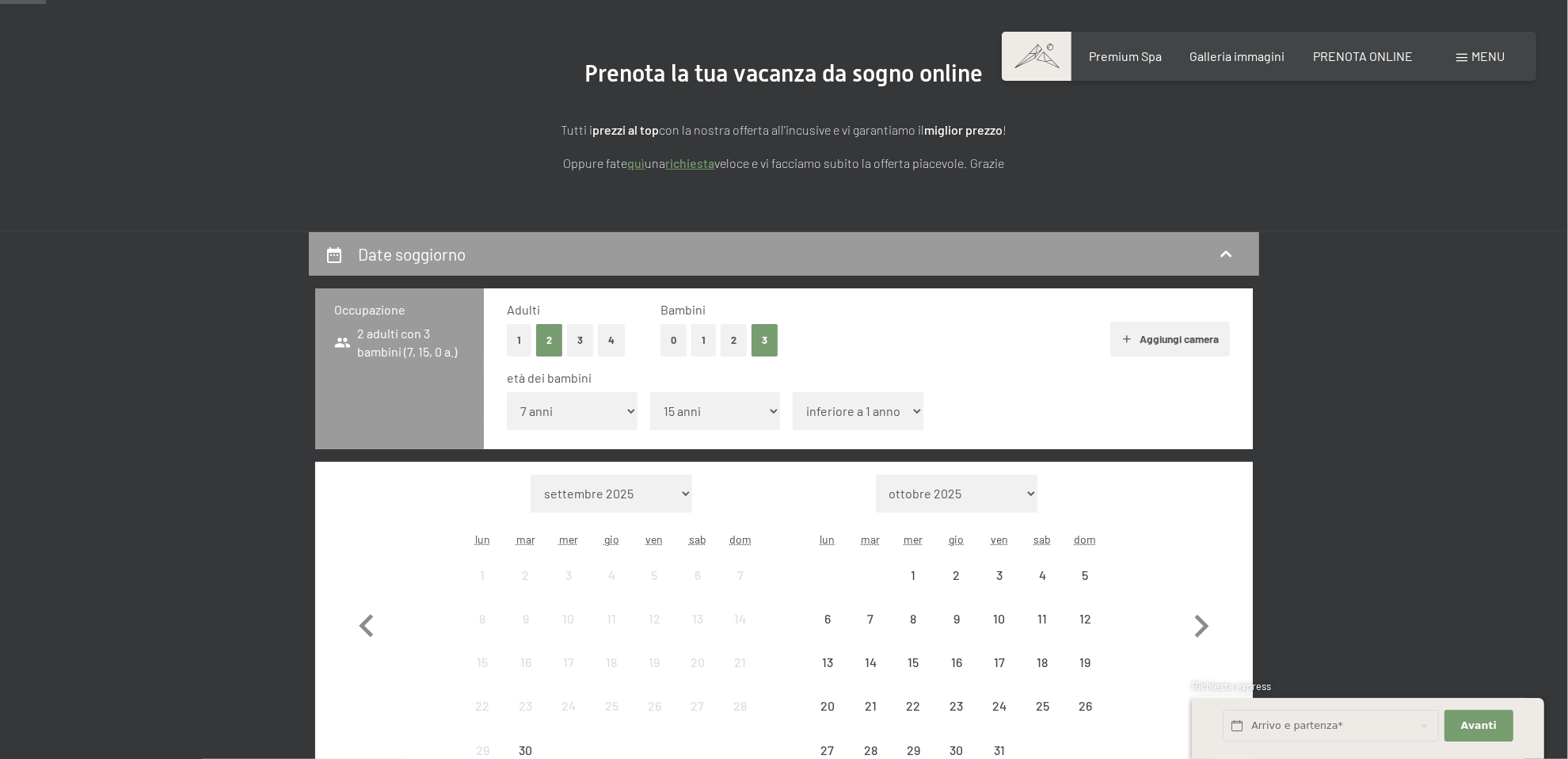
click at [829, 416] on select "inferiore a 1 anno 1 anno 2 anni 3 anni 4 anni 5 anni 6 anni 7 anni 8 anni 9 an…" at bounding box center [858, 411] width 131 height 38
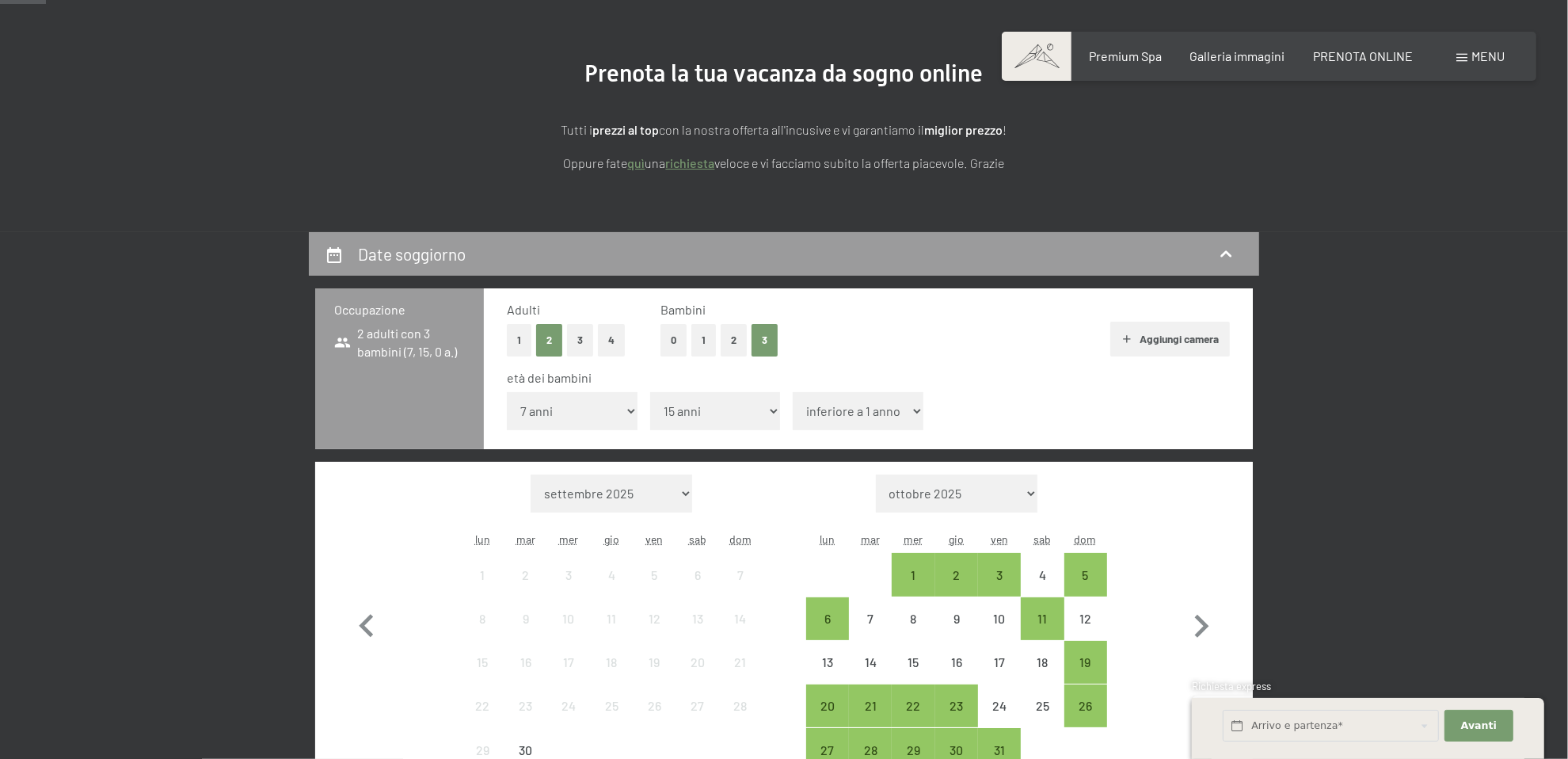
select select "17"
click at [793, 392] on select "inferiore a 1 anno 1 anno 2 anni 3 anni 4 anni 5 anni 6 anni 7 anni 8 anni 9 an…" at bounding box center [858, 411] width 131 height 38
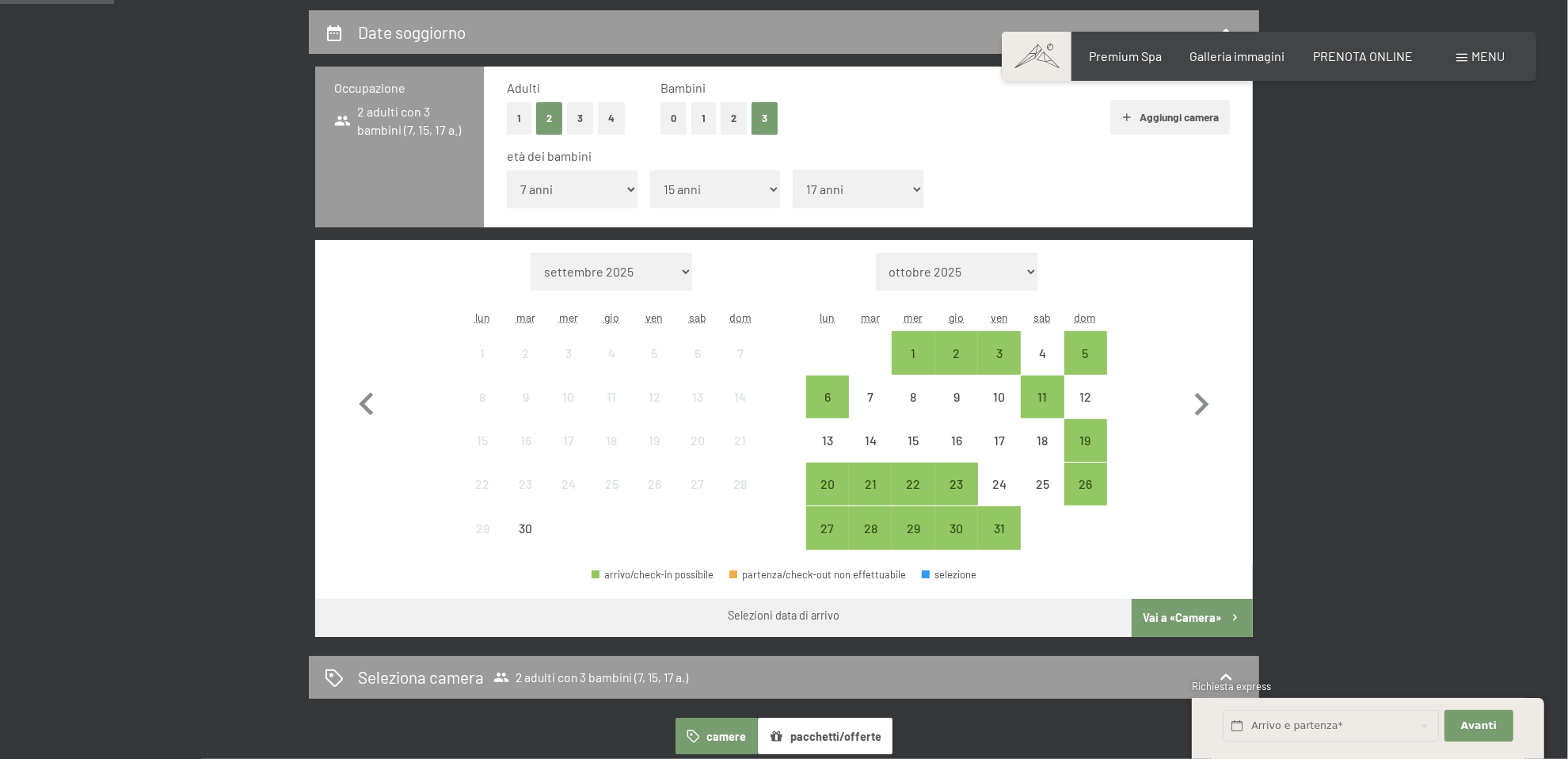
scroll to position [396, 0]
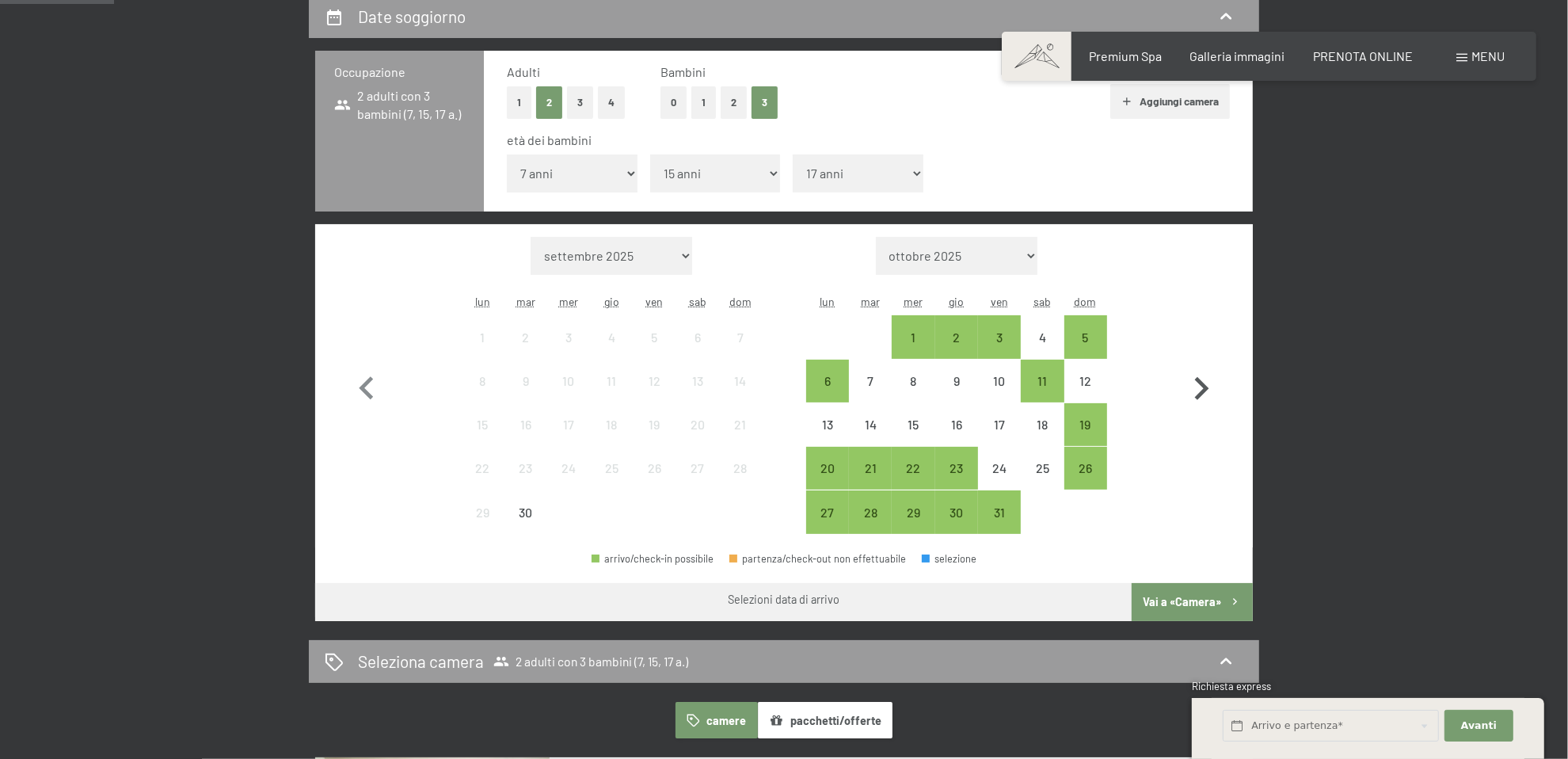
click at [1203, 388] on icon "button" at bounding box center [1202, 388] width 14 height 23
select select "2025-10-01"
select select "2025-11-01"
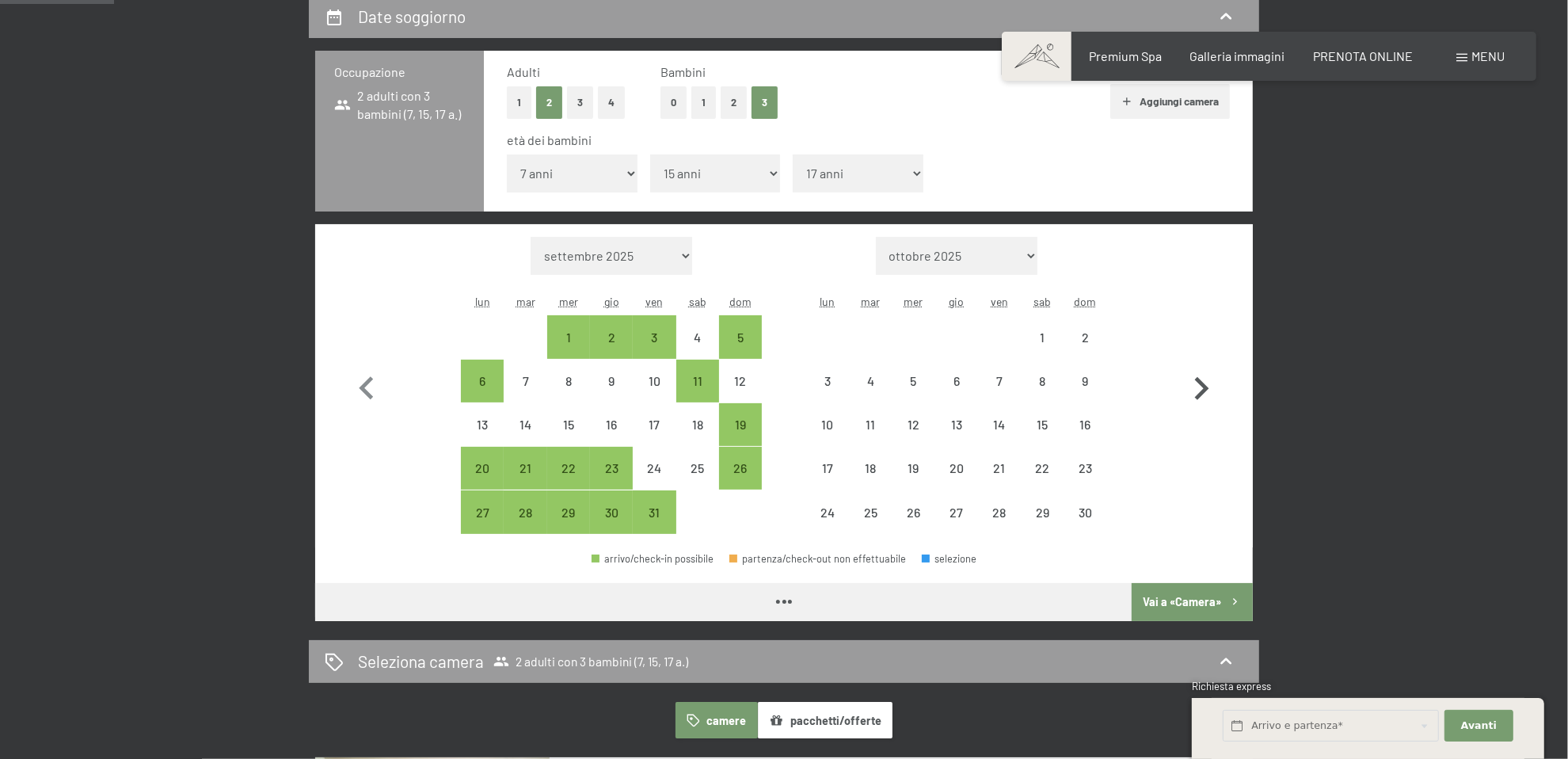
click at [1203, 388] on icon "button" at bounding box center [1202, 388] width 14 height 23
select select "2025-11-01"
select select "2025-12-01"
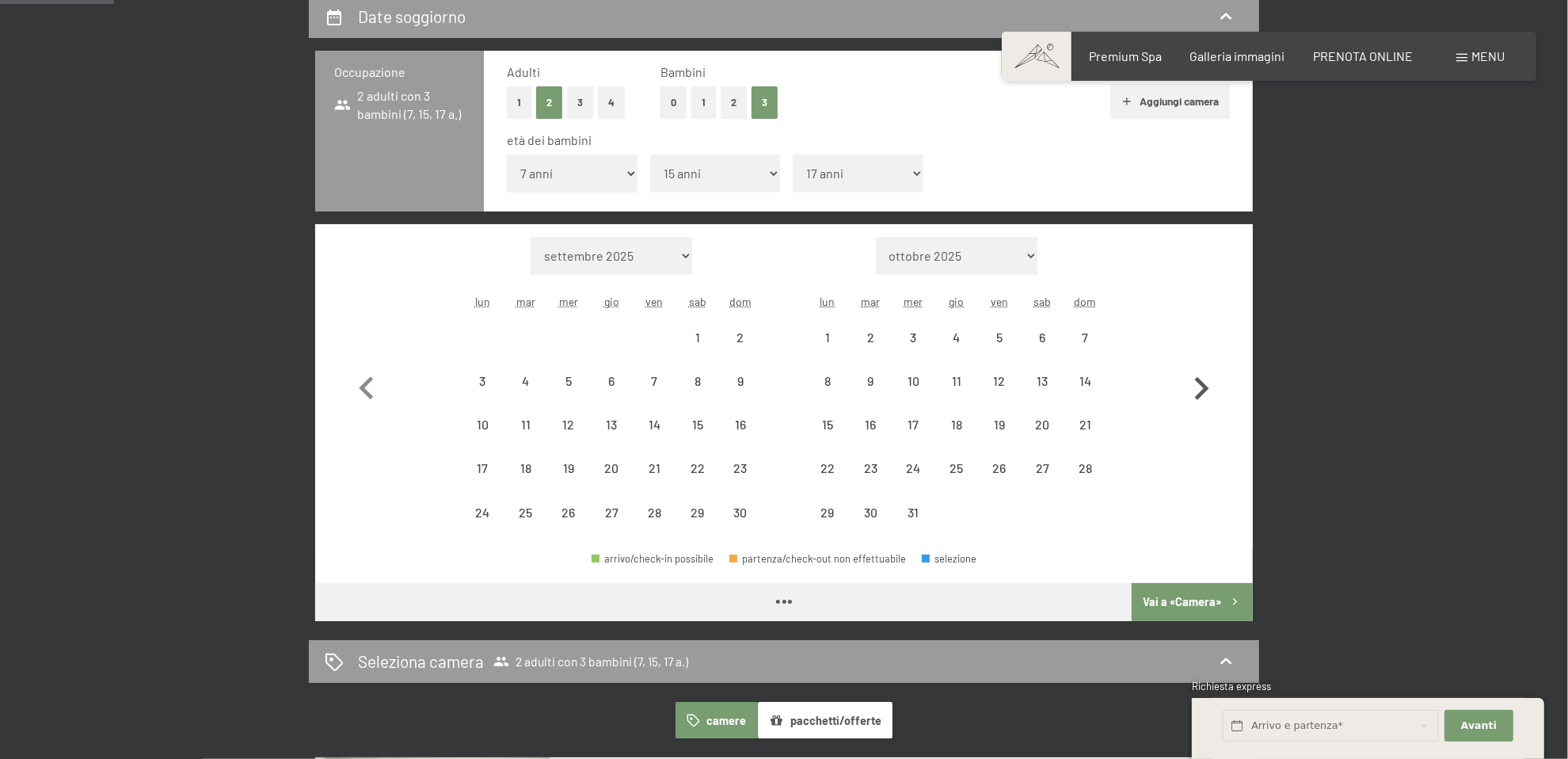
select select "2025-11-01"
select select "2025-12-01"
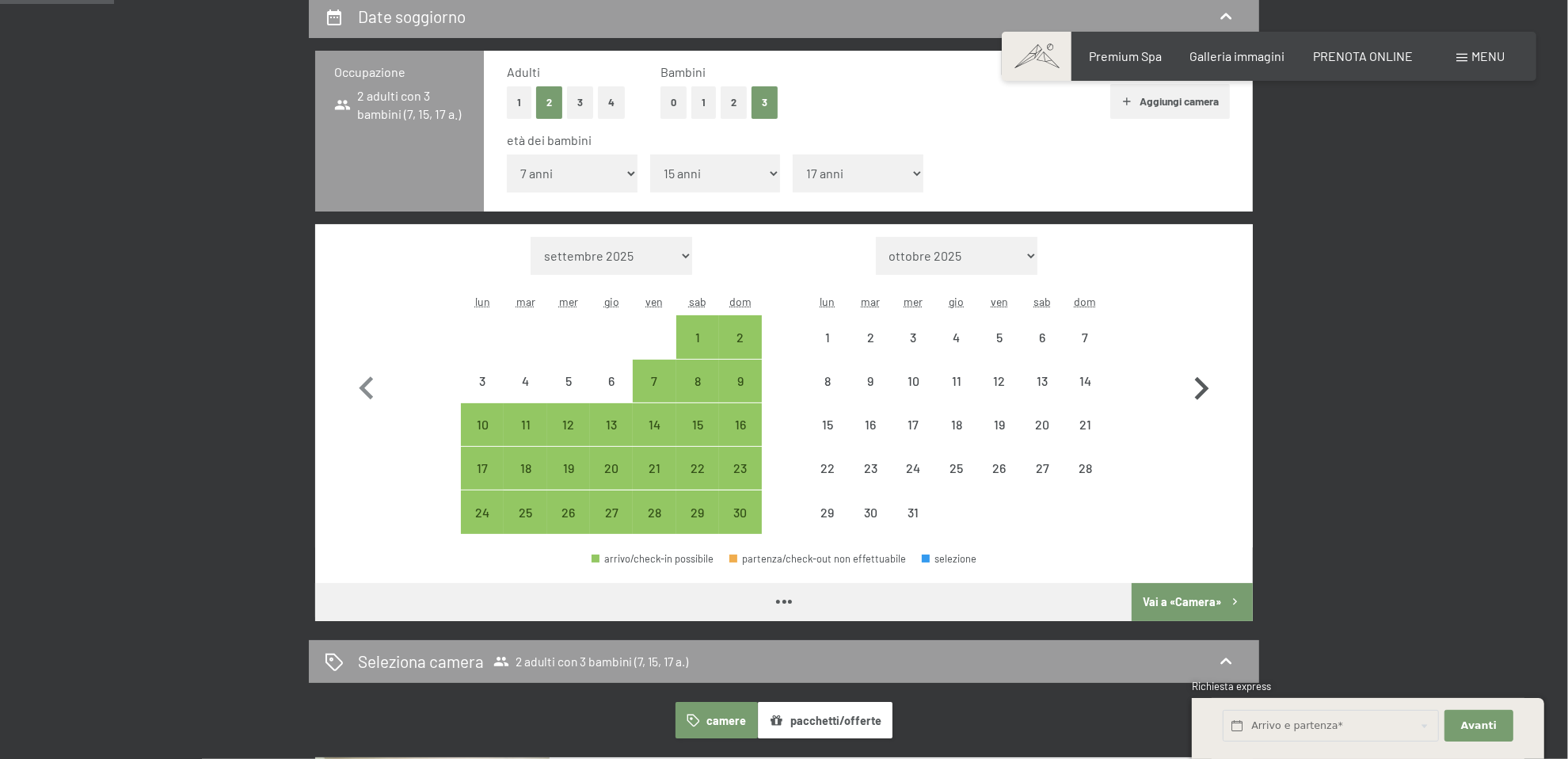
select select "2025-11-01"
select select "2025-12-01"
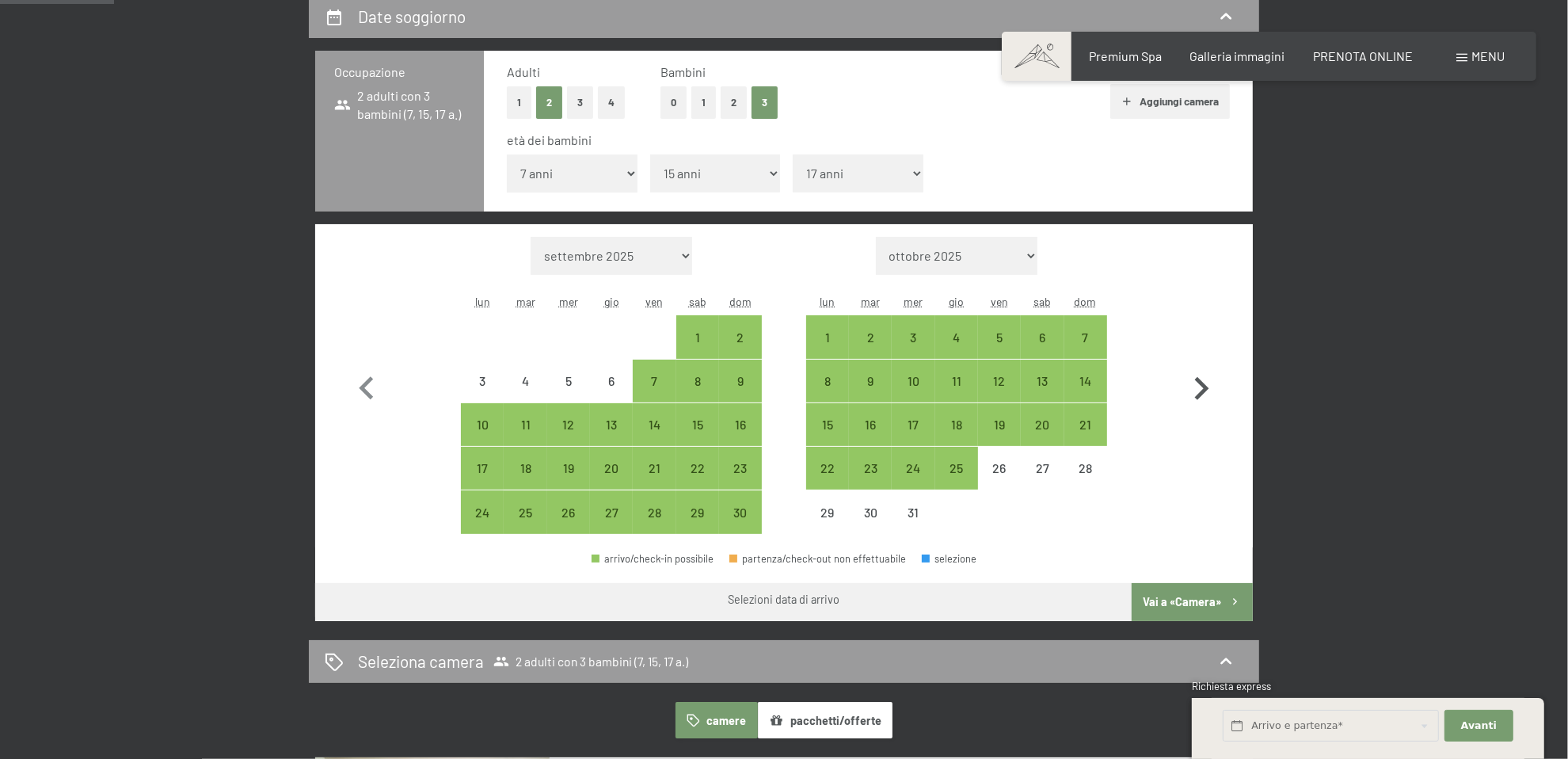
click at [1197, 392] on icon "button" at bounding box center [1201, 389] width 46 height 46
select select "2025-12-01"
select select "2026-01-01"
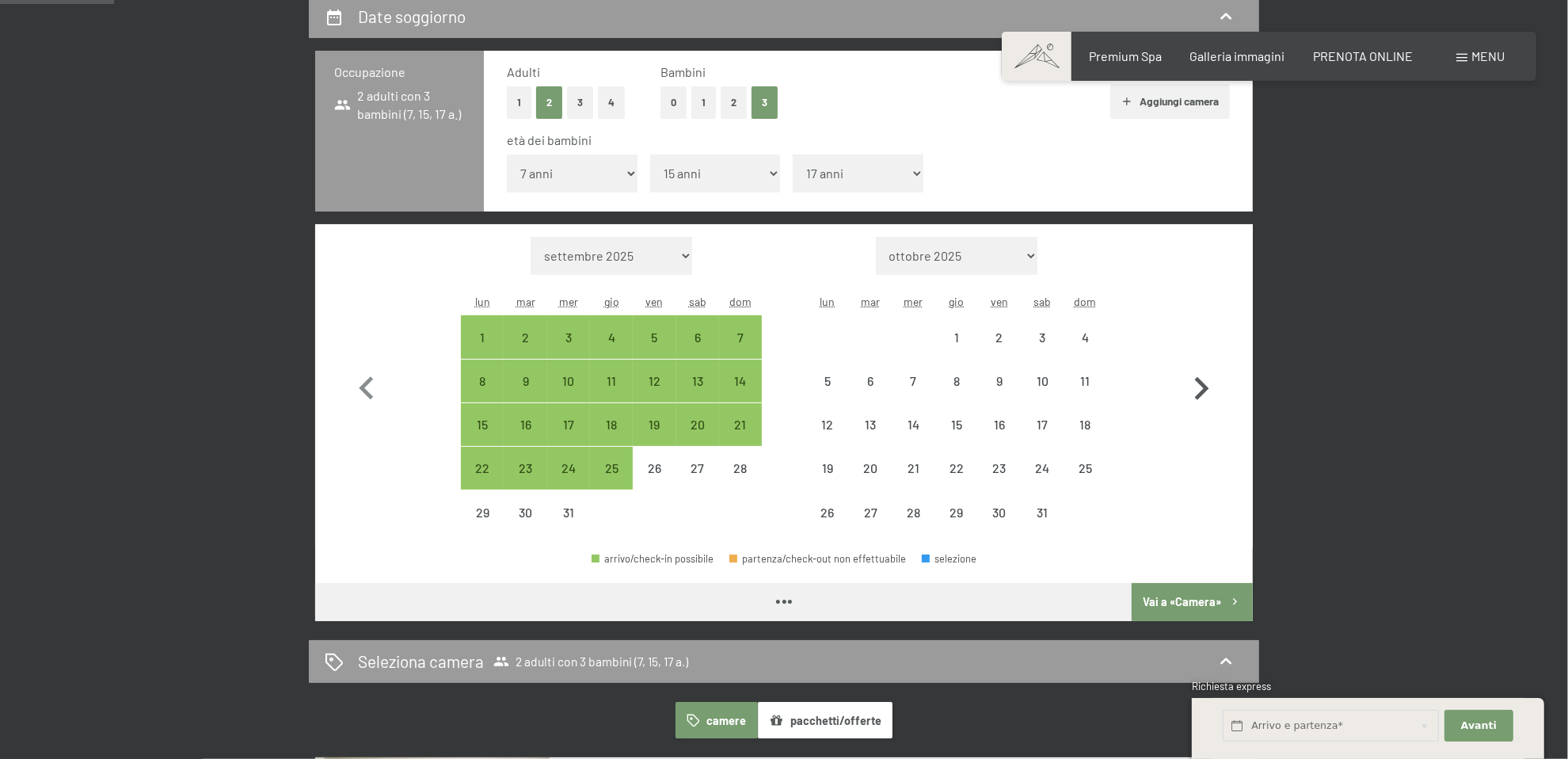
select select "2025-12-01"
select select "2026-01-01"
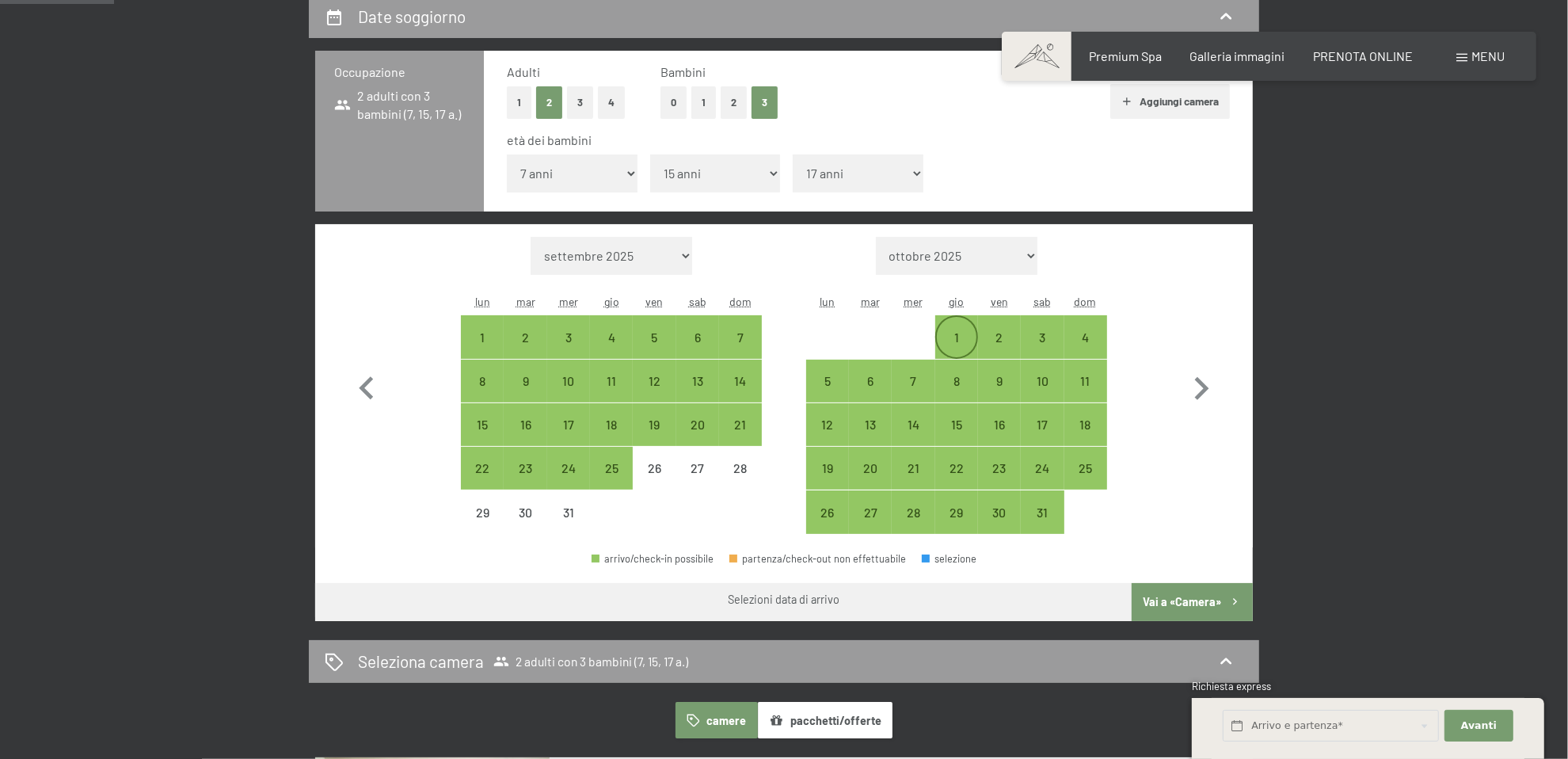
click at [958, 341] on div "1" at bounding box center [957, 351] width 40 height 40
select select "2025-12-01"
select select "2026-01-01"
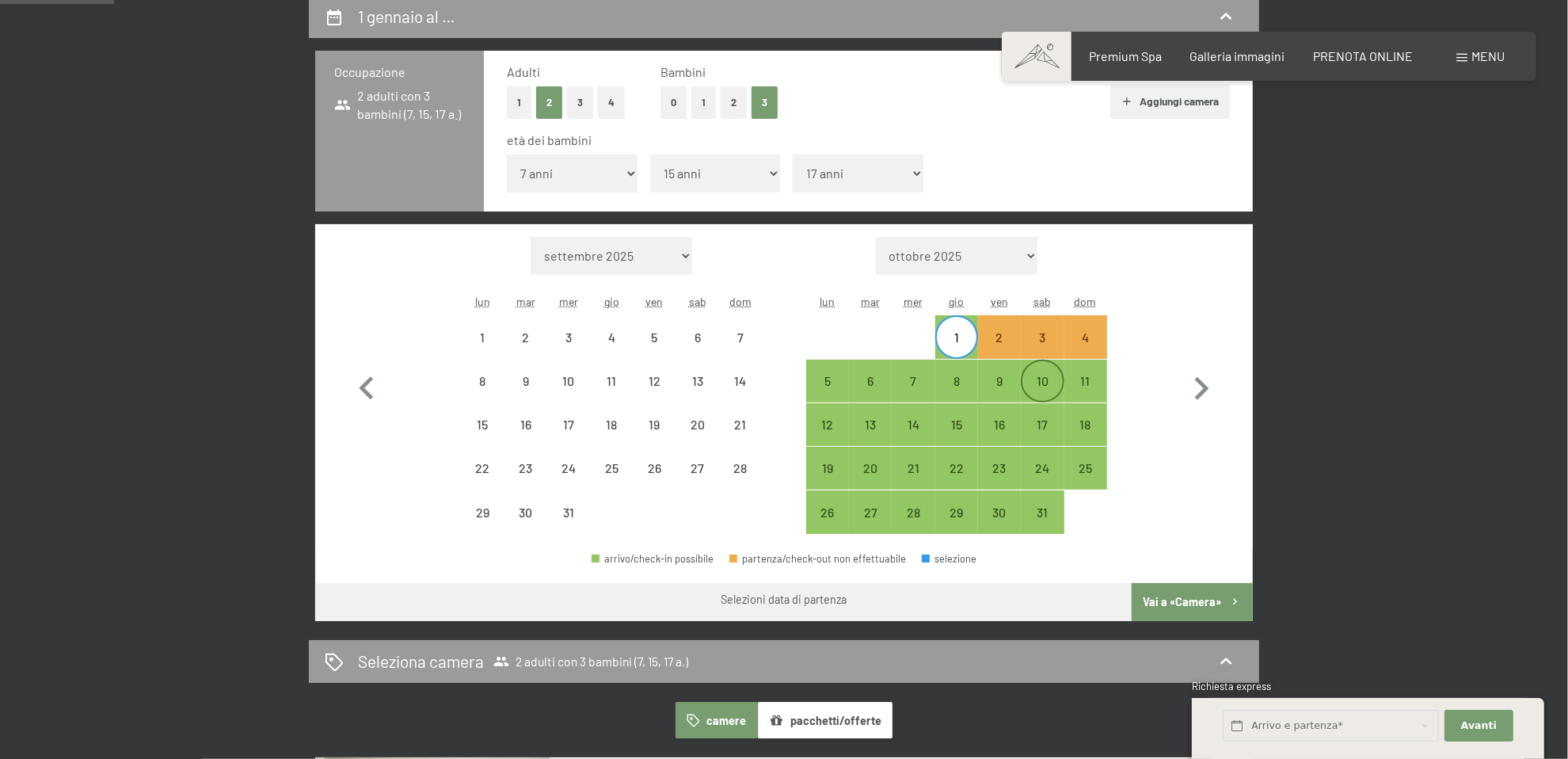
click at [1033, 383] on div "10" at bounding box center [1042, 395] width 40 height 40
select select "2025-12-01"
select select "2026-01-01"
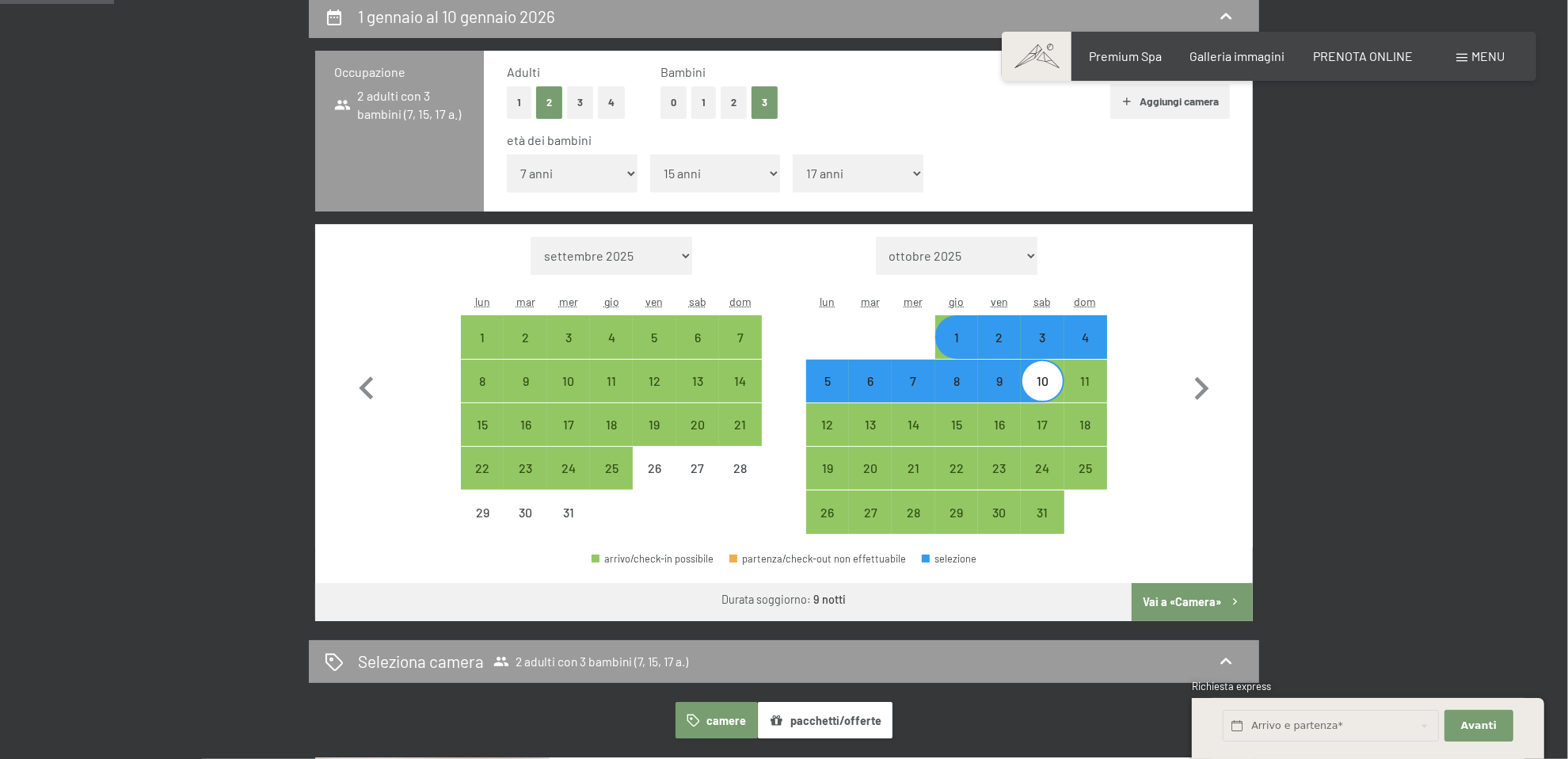
click at [1176, 605] on button "Vai a «Camera»" at bounding box center [1192, 603] width 121 height 38
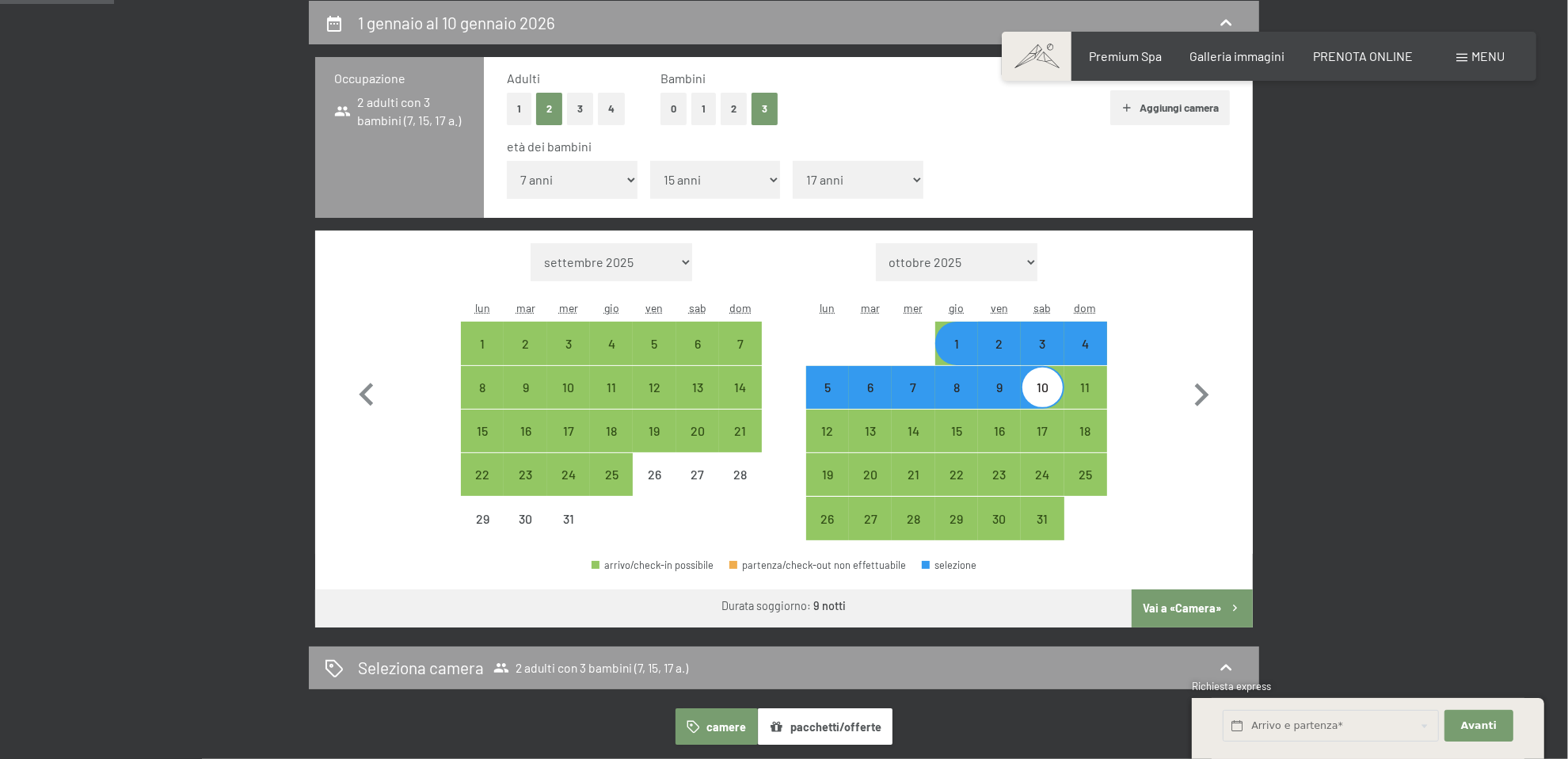
select select "2025-12-01"
select select "2026-01-01"
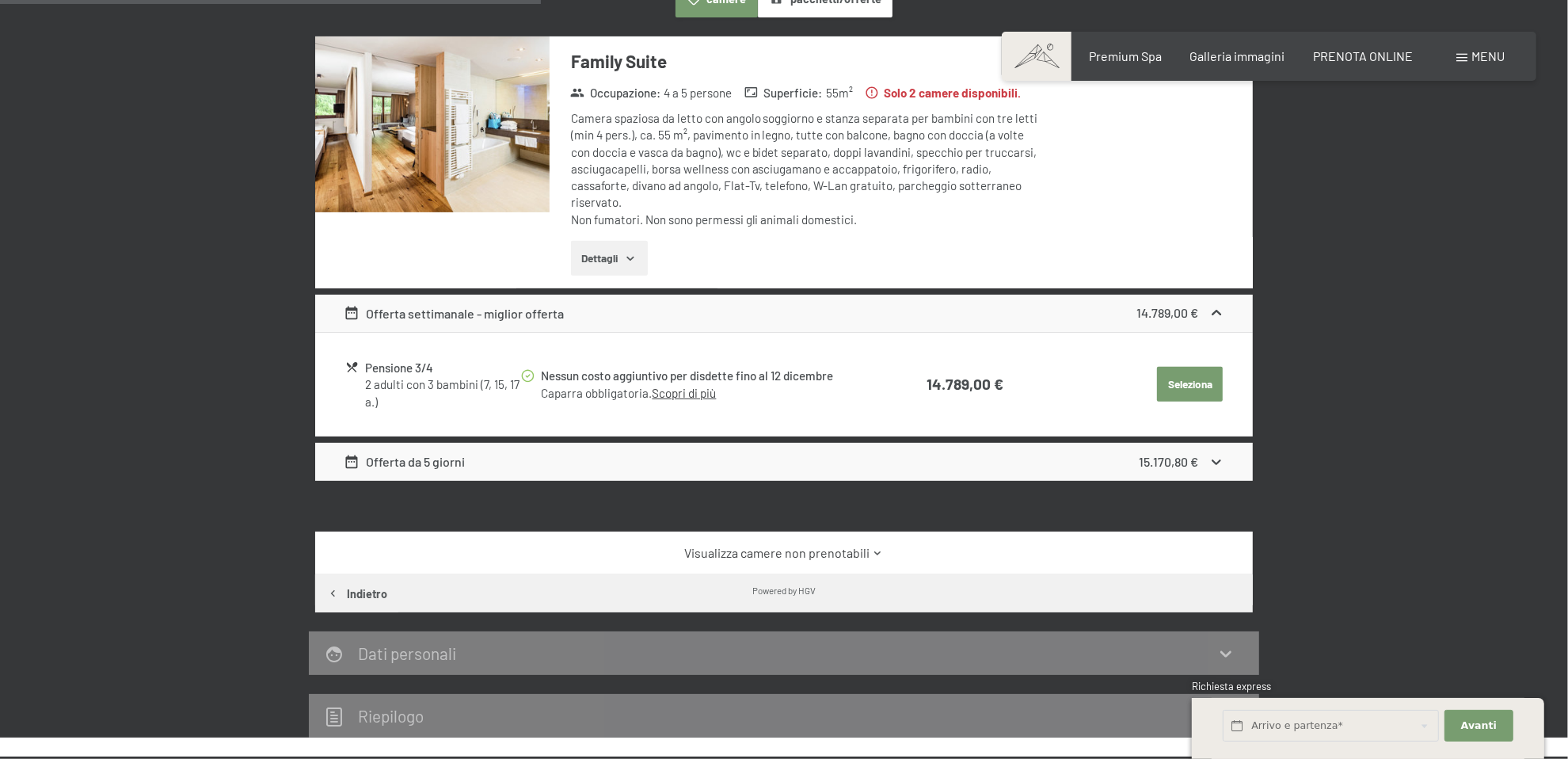
scroll to position [549, 0]
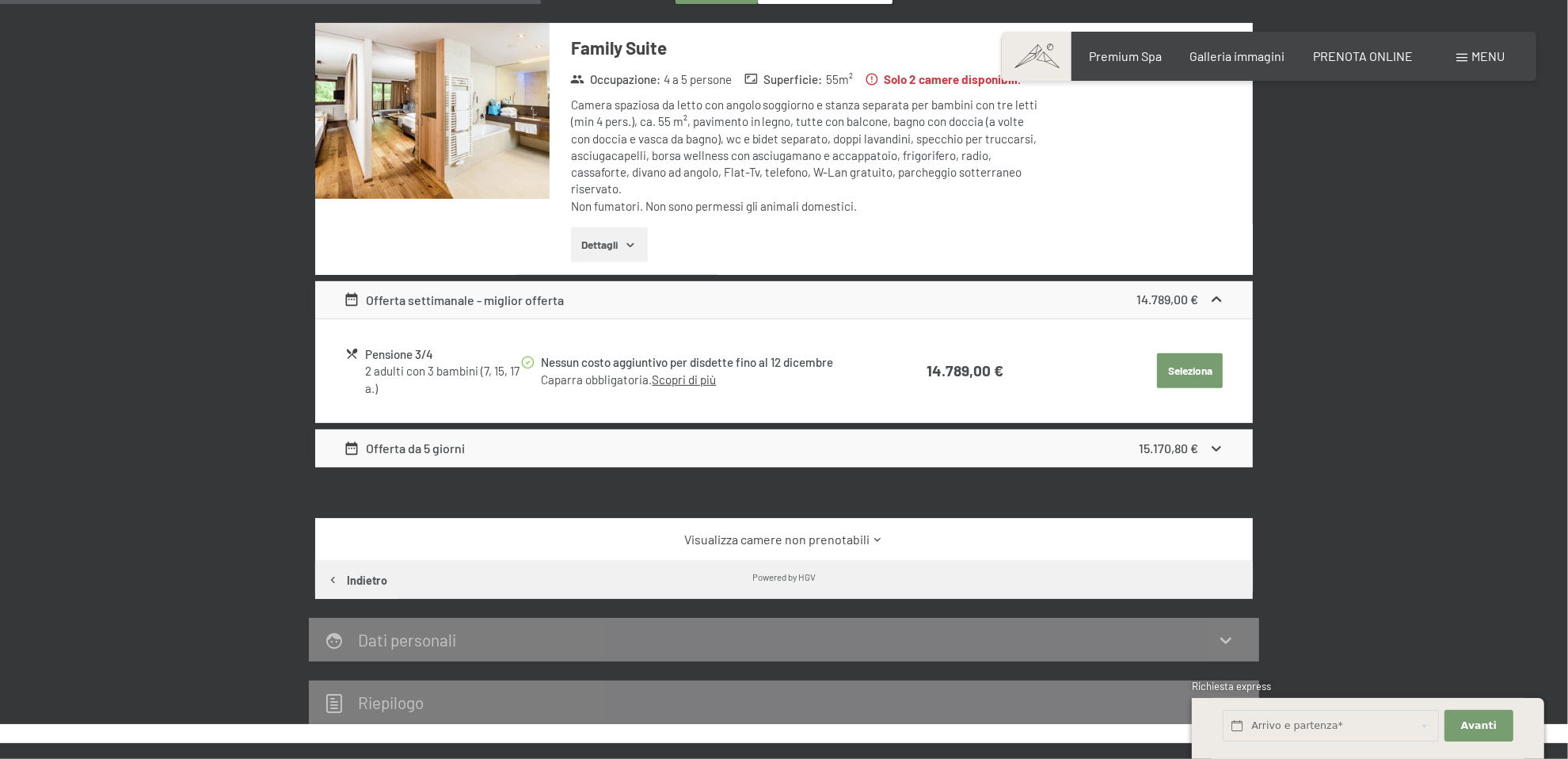
click at [1193, 359] on button "Seleziona" at bounding box center [1190, 371] width 65 height 35
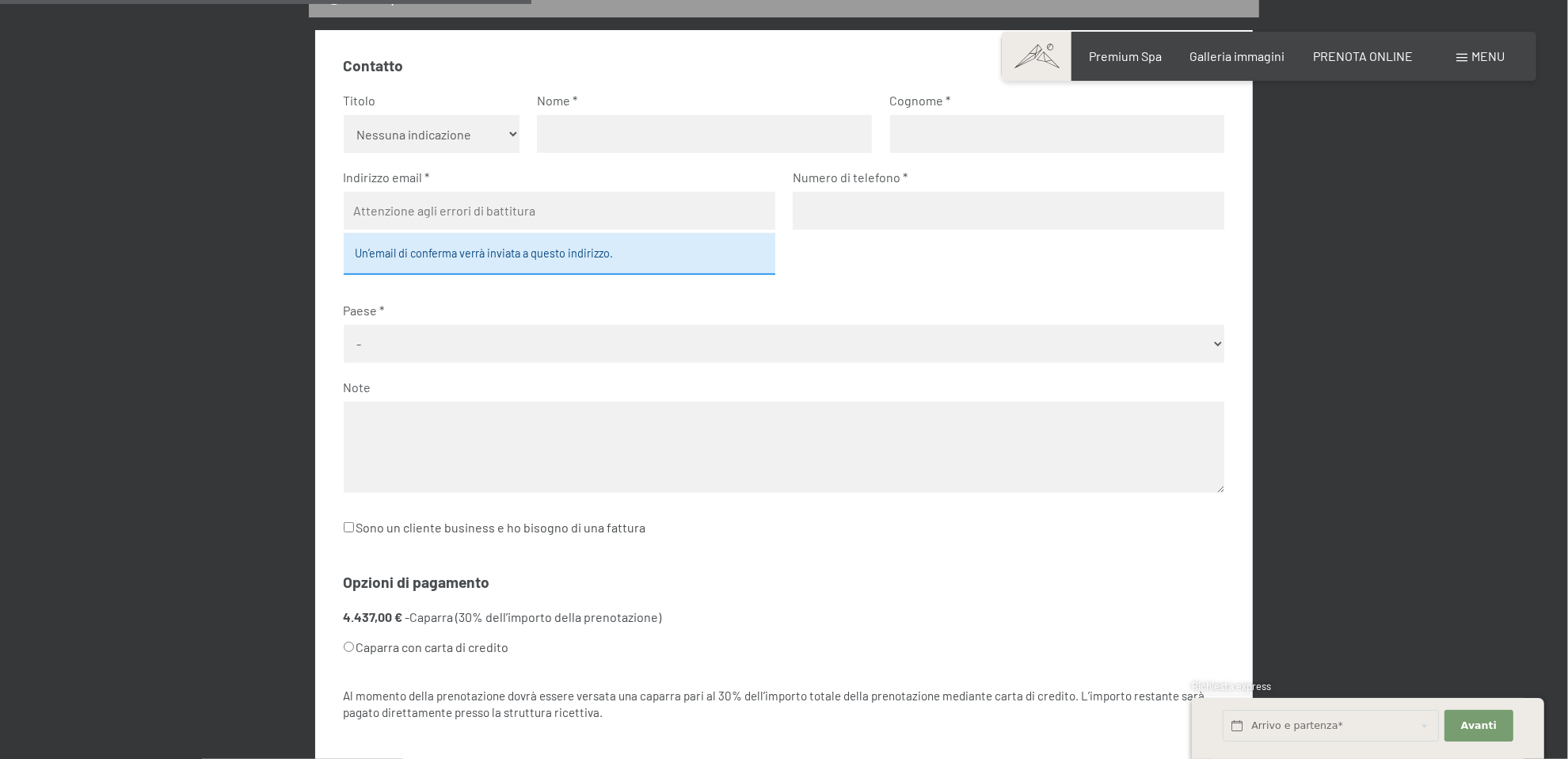
scroll to position [311, 0]
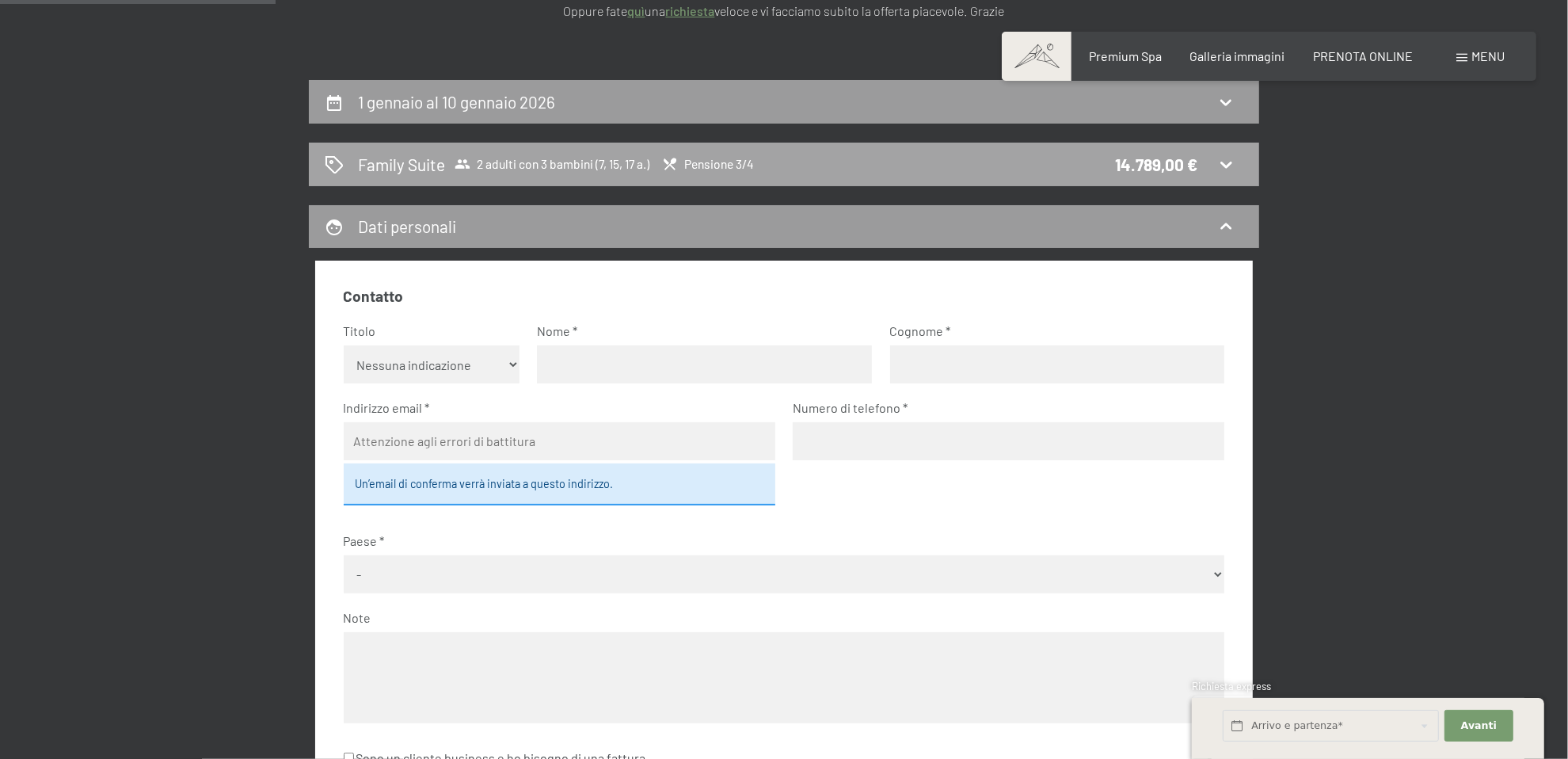
click at [1228, 162] on icon at bounding box center [1226, 164] width 19 height 19
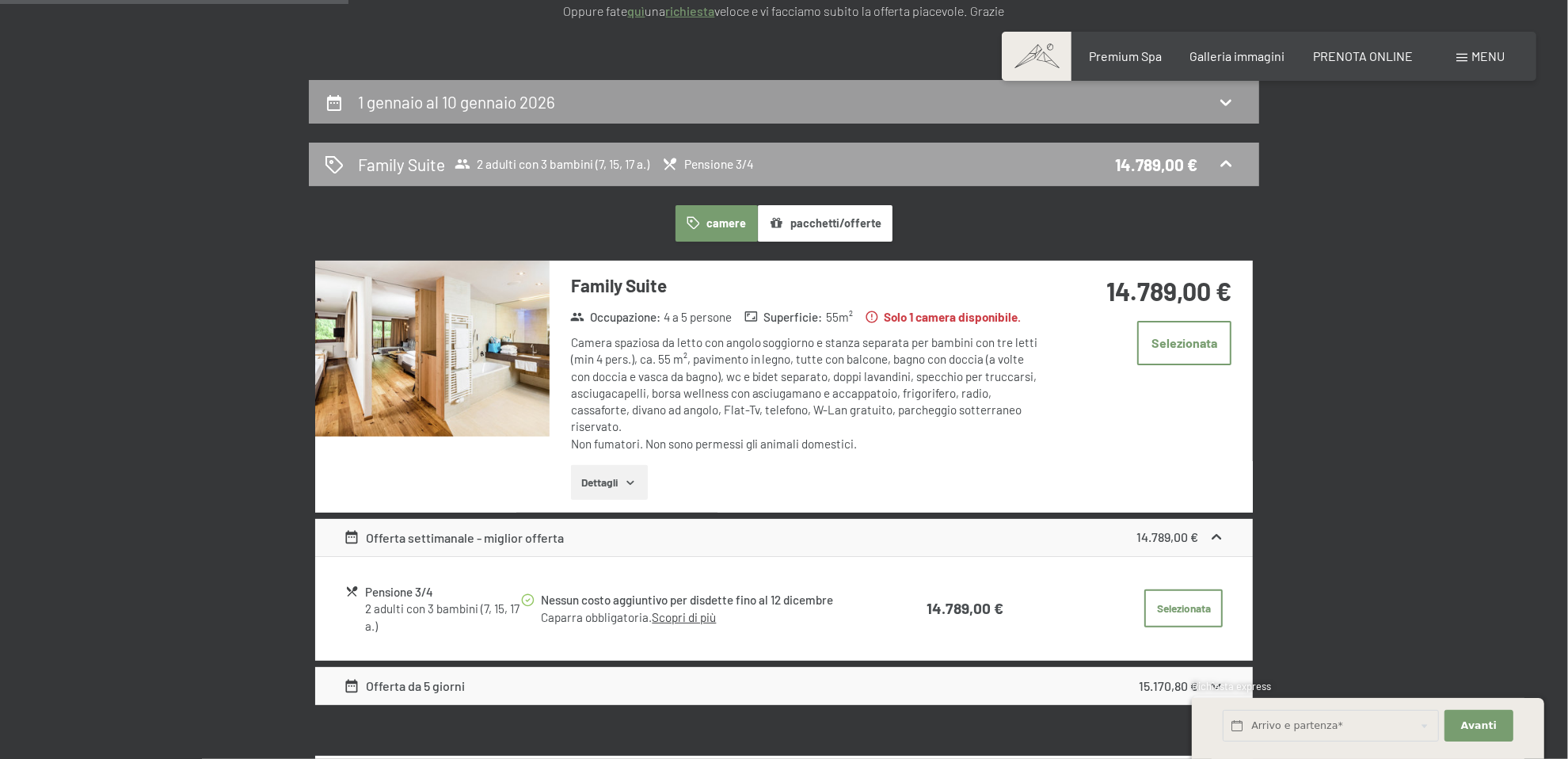
scroll to position [390, 0]
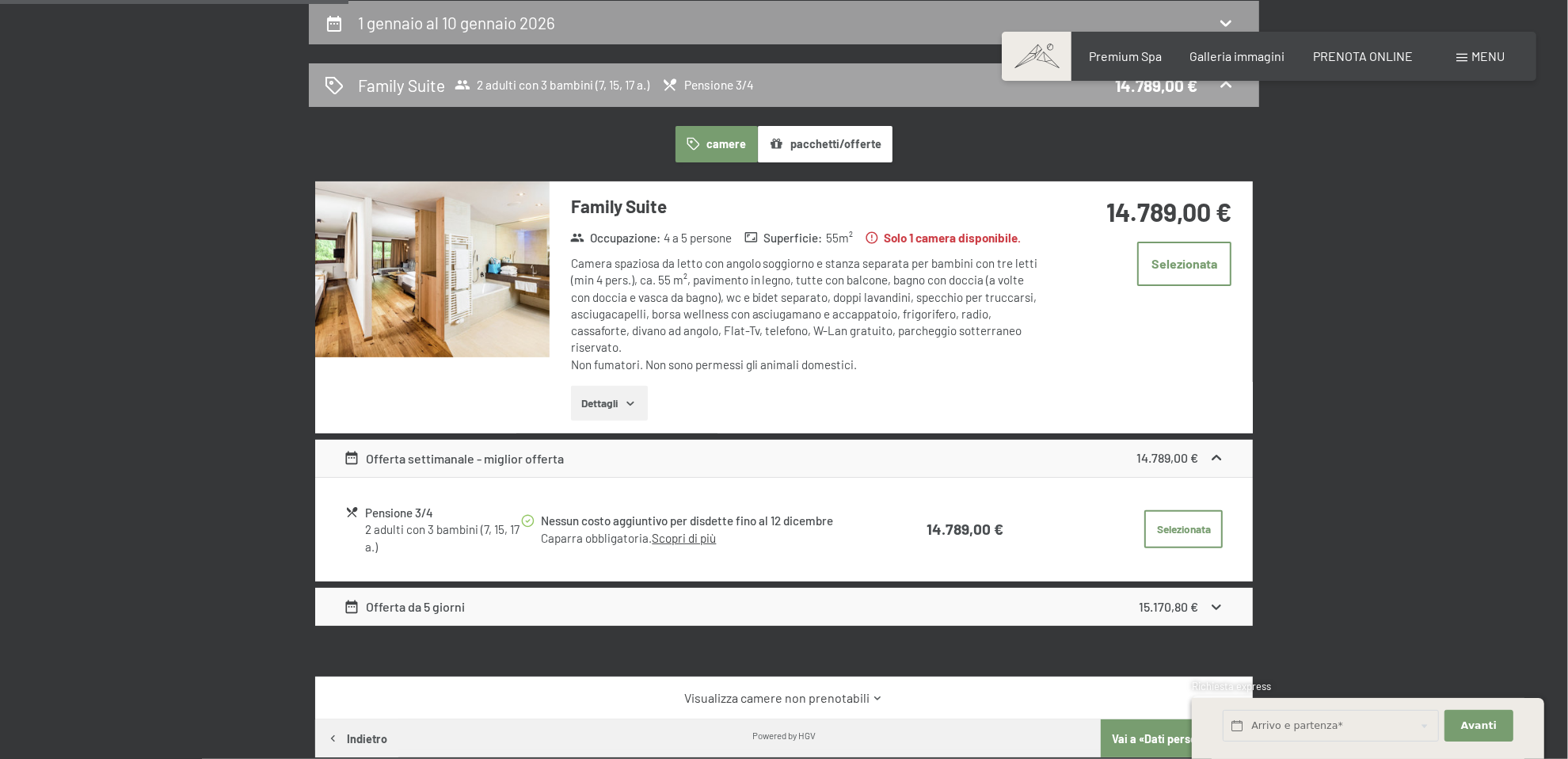
click at [1224, 102] on div "Family Suite 2 adulti con 3 bambini (7, 15, 17 a.) Pensione 3/4 14.789,00 €" at bounding box center [784, 85] width 951 height 44
